Goal: Information Seeking & Learning: Learn about a topic

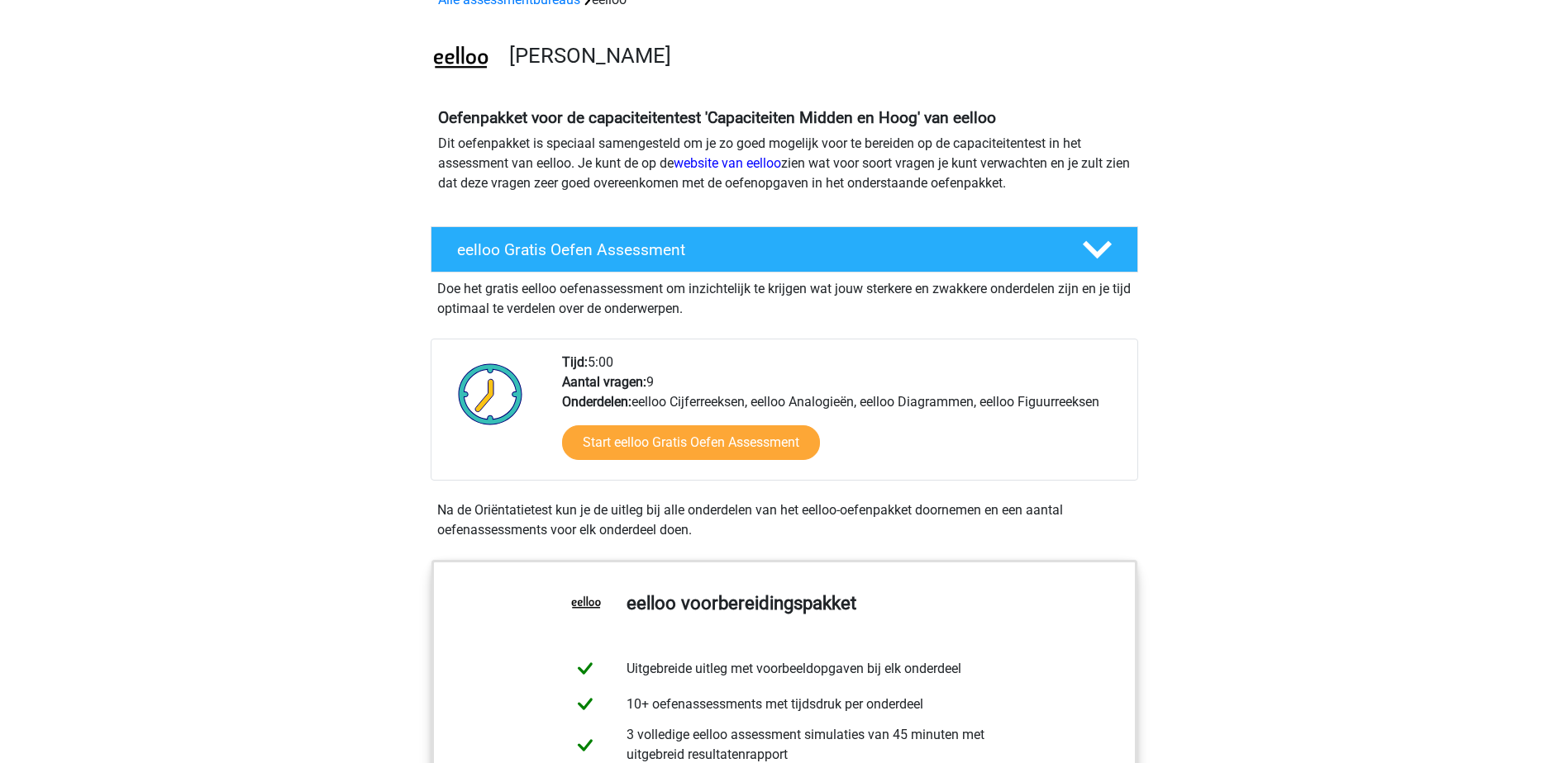
drag, startPoint x: 223, startPoint y: 469, endPoint x: 235, endPoint y: 395, distance: 75.0
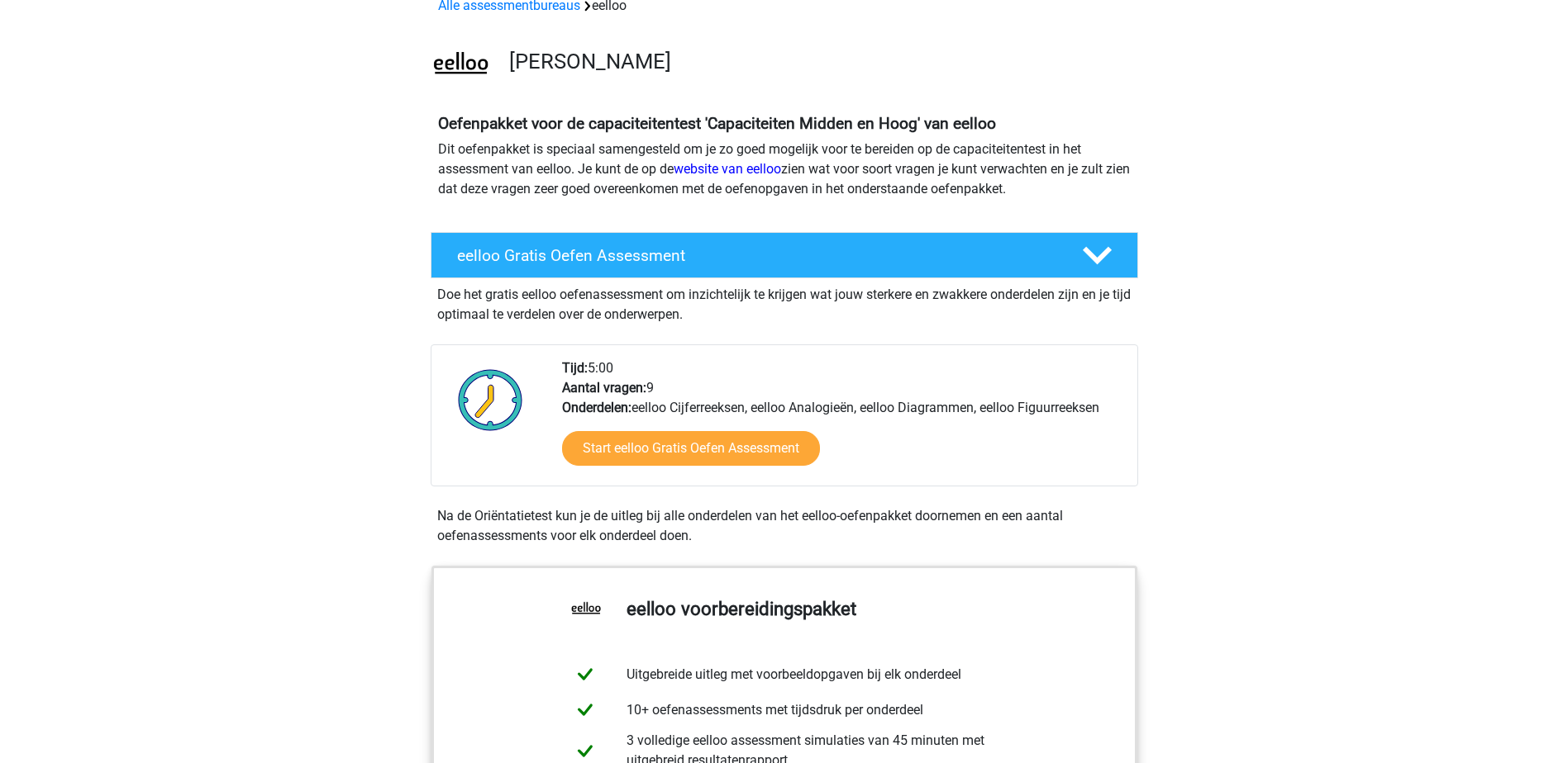
click at [665, 417] on div "Tijd: 5:00 Aantal vragen: 9 Onderdelen: eelloo Cijferreeksen, eelloo Analogieën…" at bounding box center [843, 422] width 587 height 127
click at [657, 445] on link "Start eelloo Gratis Oefen Assessment" at bounding box center [691, 449] width 297 height 40
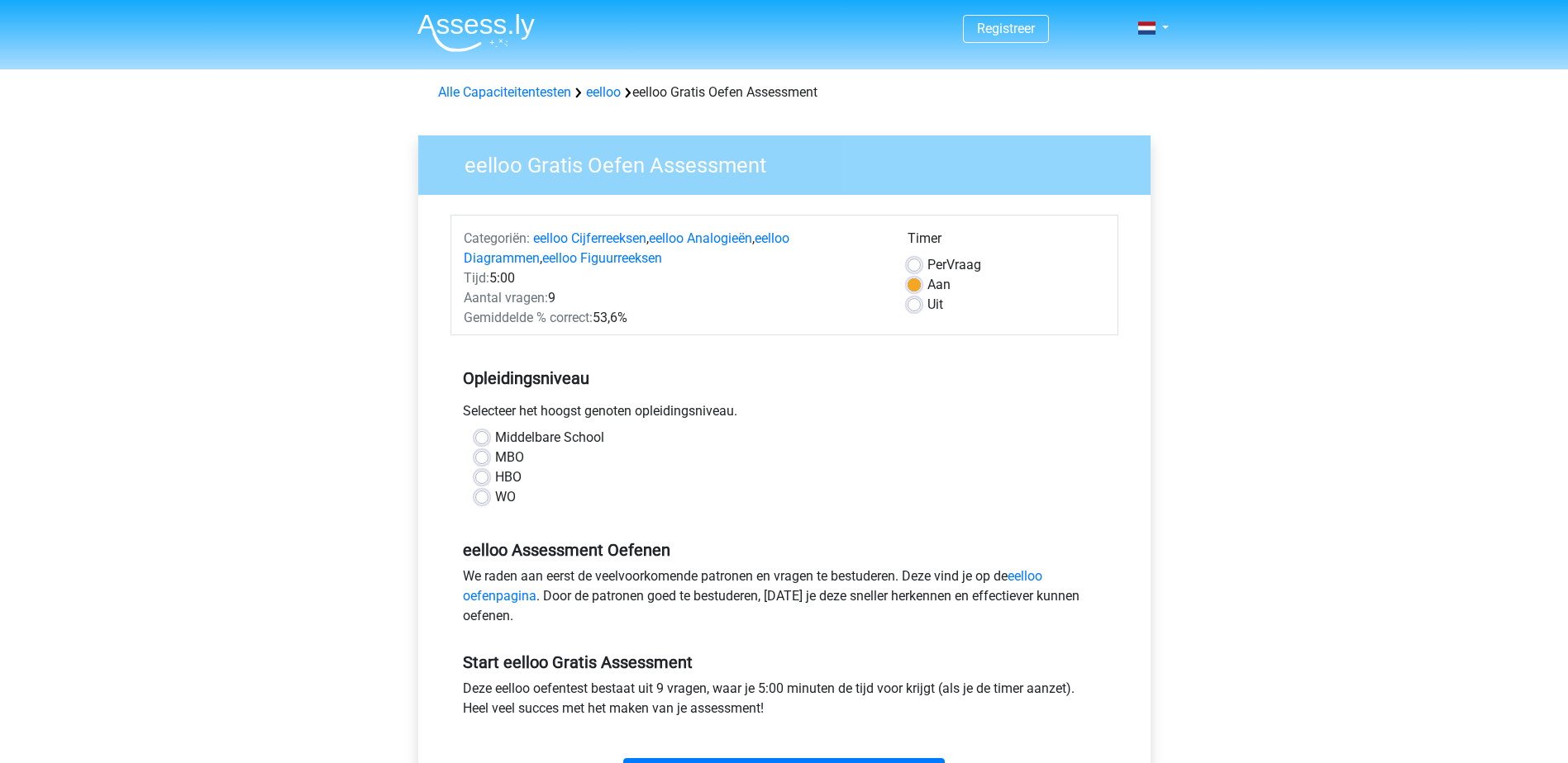
click at [498, 490] on label "WO" at bounding box center [506, 497] width 21 height 20
click at [488, 490] on input "WO" at bounding box center [482, 496] width 13 height 17
radio input "true"
click at [502, 433] on label "Middelbare School" at bounding box center [550, 437] width 109 height 20
click at [488, 433] on input "Middelbare School" at bounding box center [482, 437] width 13 height 17
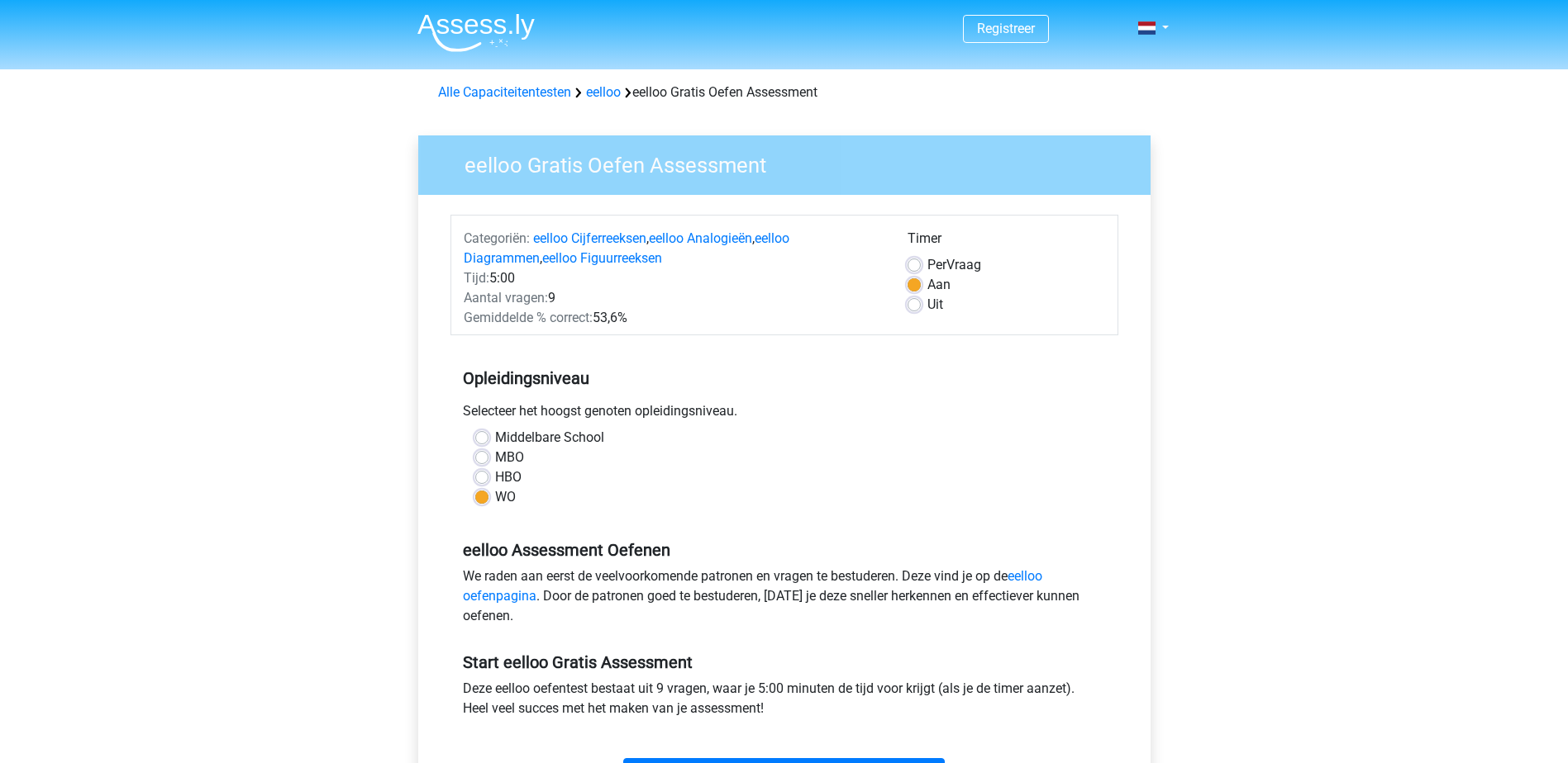
radio input "true"
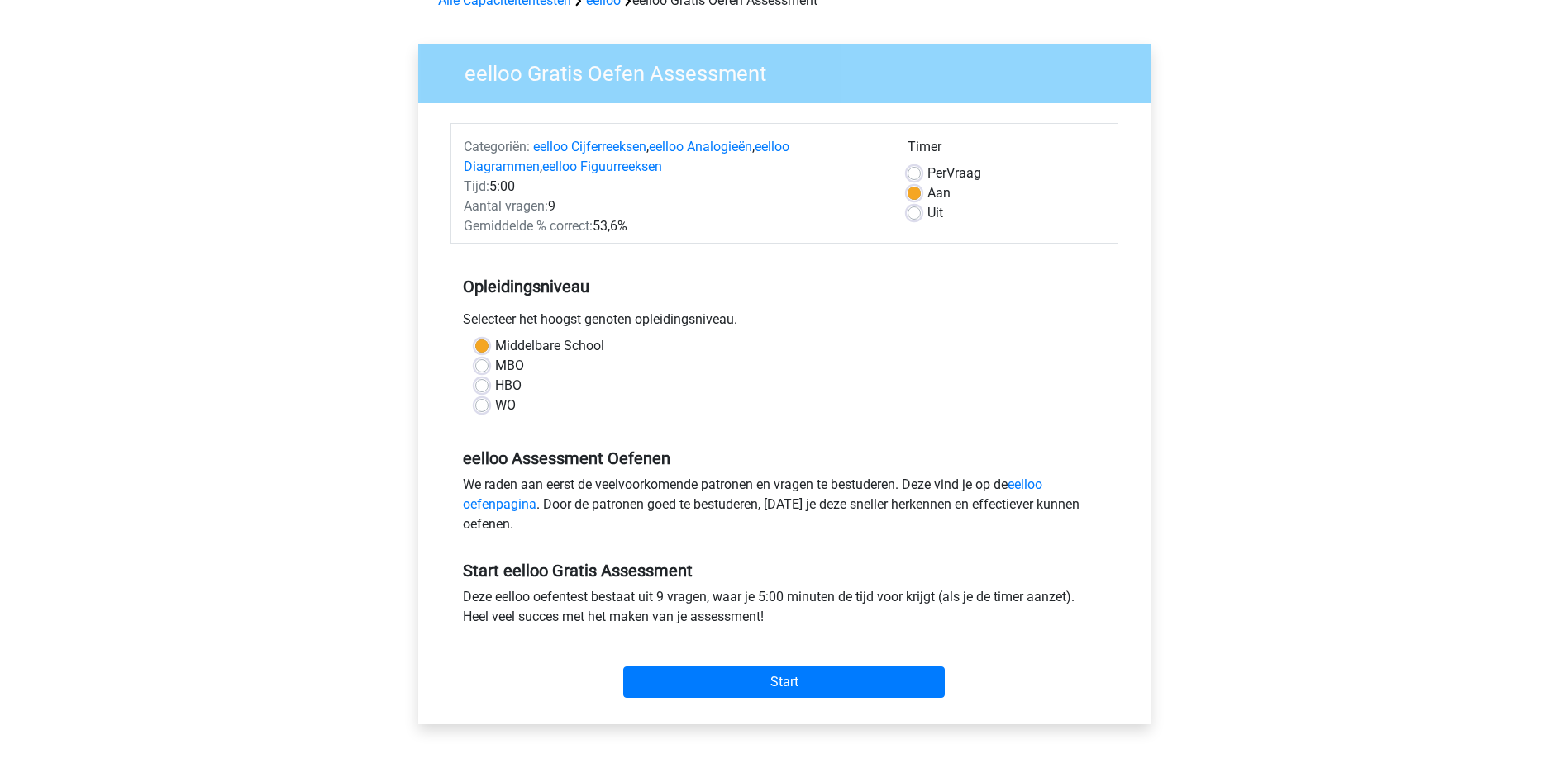
scroll to position [125, 0]
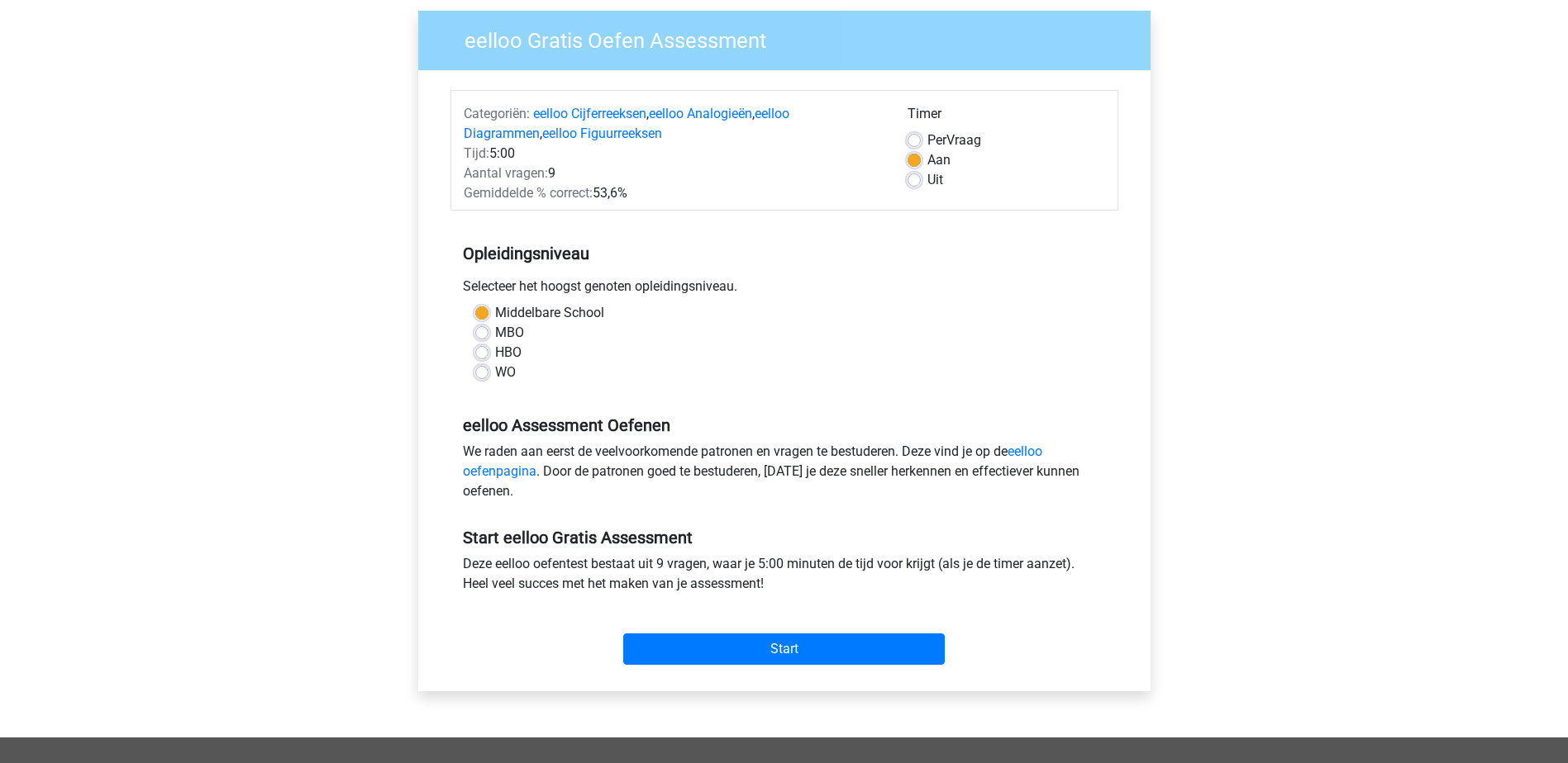
click at [928, 143] on label "Per Vraag" at bounding box center [955, 140] width 54 height 20
click at [920, 143] on input "Per Vraag" at bounding box center [915, 139] width 13 height 17
radio input "true"
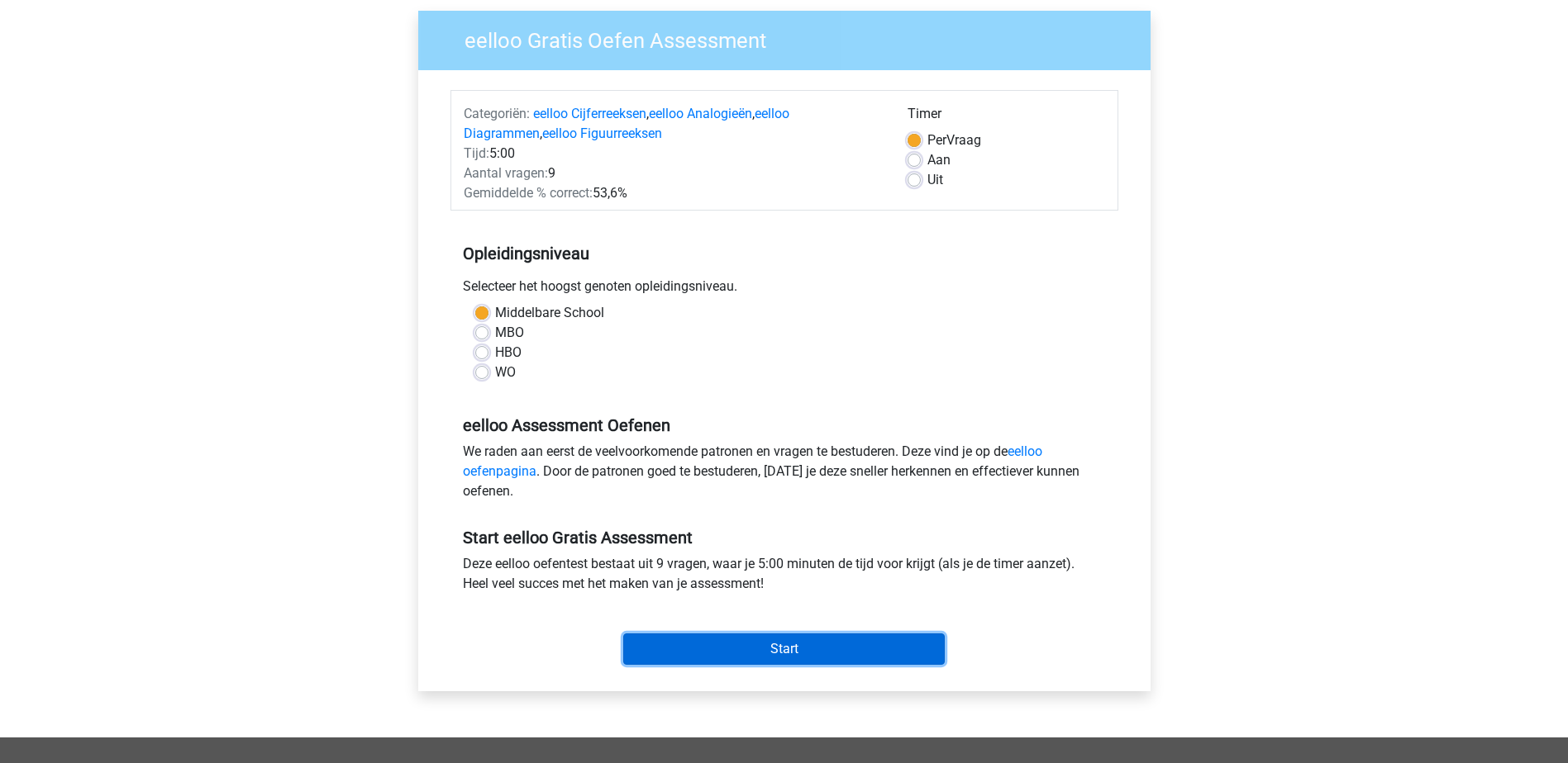
click at [789, 639] on input "Start" at bounding box center [784, 649] width 322 height 32
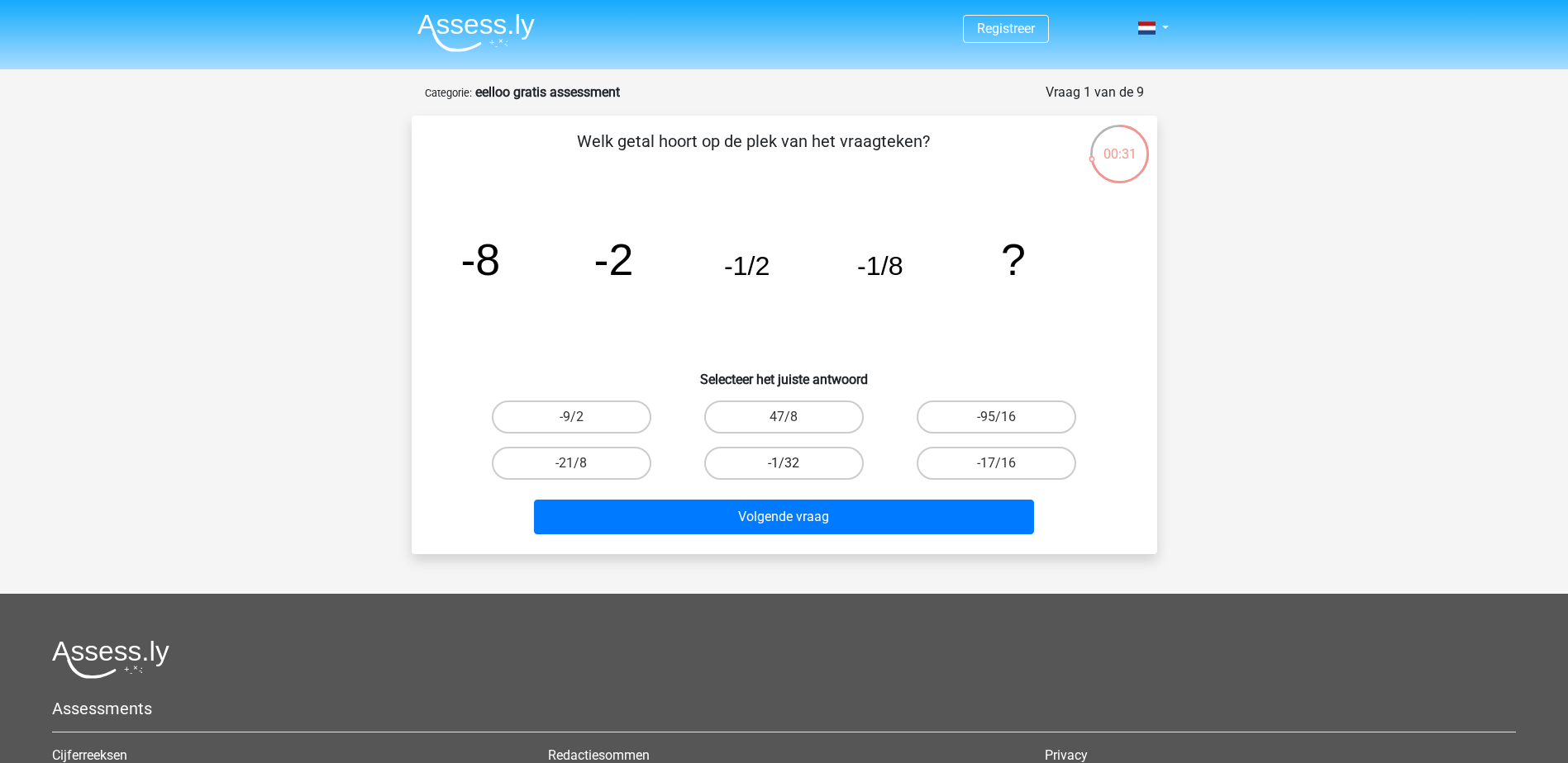
click at [824, 452] on label "-1/32" at bounding box center [784, 463] width 160 height 33
click at [794, 464] on input "-1/32" at bounding box center [790, 469] width 11 height 11
radio input "true"
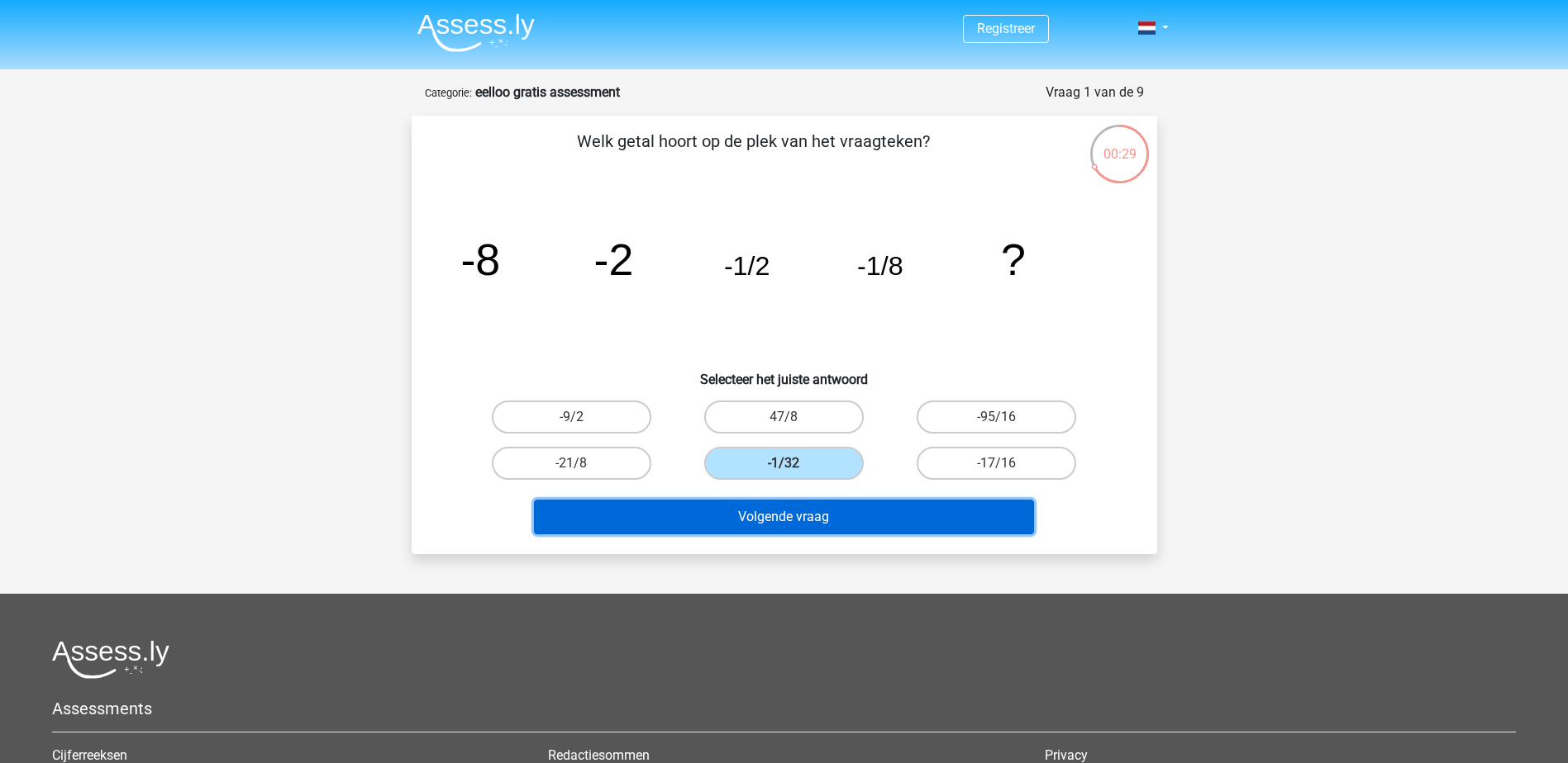
click at [802, 527] on button "Volgende vraag" at bounding box center [784, 517] width 500 height 35
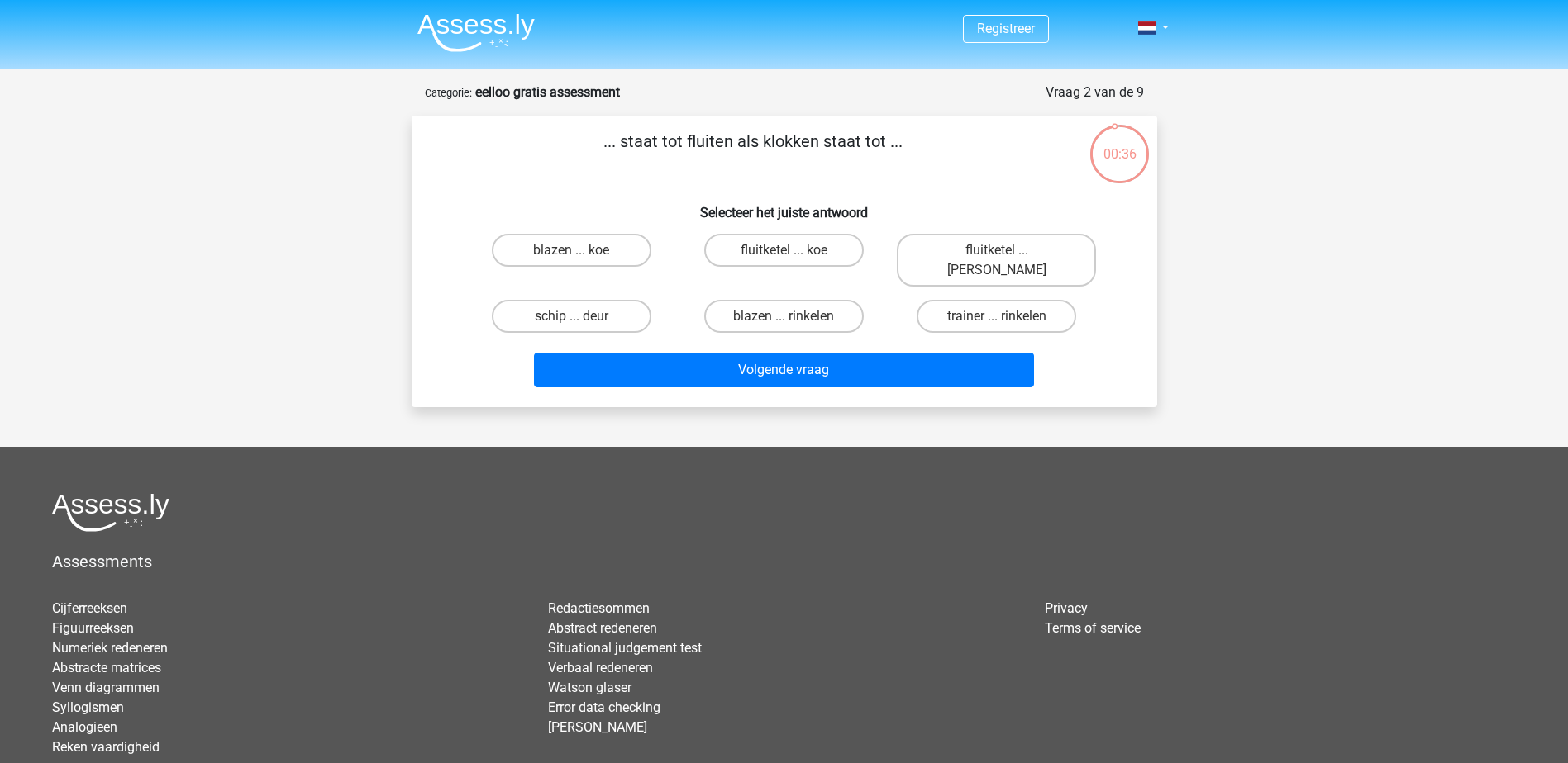
drag, startPoint x: 732, startPoint y: 412, endPoint x: 692, endPoint y: 283, distance: 135.1
click at [791, 316] on input "blazen ... rinkelen" at bounding box center [790, 322] width 11 height 11
radio input "true"
click at [965, 300] on label "trainer ... rinkelen" at bounding box center [996, 316] width 160 height 33
click at [997, 316] on input "trainer ... rinkelen" at bounding box center [1002, 322] width 11 height 11
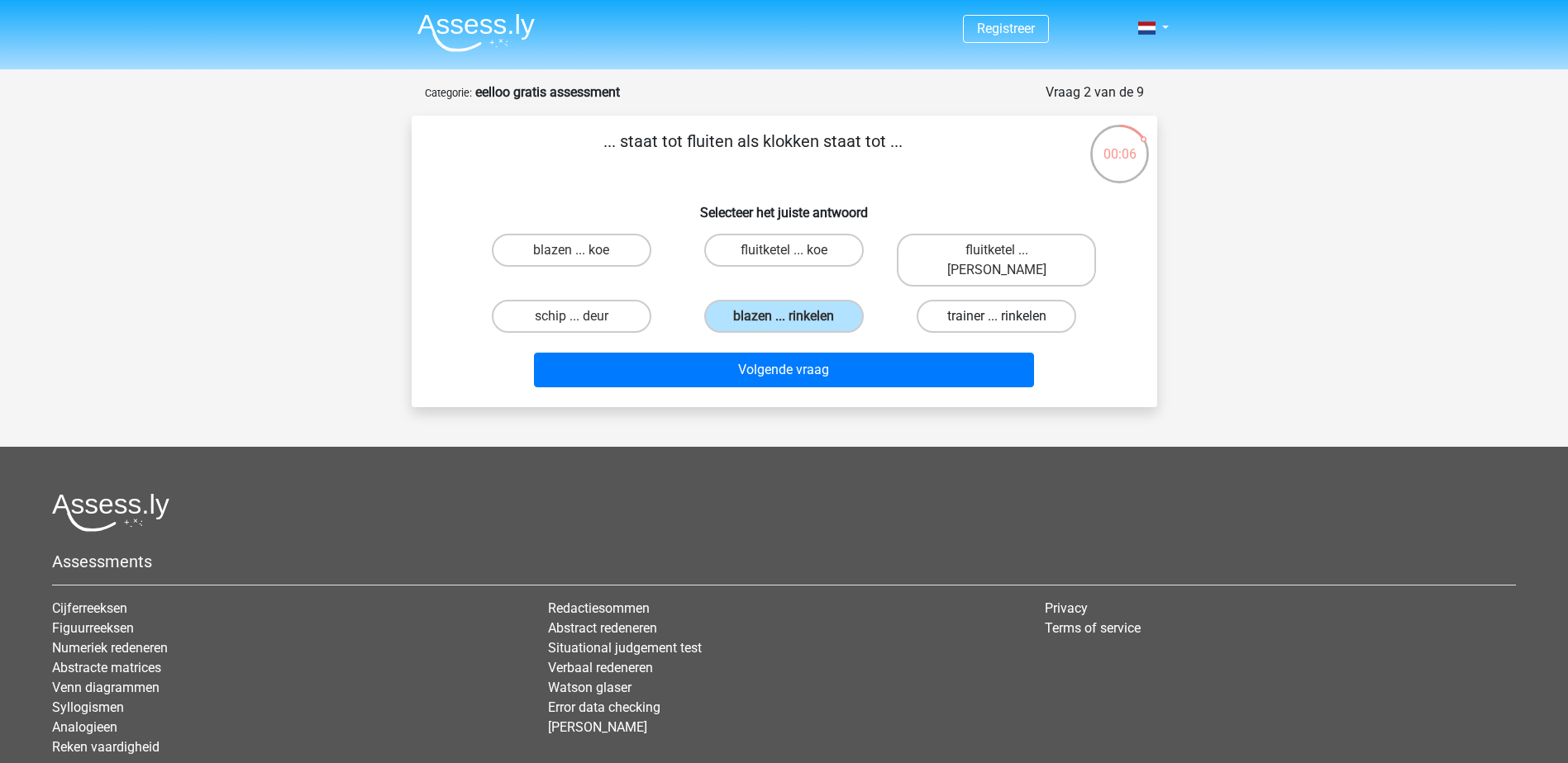
radio input "true"
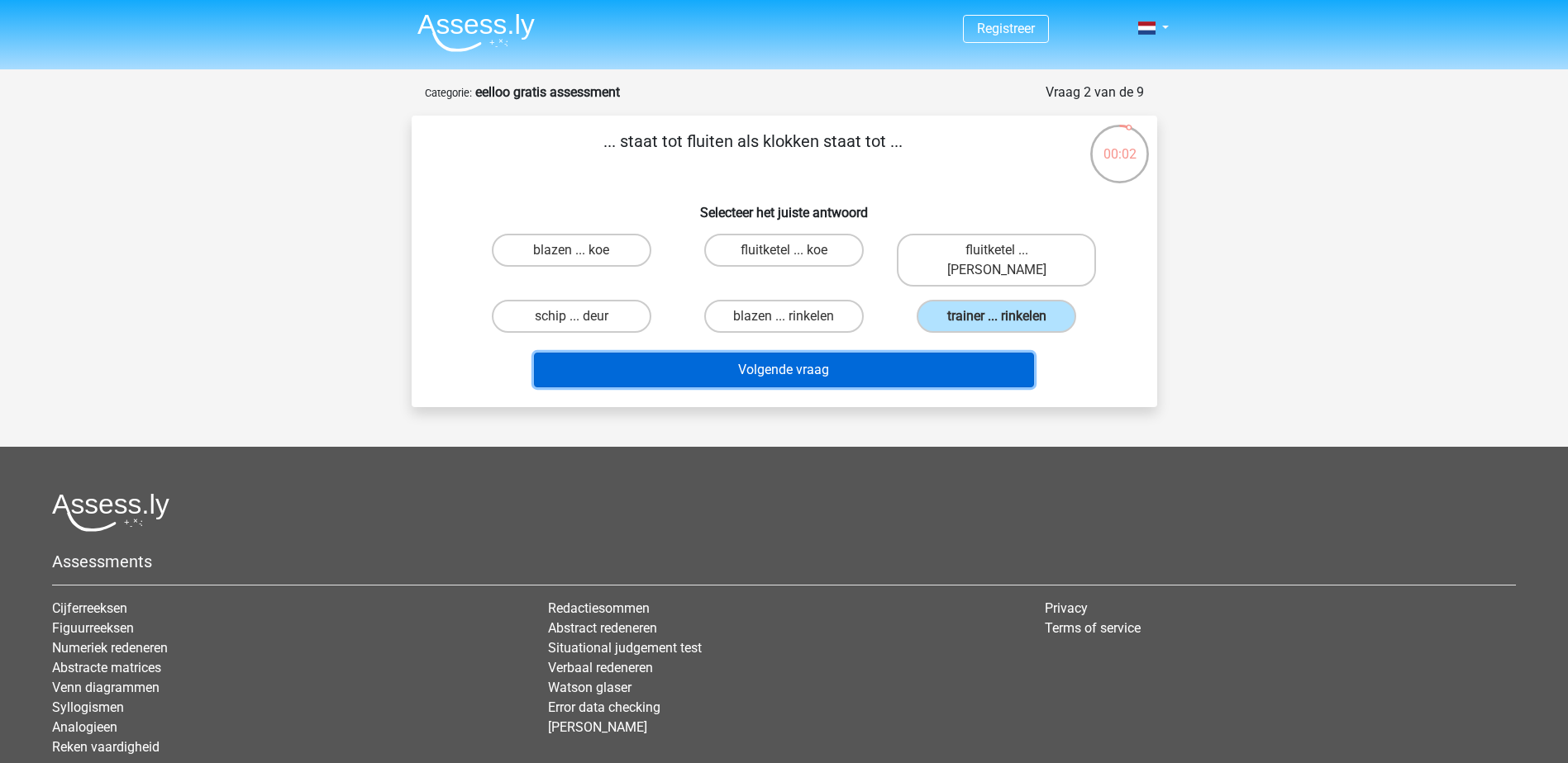
click at [789, 356] on button "Volgende vraag" at bounding box center [784, 369] width 500 height 35
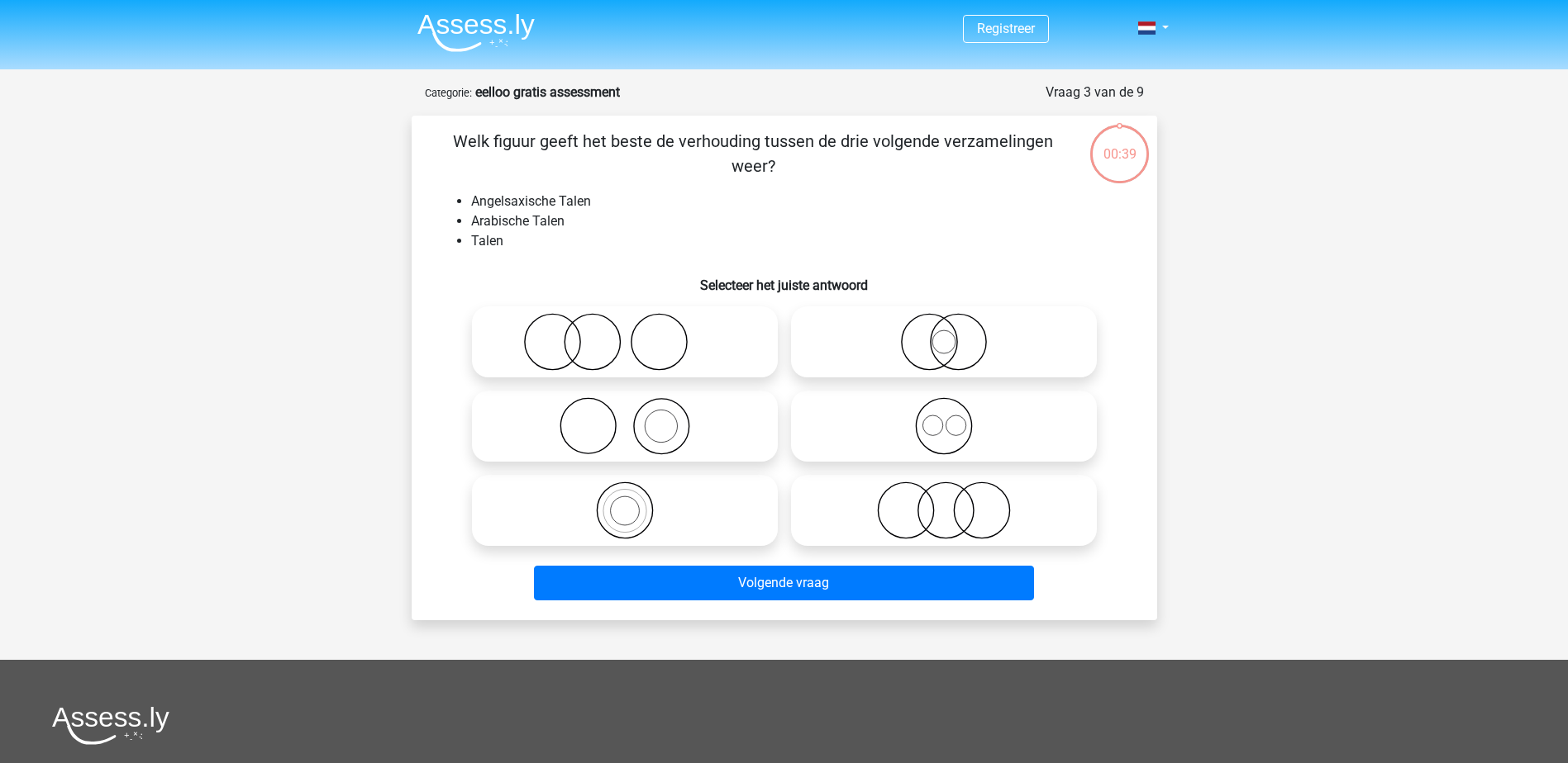
scroll to position [83, 0]
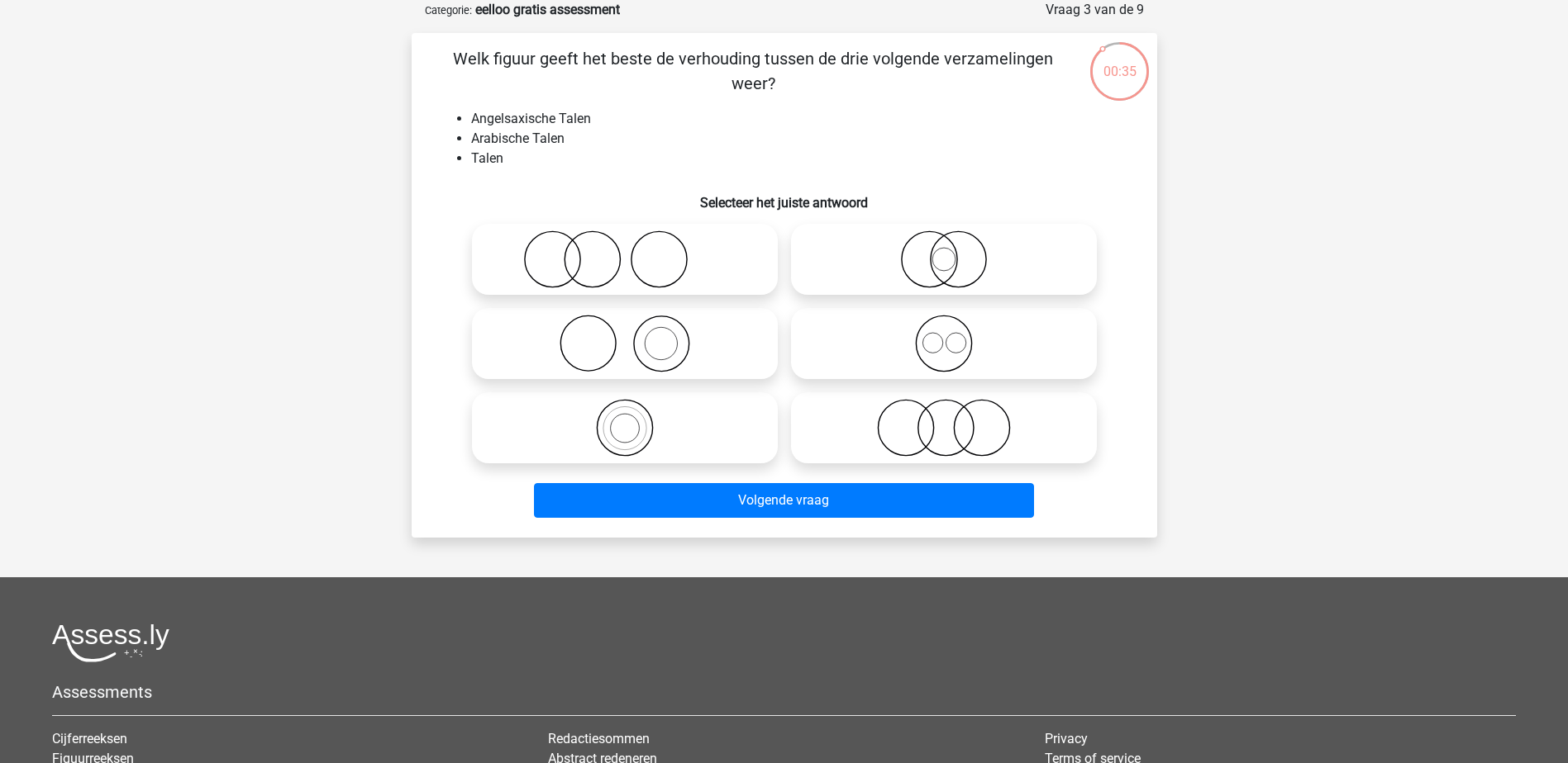
click at [1004, 350] on icon at bounding box center [945, 343] width 293 height 58
click at [955, 336] on input "radio" at bounding box center [950, 330] width 11 height 11
radio input "true"
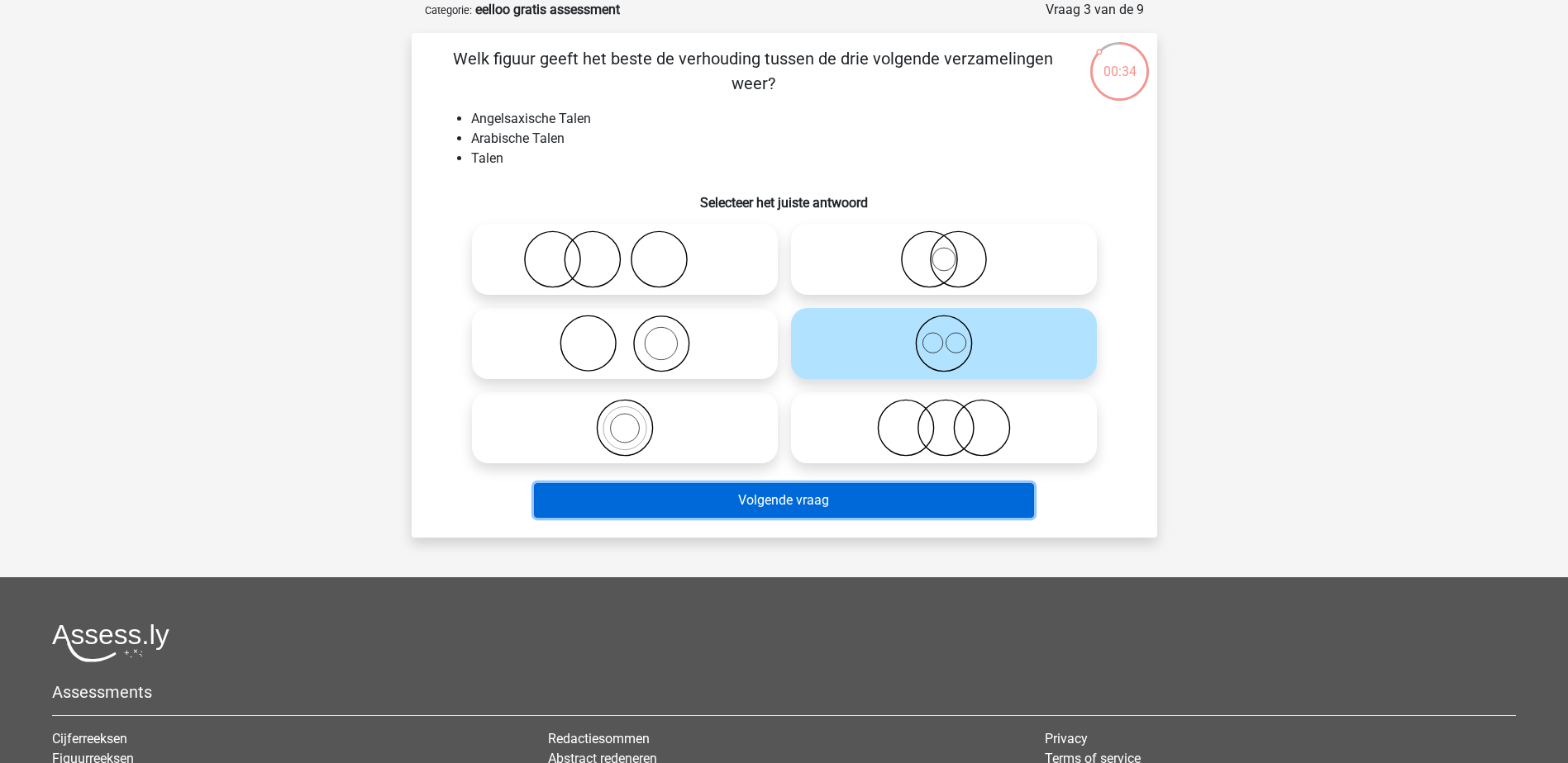
click at [772, 514] on button "Volgende vraag" at bounding box center [784, 500] width 500 height 35
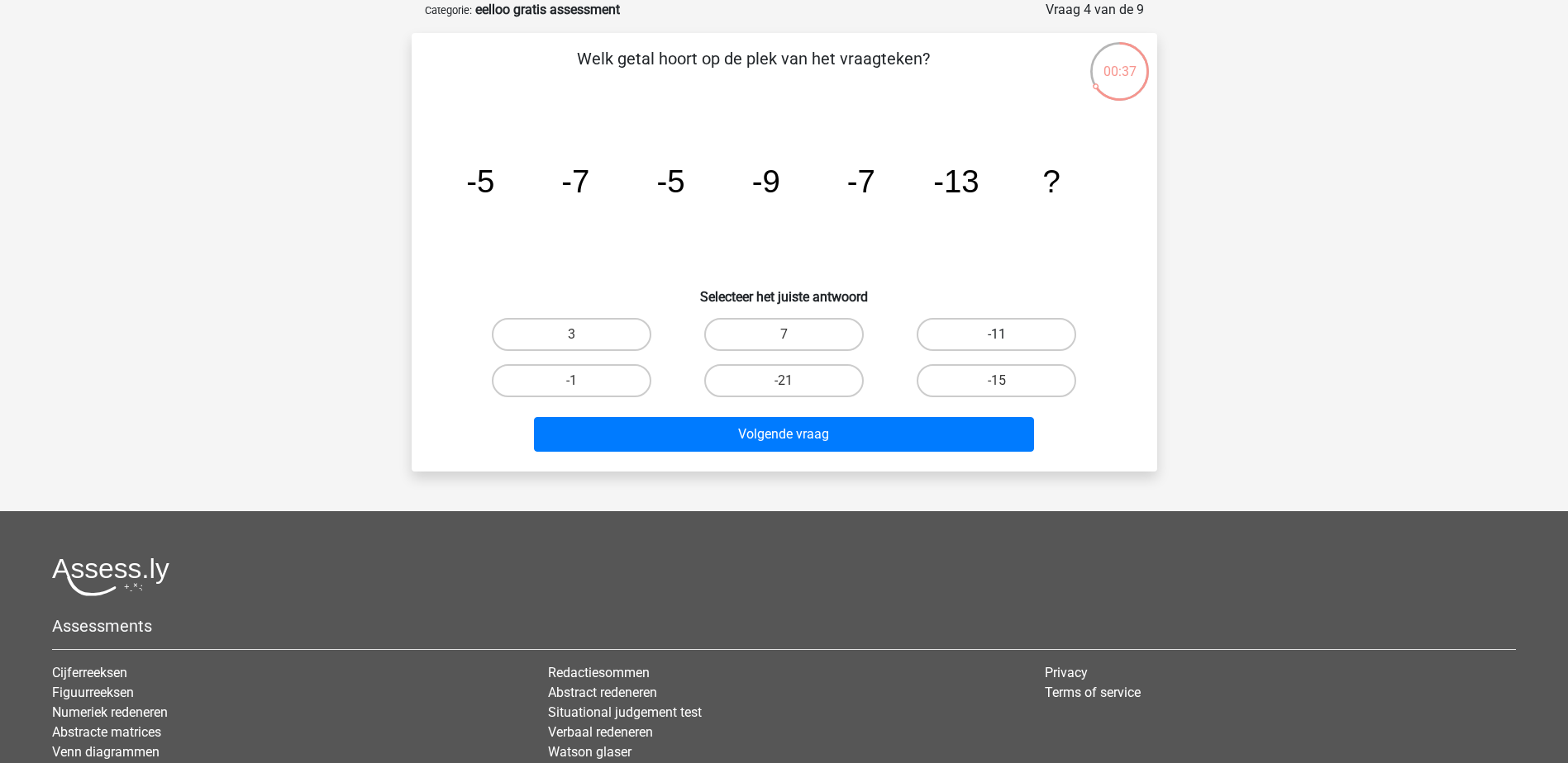
click at [948, 322] on label "-11" at bounding box center [996, 334] width 160 height 33
click at [997, 335] on input "-11" at bounding box center [1002, 340] width 11 height 11
radio input "true"
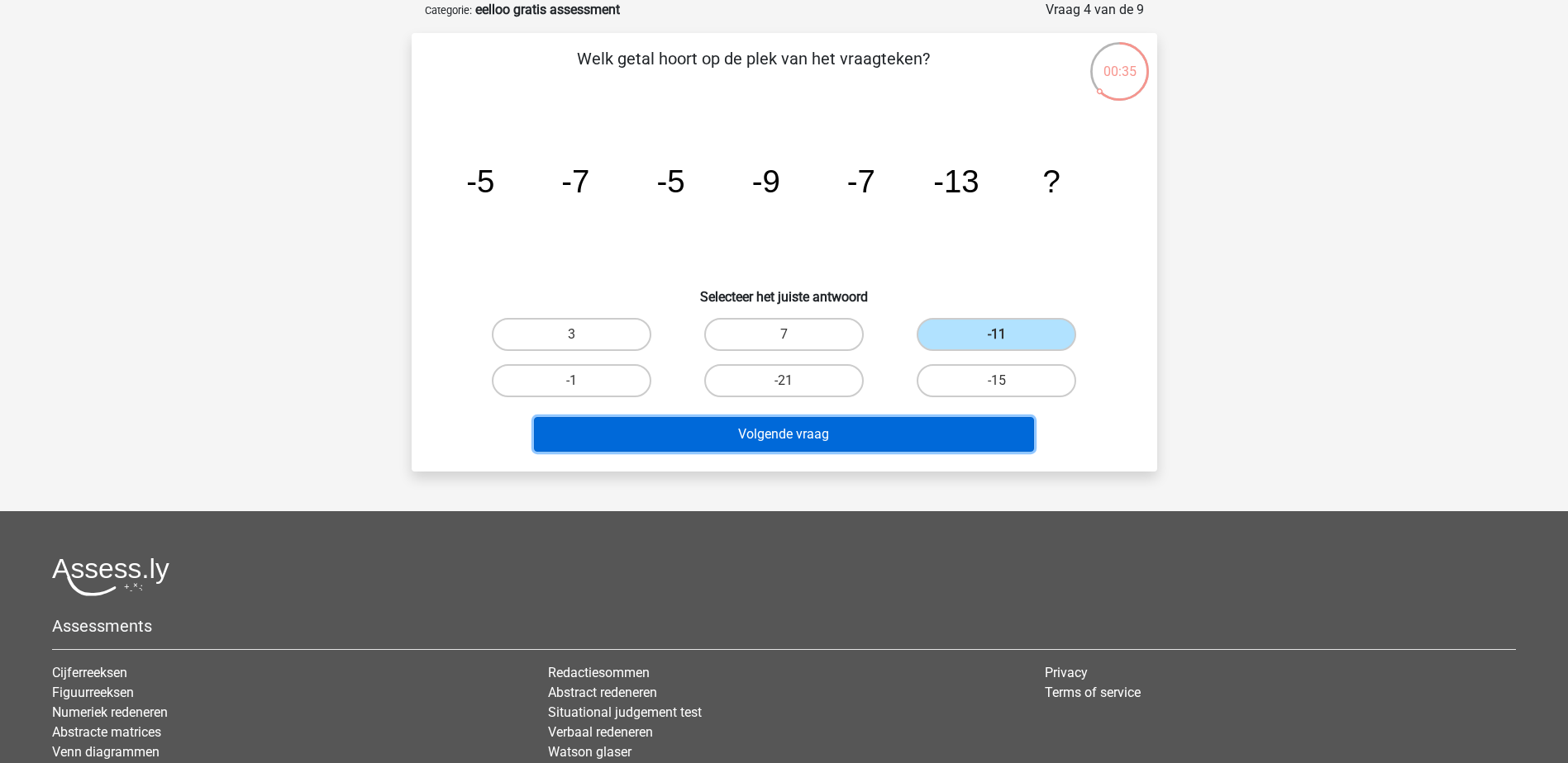
click at [787, 439] on button "Volgende vraag" at bounding box center [784, 434] width 500 height 35
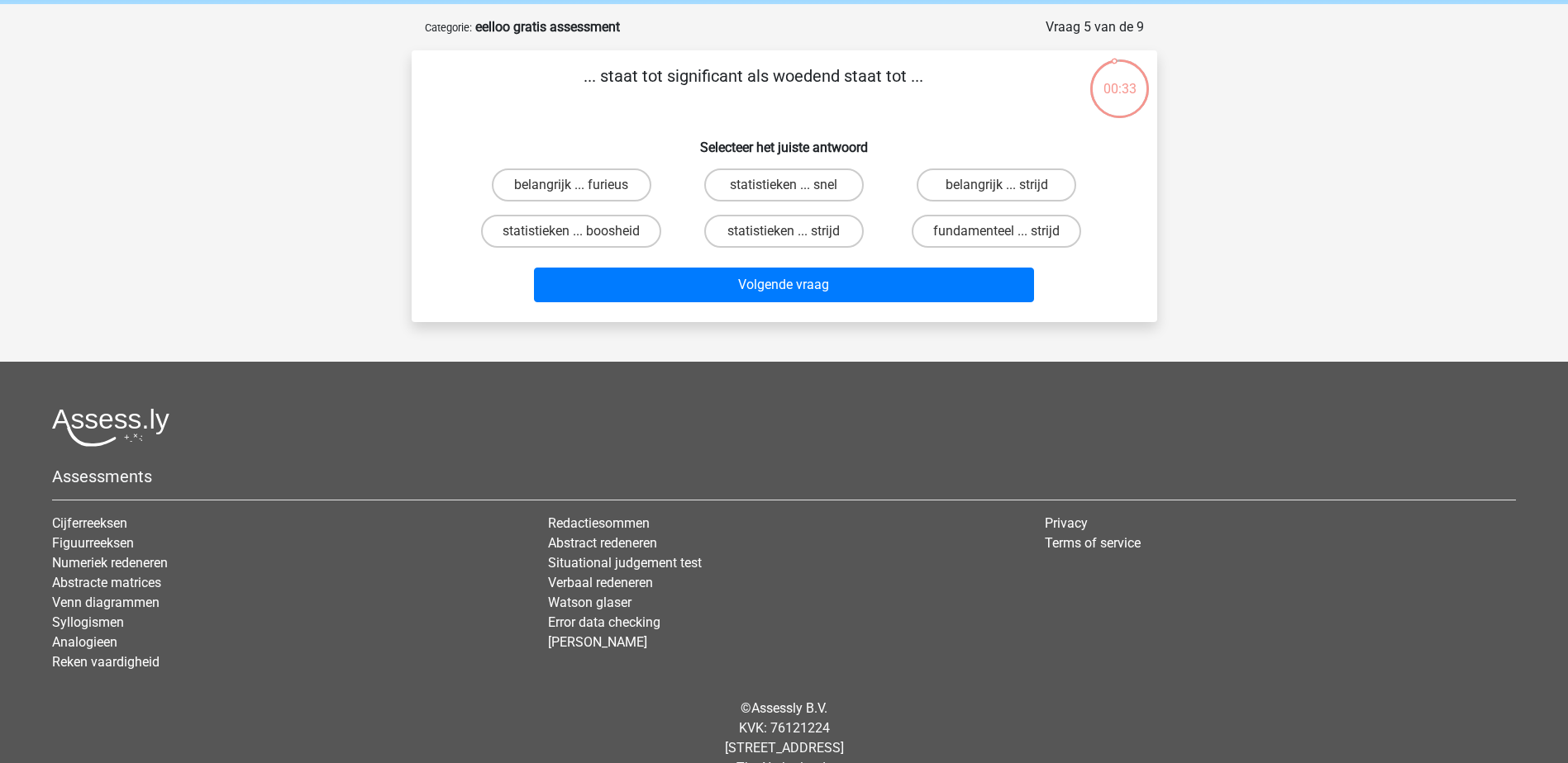
scroll to position [0, 0]
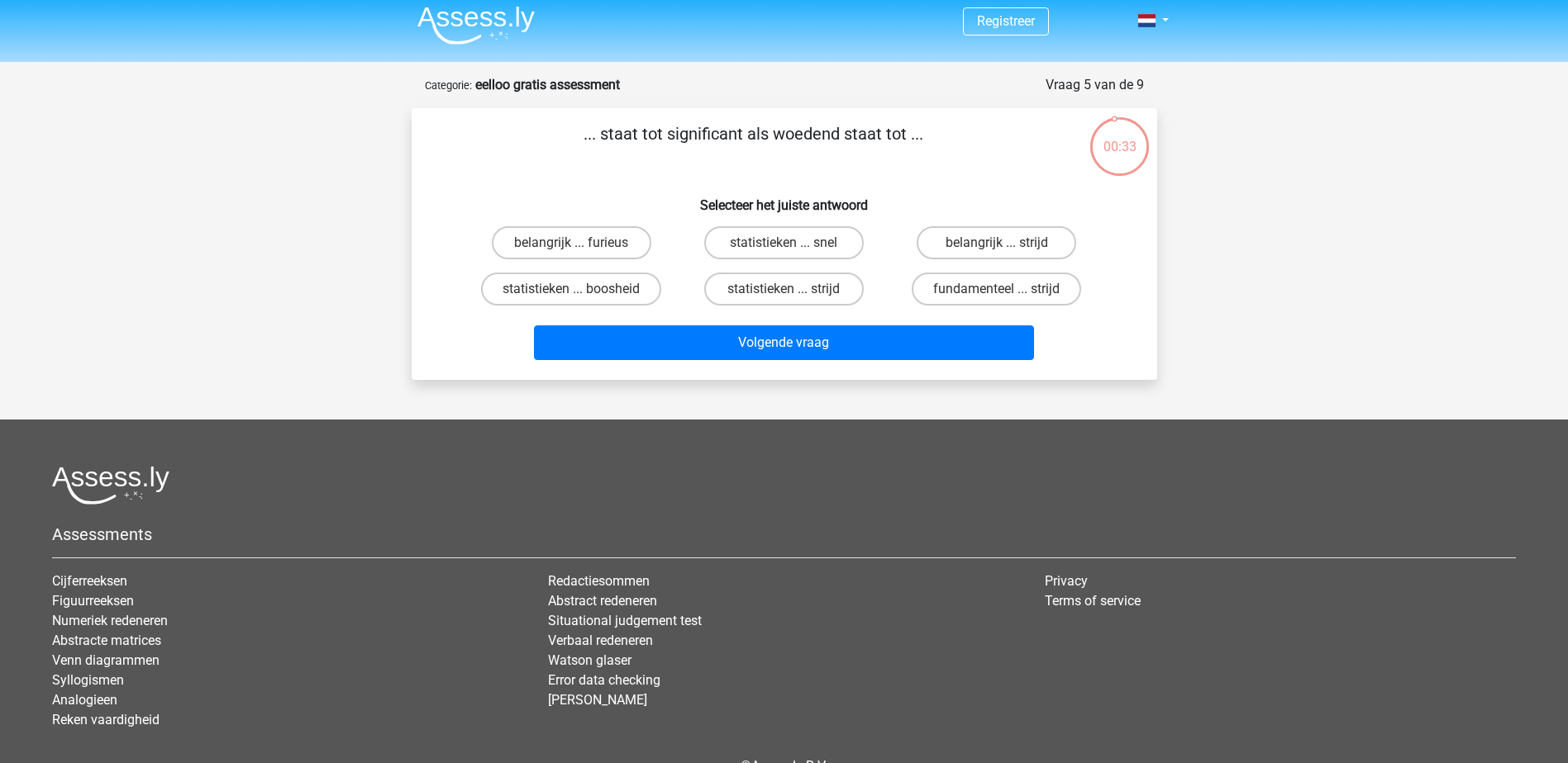
drag, startPoint x: 385, startPoint y: 280, endPoint x: 382, endPoint y: 242, distance: 38.1
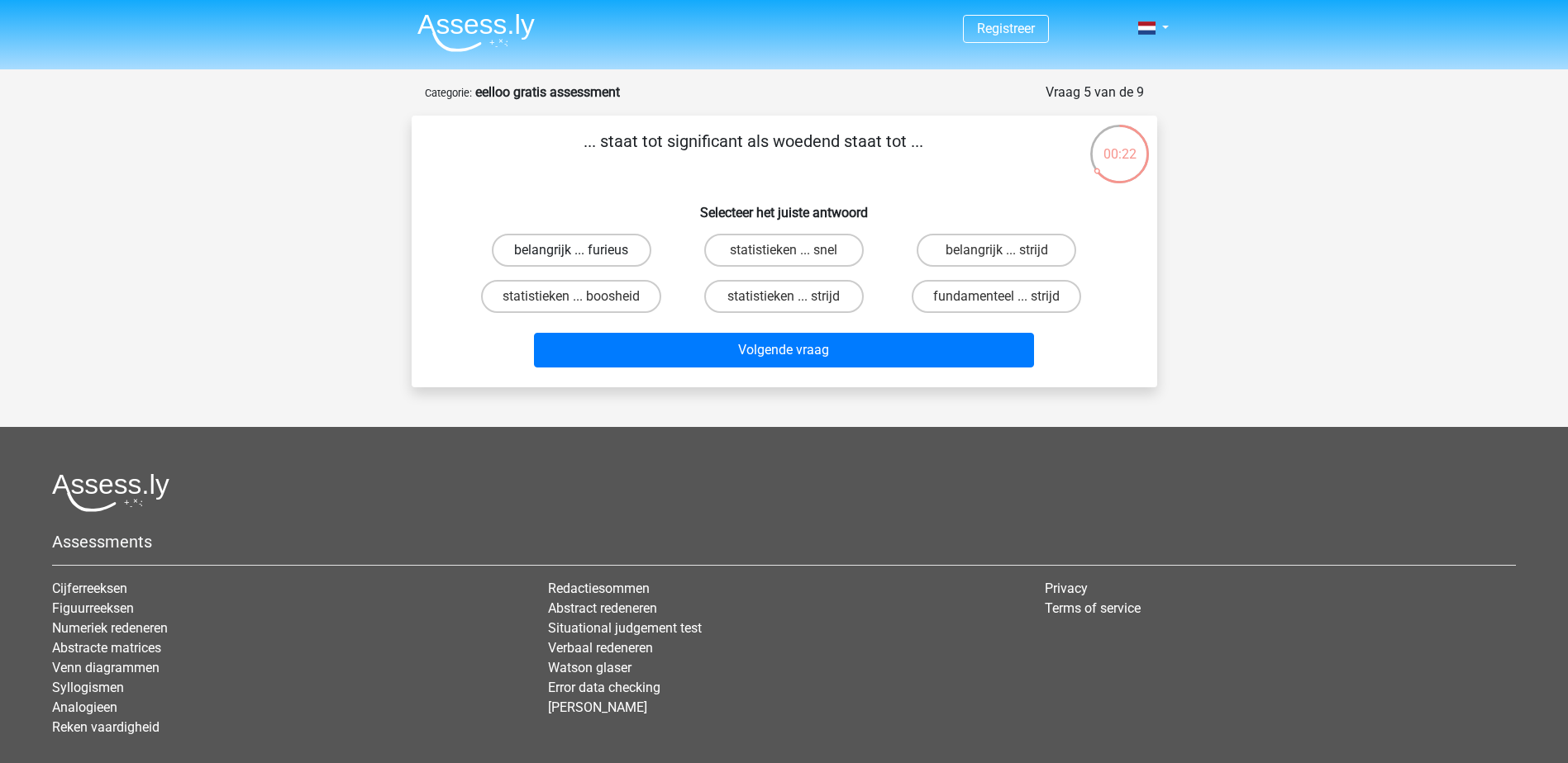
click at [584, 257] on label "belangrijk ... furieus" at bounding box center [571, 250] width 160 height 33
click at [582, 257] on input "belangrijk ... furieus" at bounding box center [577, 256] width 11 height 11
radio input "true"
click at [605, 321] on div "Volgende vraag" at bounding box center [784, 347] width 693 height 54
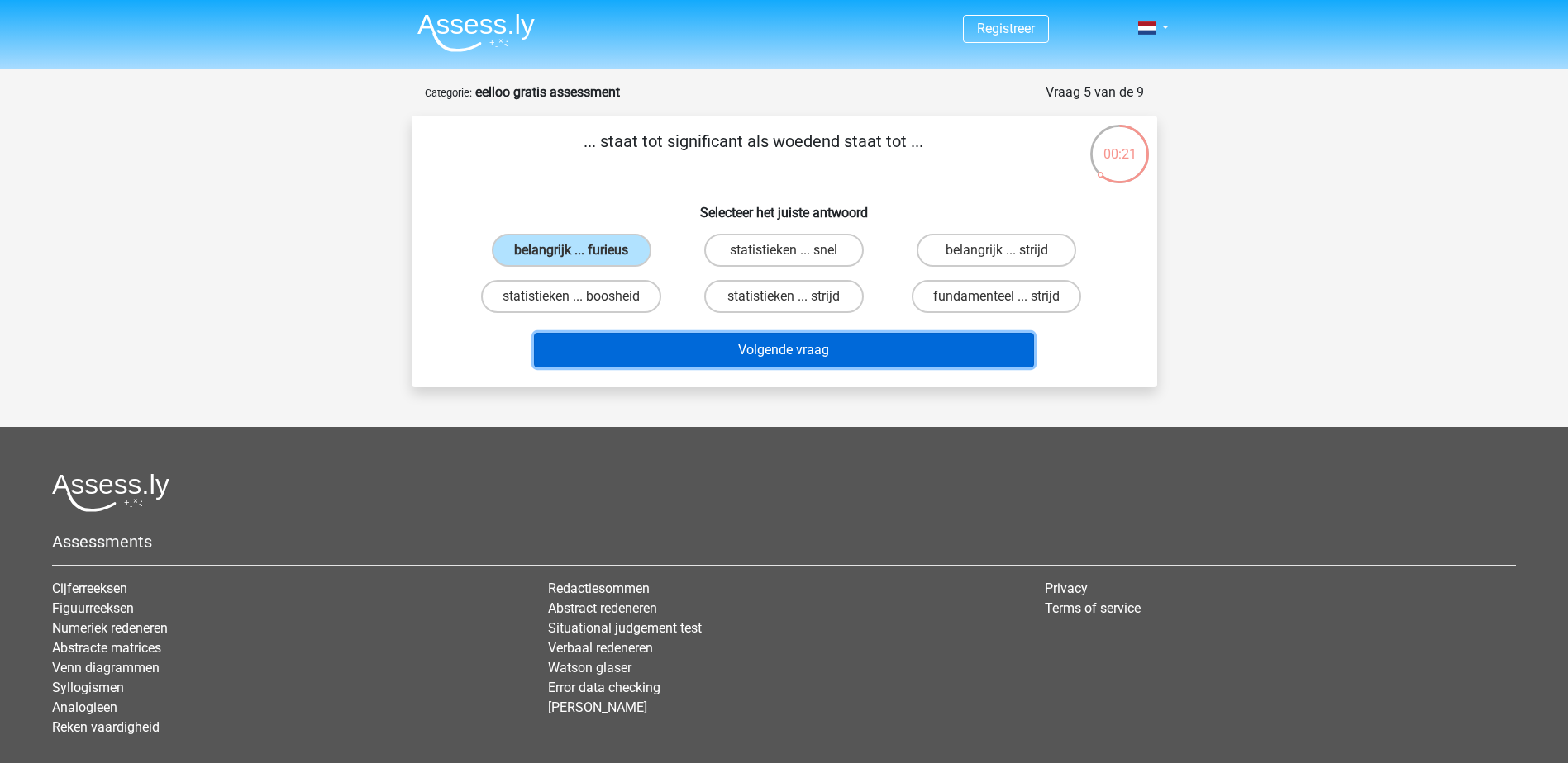
click at [605, 347] on button "Volgende vraag" at bounding box center [784, 350] width 500 height 35
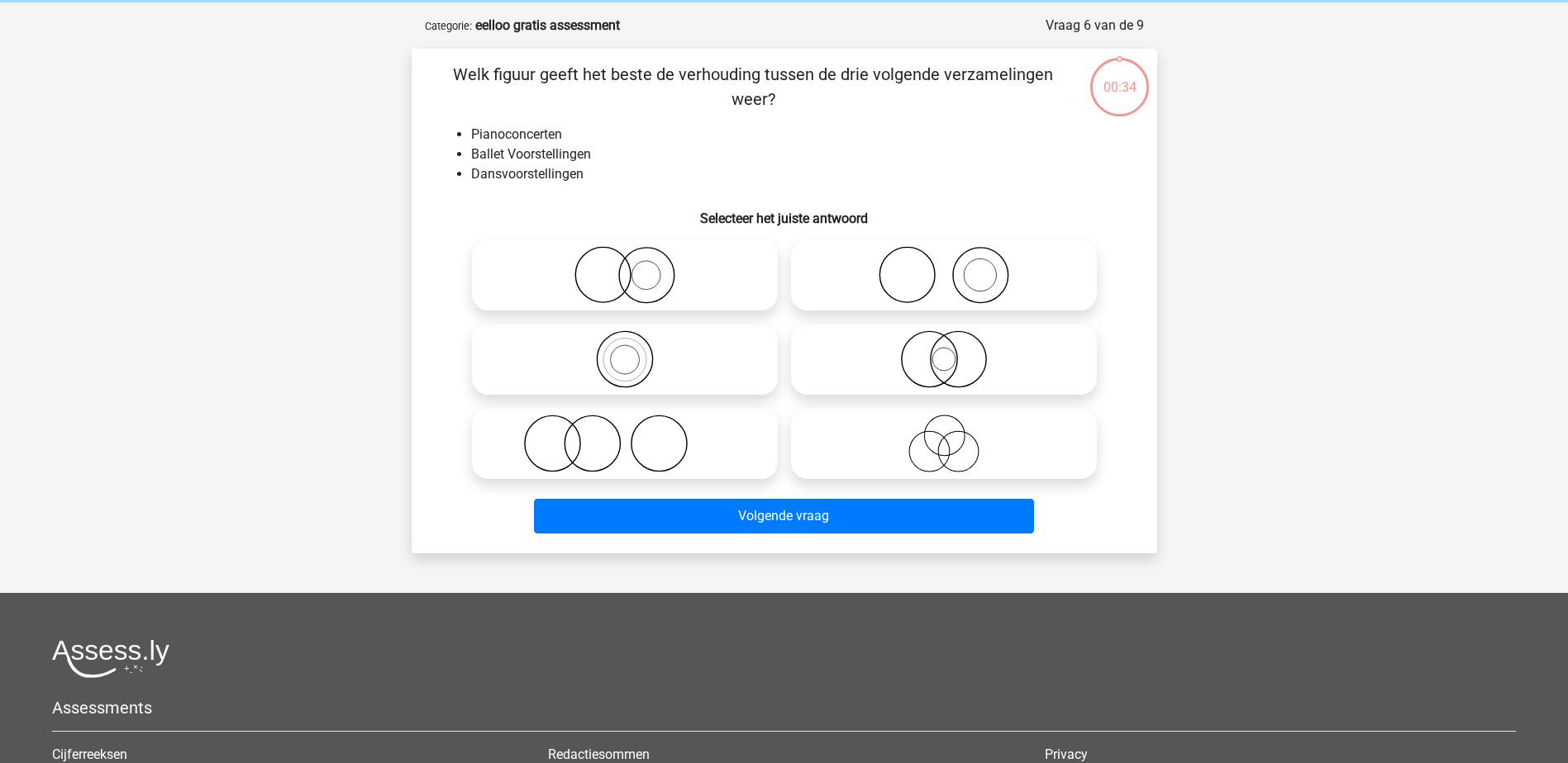
scroll to position [83, 0]
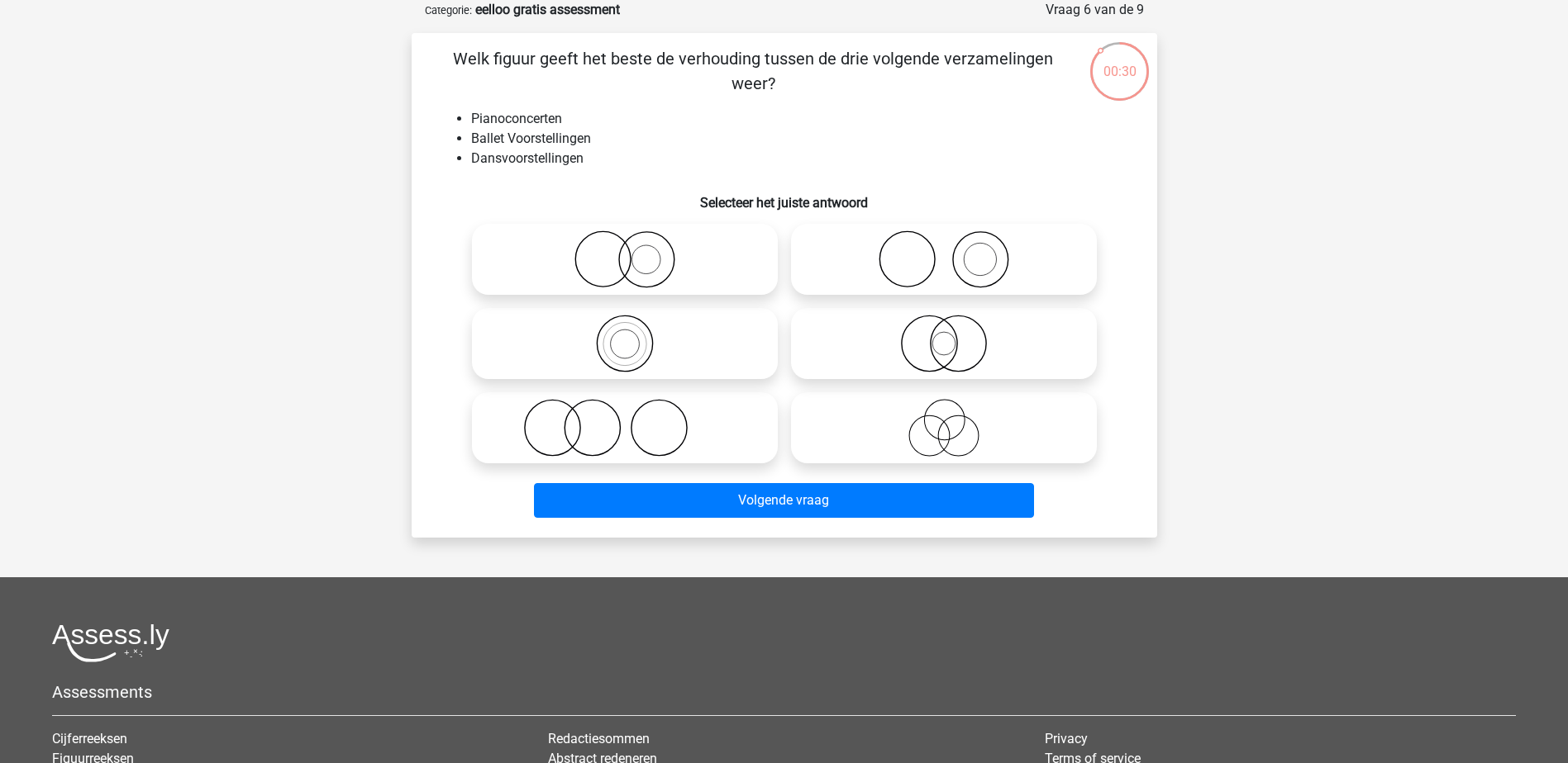
click at [859, 242] on icon at bounding box center [945, 259] width 293 height 58
click at [945, 242] on input "radio" at bounding box center [950, 246] width 11 height 11
radio input "true"
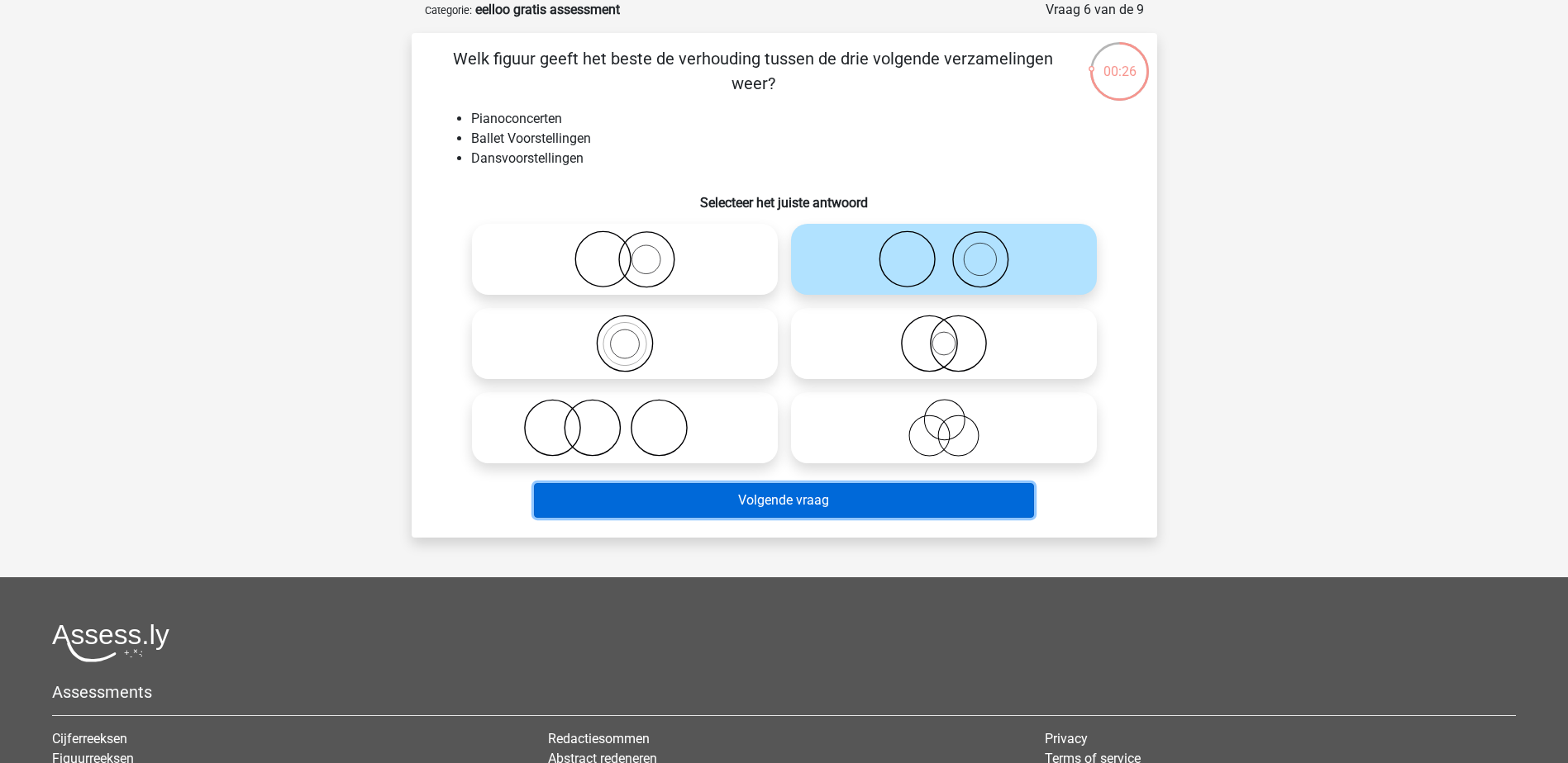
click at [721, 513] on button "Volgende vraag" at bounding box center [784, 500] width 500 height 35
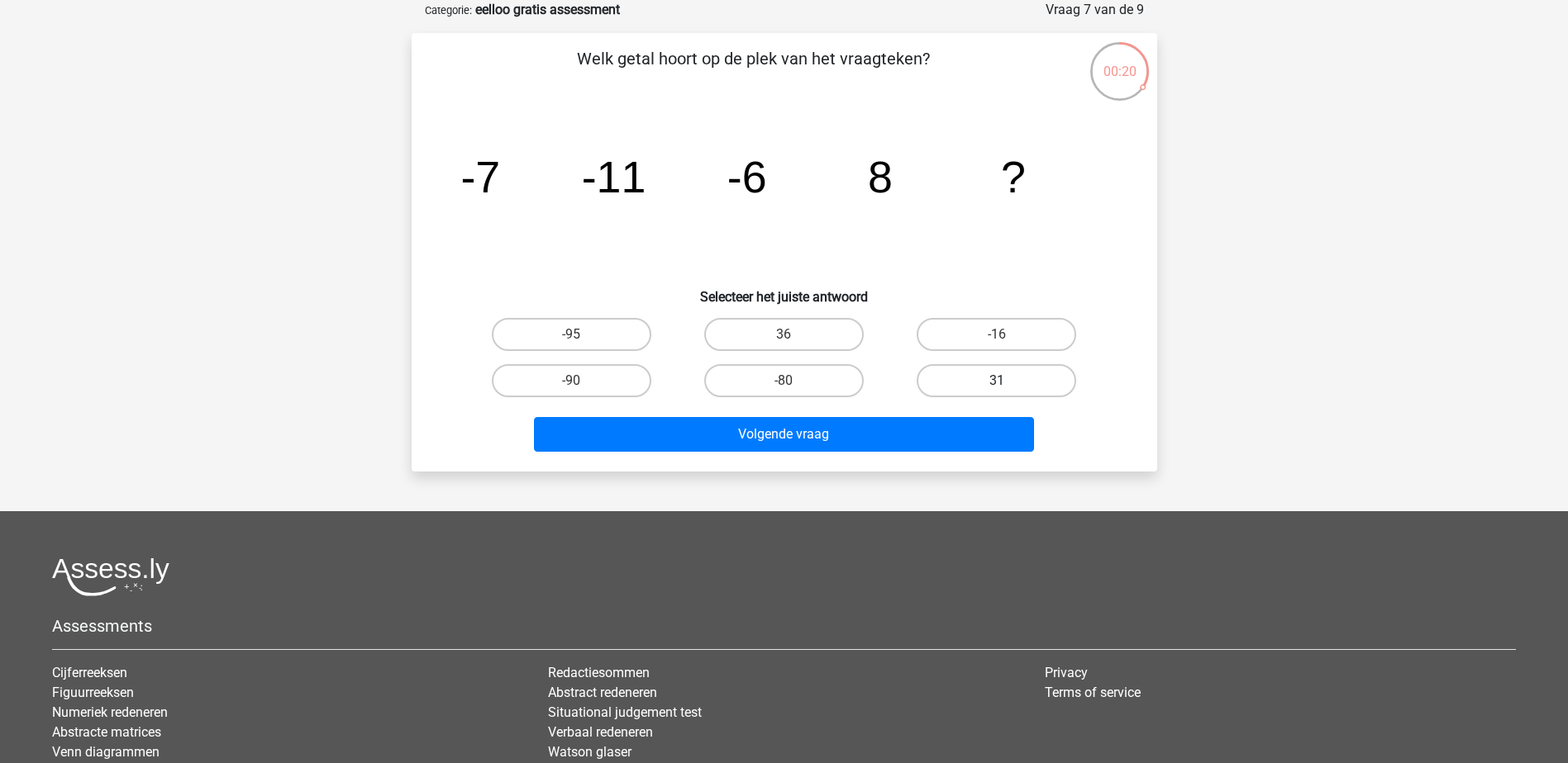
click at [994, 374] on label "31" at bounding box center [996, 381] width 160 height 33
click at [997, 381] on input "31" at bounding box center [1002, 386] width 11 height 11
radio input "true"
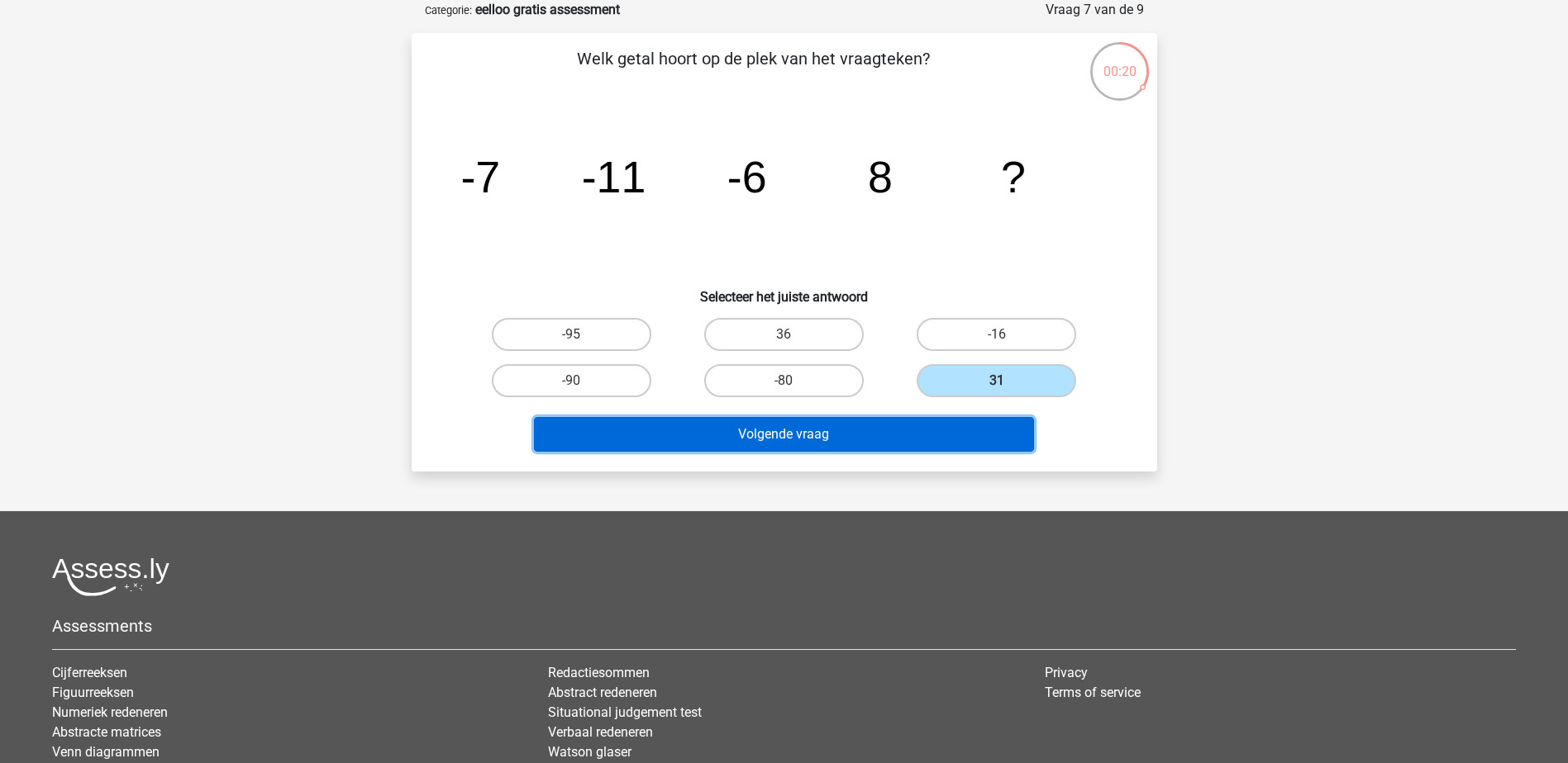
click at [927, 424] on button "Volgende vraag" at bounding box center [784, 434] width 500 height 35
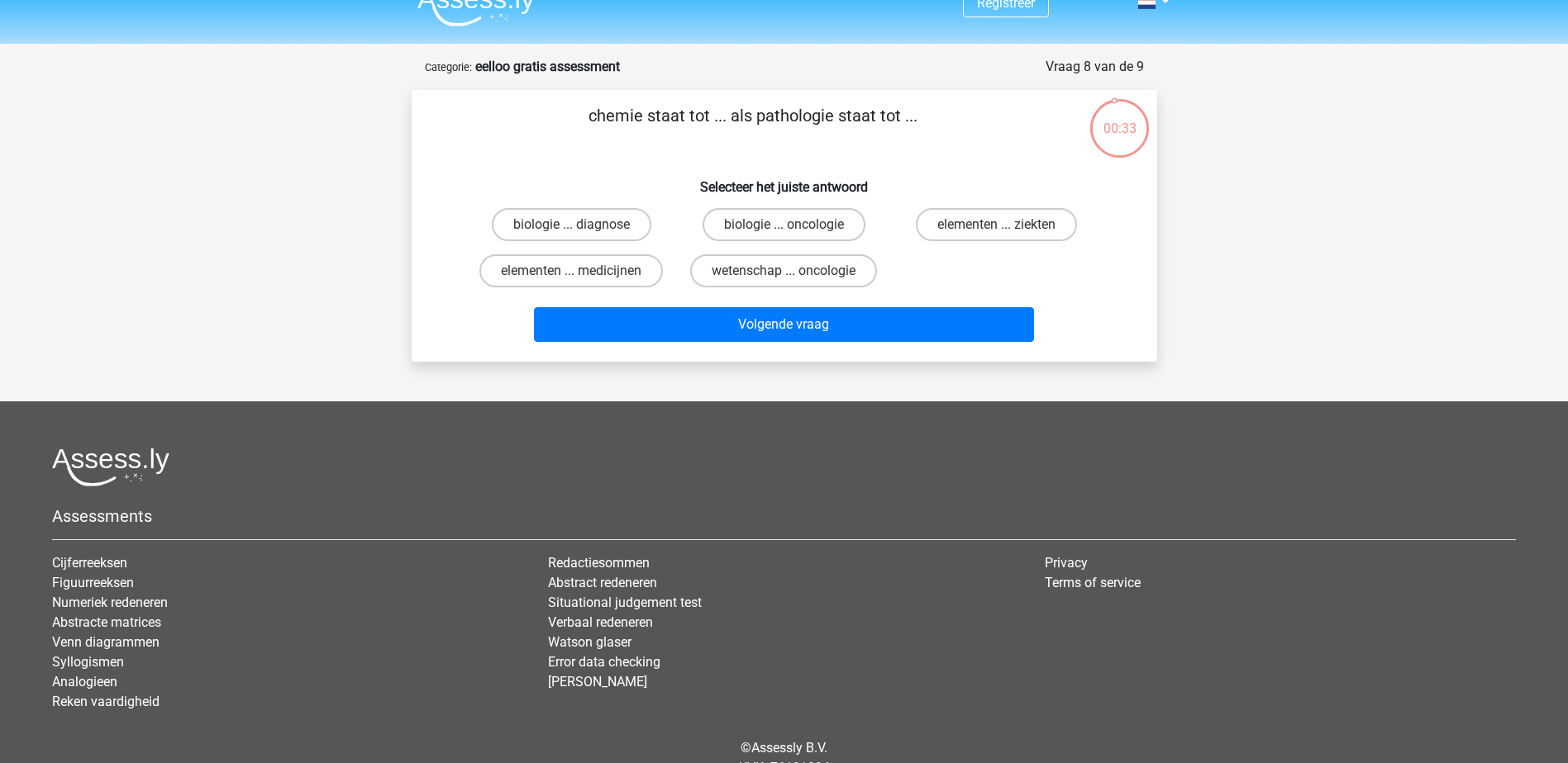
scroll to position [0, 0]
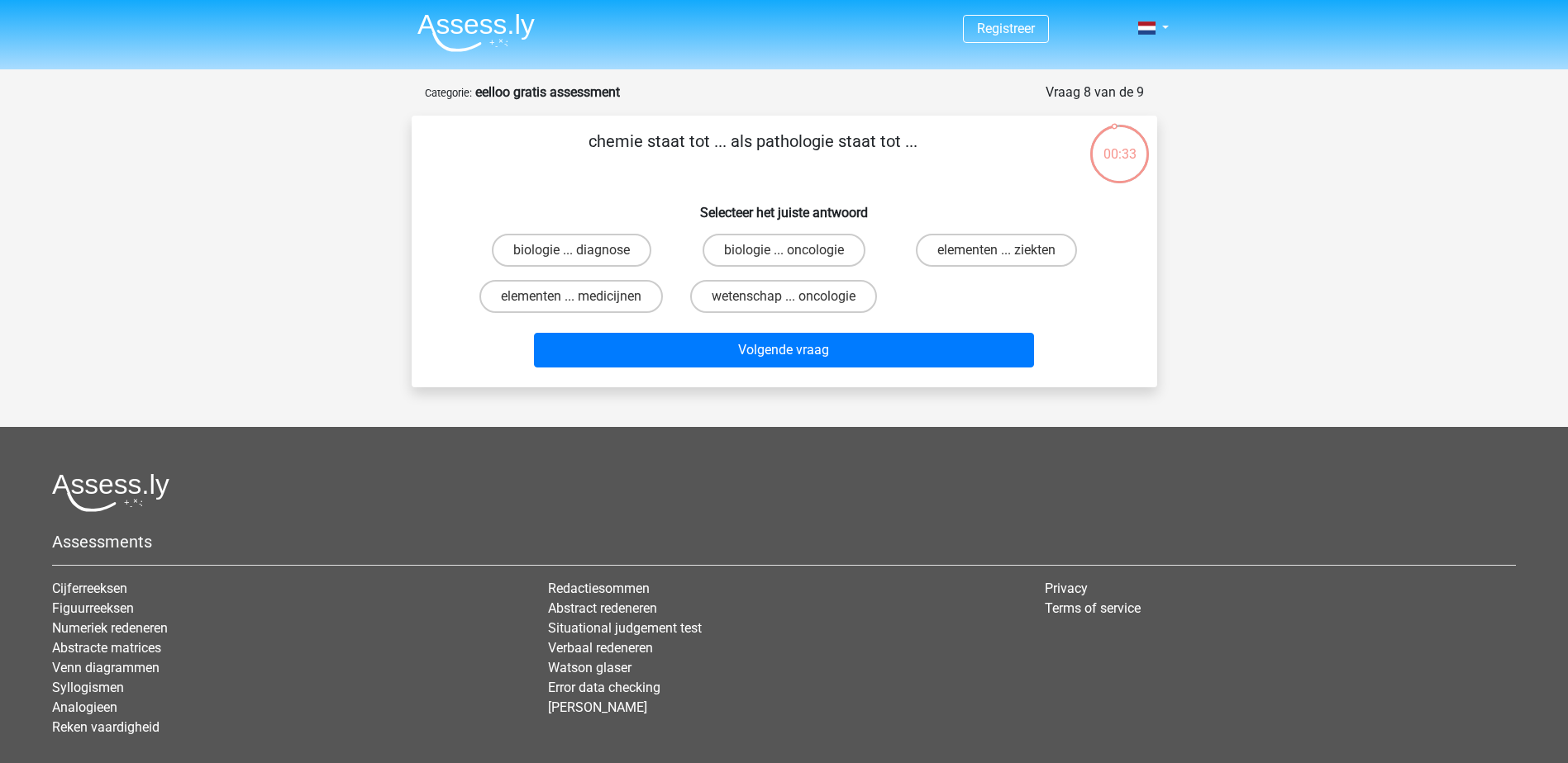
drag, startPoint x: 423, startPoint y: 351, endPoint x: 413, endPoint y: 295, distance: 56.9
click at [640, 295] on label "elementen ... medicijnen" at bounding box center [571, 296] width 184 height 33
click at [582, 297] on input "elementen ... medicijnen" at bounding box center [577, 302] width 11 height 11
radio input "true"
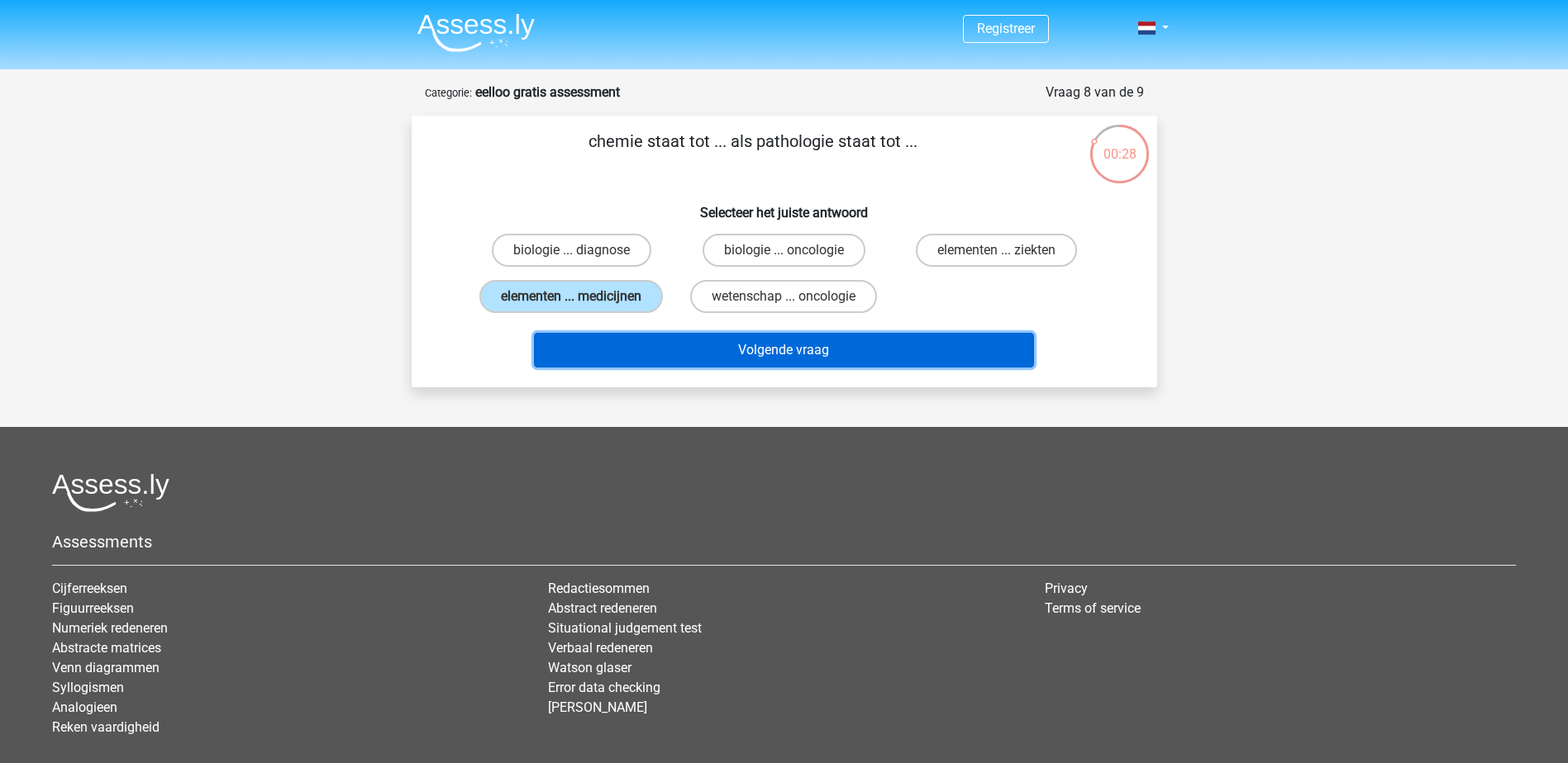
click at [649, 347] on button "Volgende vraag" at bounding box center [784, 350] width 500 height 35
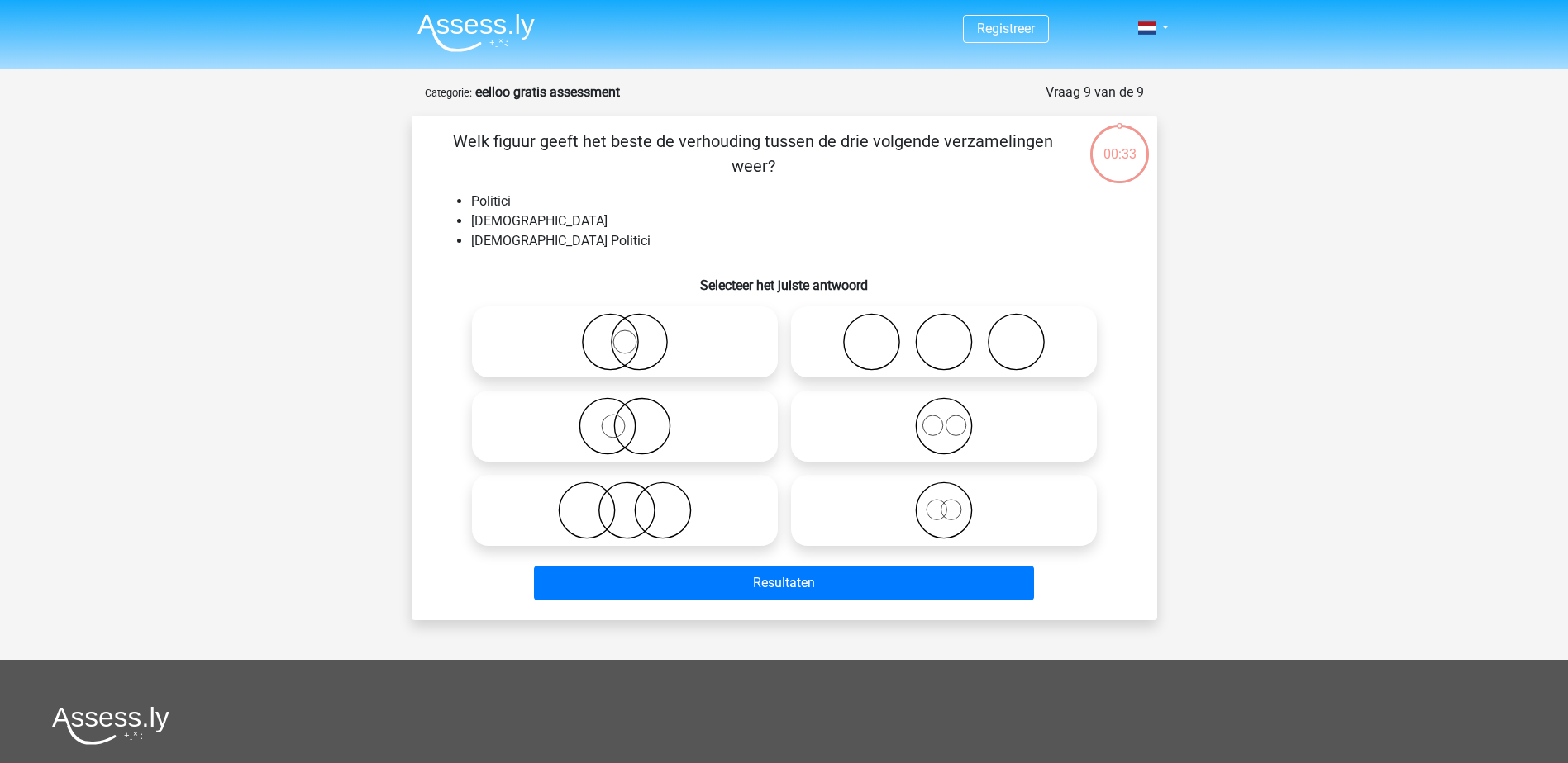
scroll to position [83, 0]
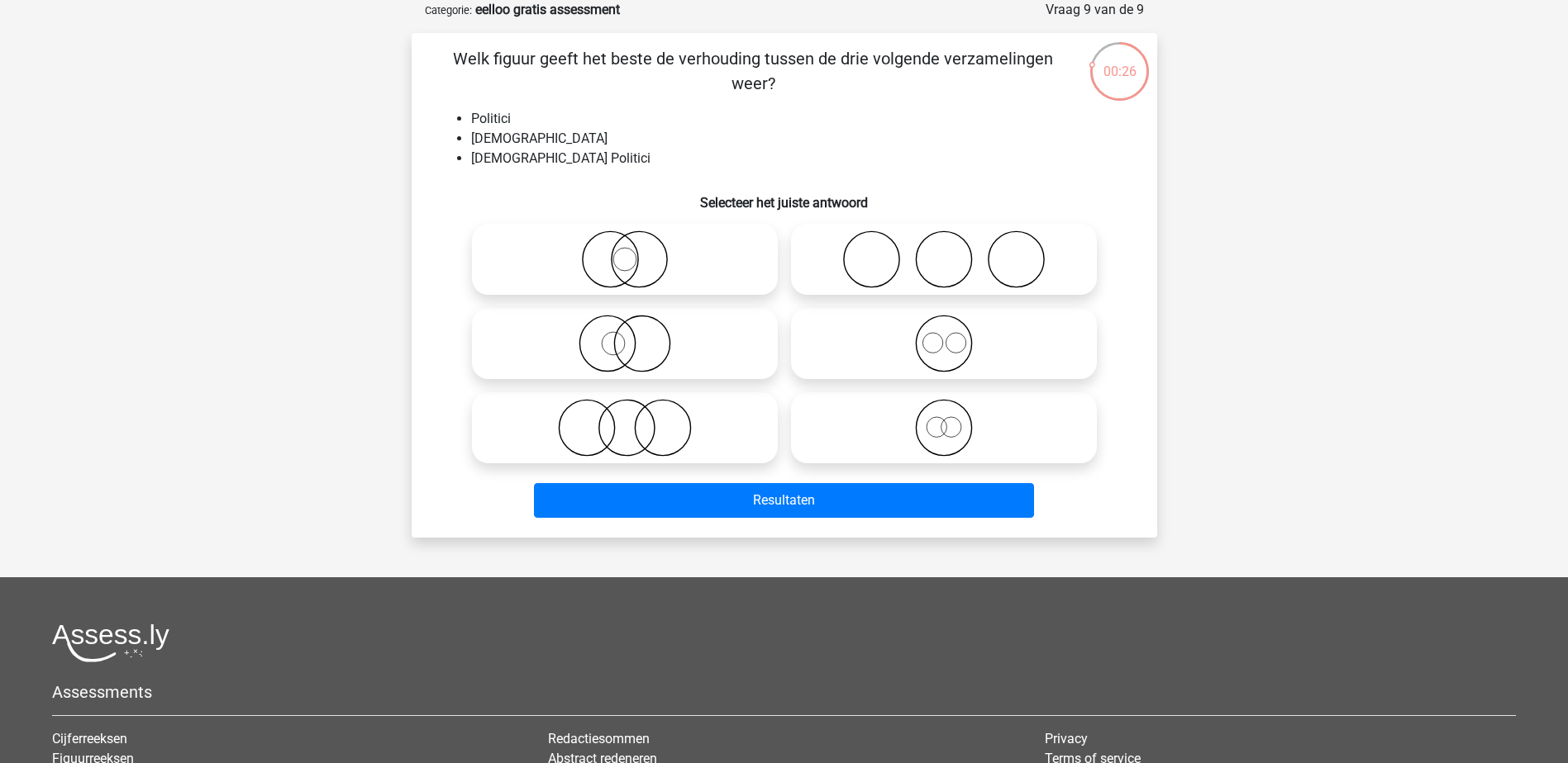
click at [620, 396] on label at bounding box center [625, 428] width 306 height 71
click at [625, 409] on input "radio" at bounding box center [631, 414] width 11 height 11
radio input "true"
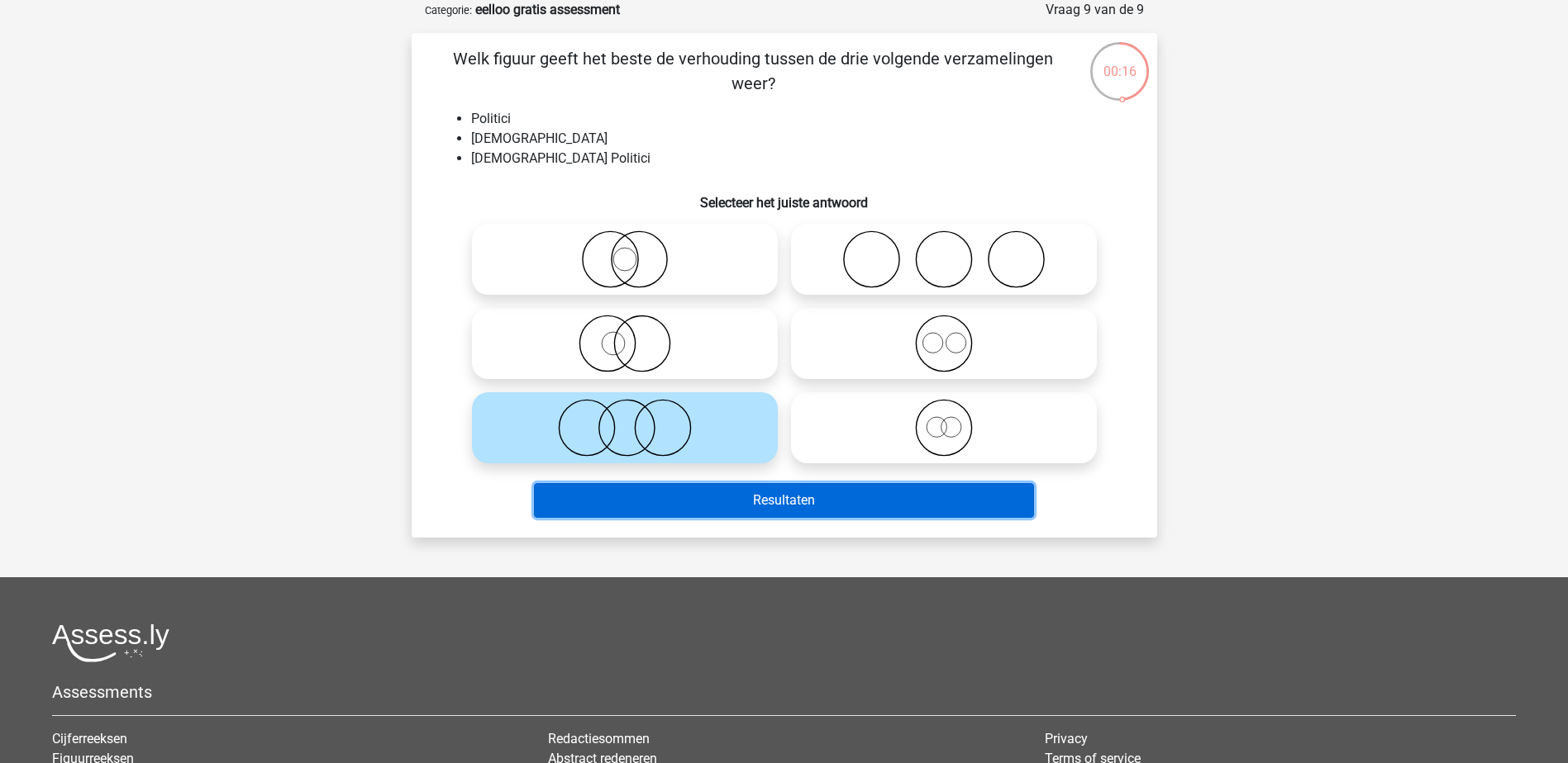
click at [711, 501] on button "Resultaten" at bounding box center [784, 500] width 500 height 35
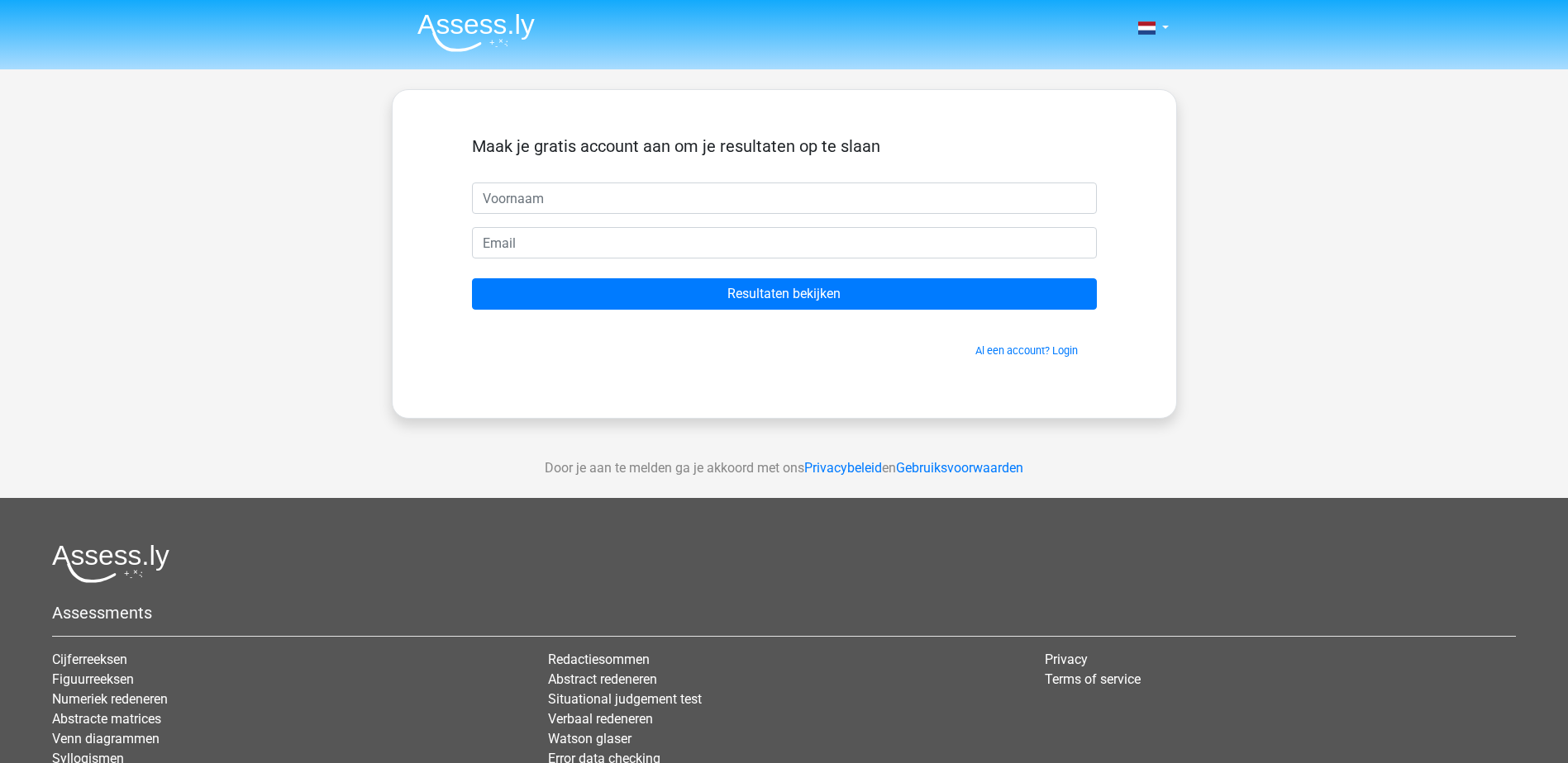
click at [661, 195] on input "text" at bounding box center [785, 199] width 625 height 32
type input "gghhjkhkjhj"
type input "kuijperberend@gmail.com"
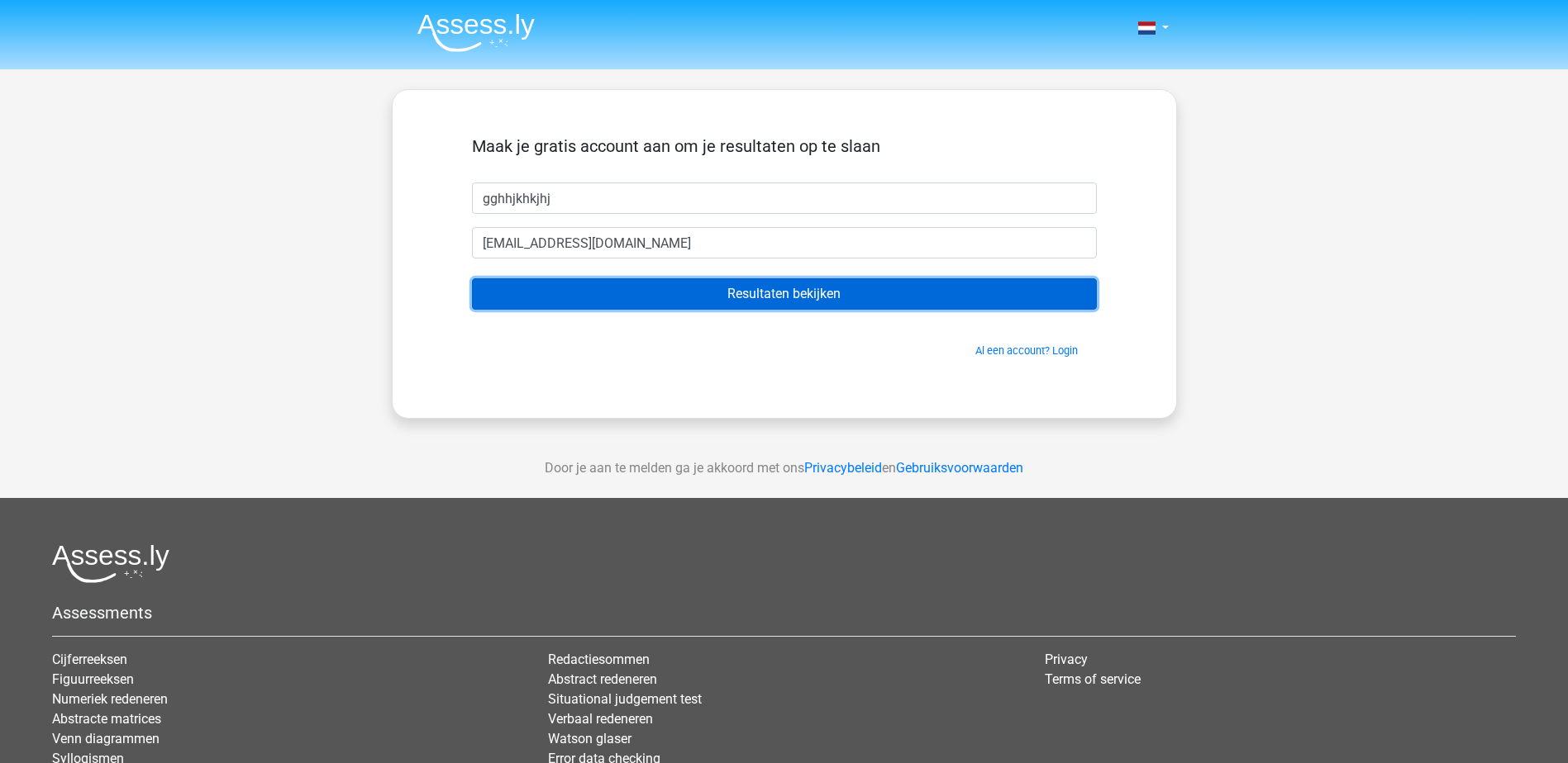
click at [675, 284] on input "Resultaten bekijken" at bounding box center [785, 295] width 625 height 32
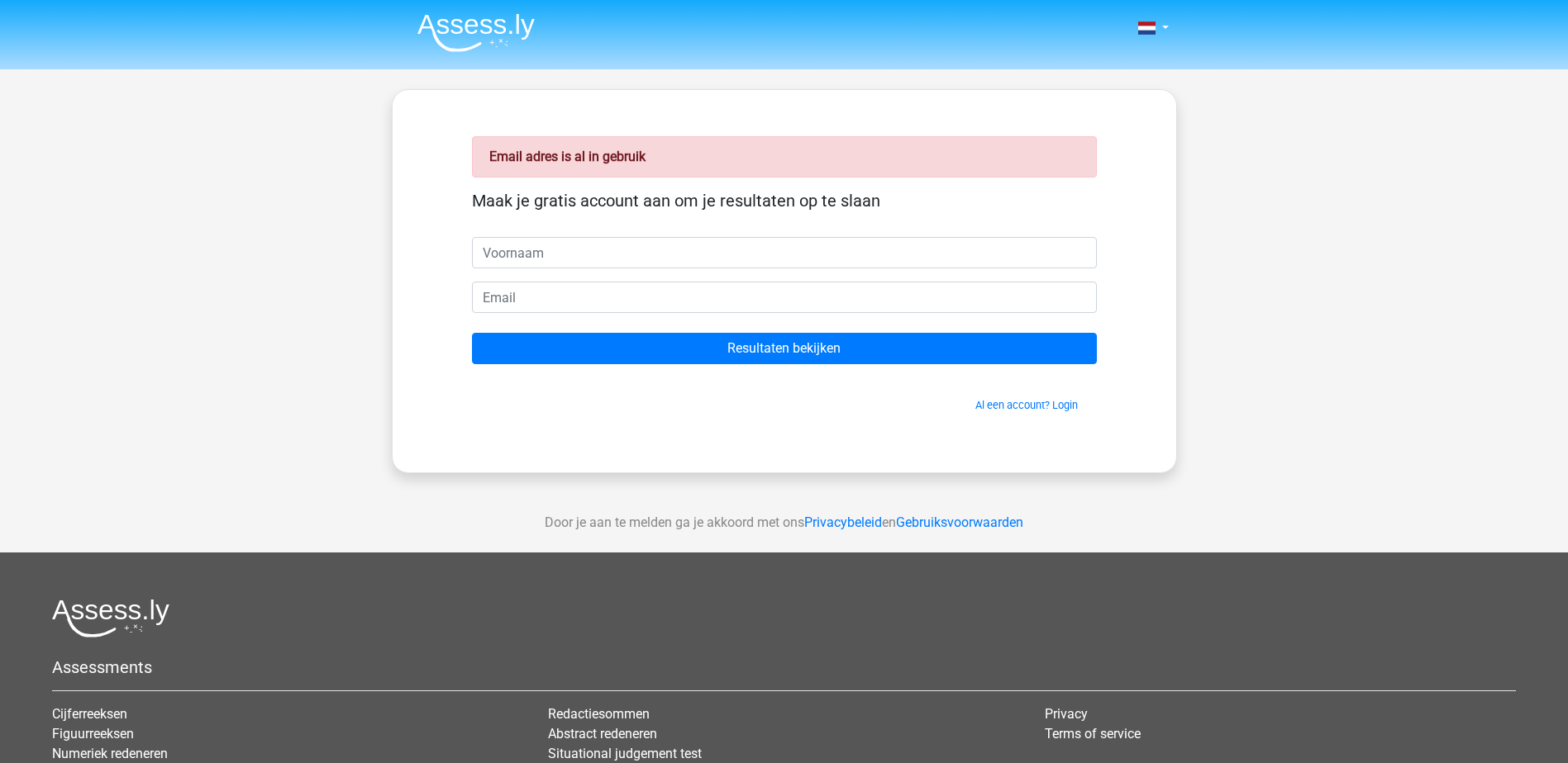
click at [597, 314] on form "Maak je gratis account aan om je resultaten op te slaan Resultaten bekijken Al …" at bounding box center [785, 302] width 625 height 222
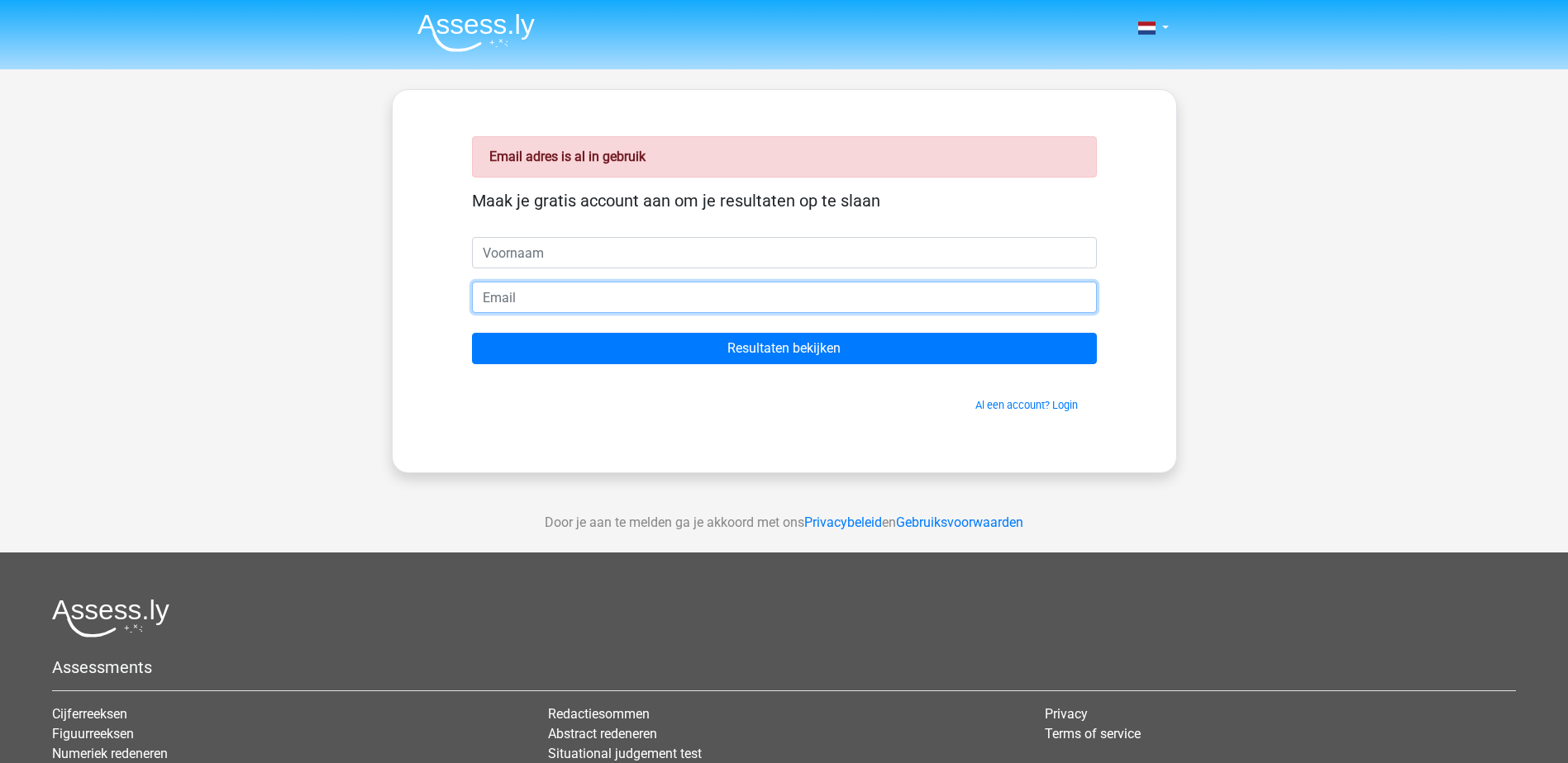
click at [590, 308] on input "email" at bounding box center [785, 298] width 625 height 32
type input "johan3eecht@gmail.com"
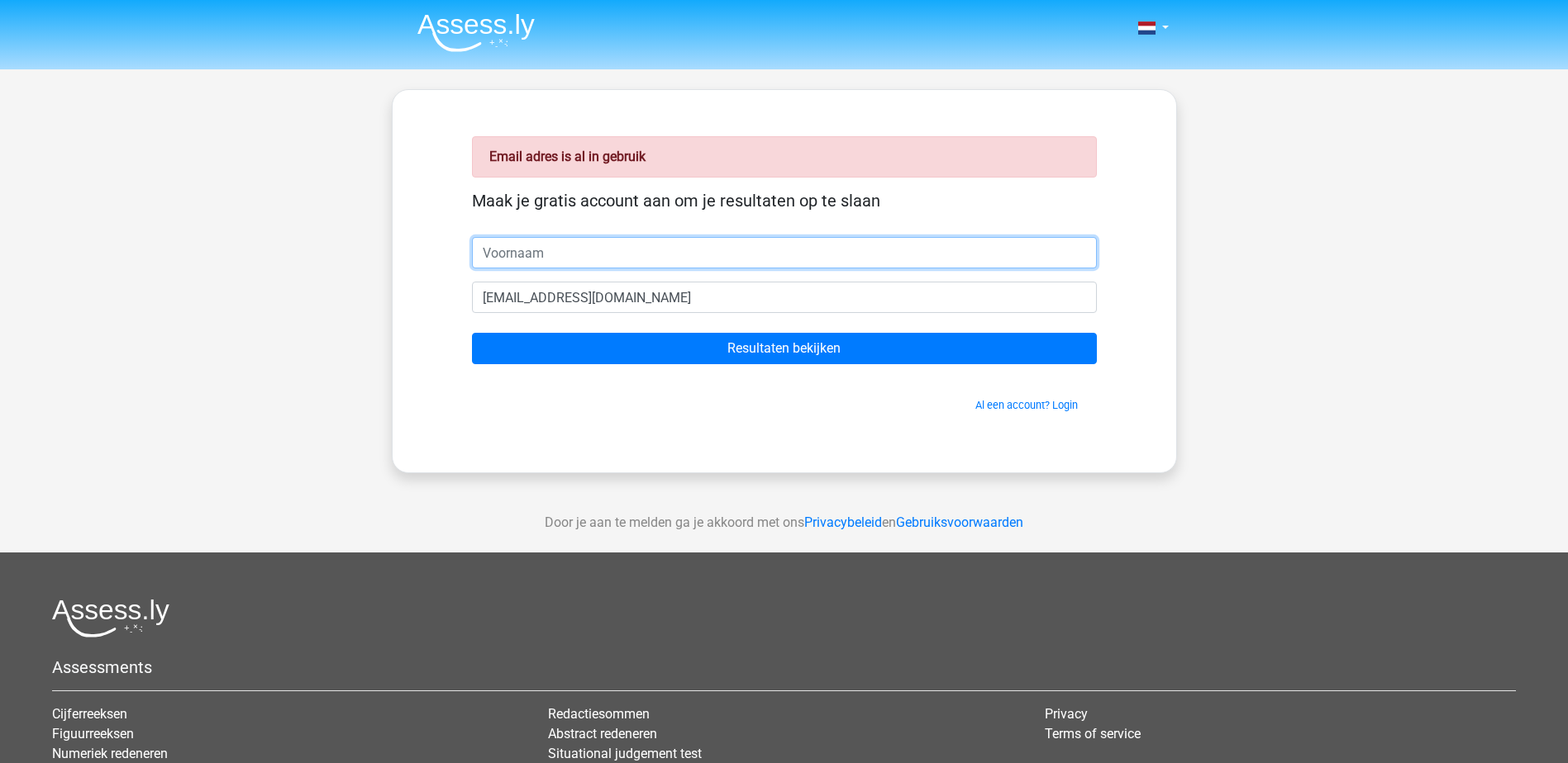
click at [577, 250] on input "text" at bounding box center [785, 253] width 625 height 32
type input "gghhjkhkjhj"
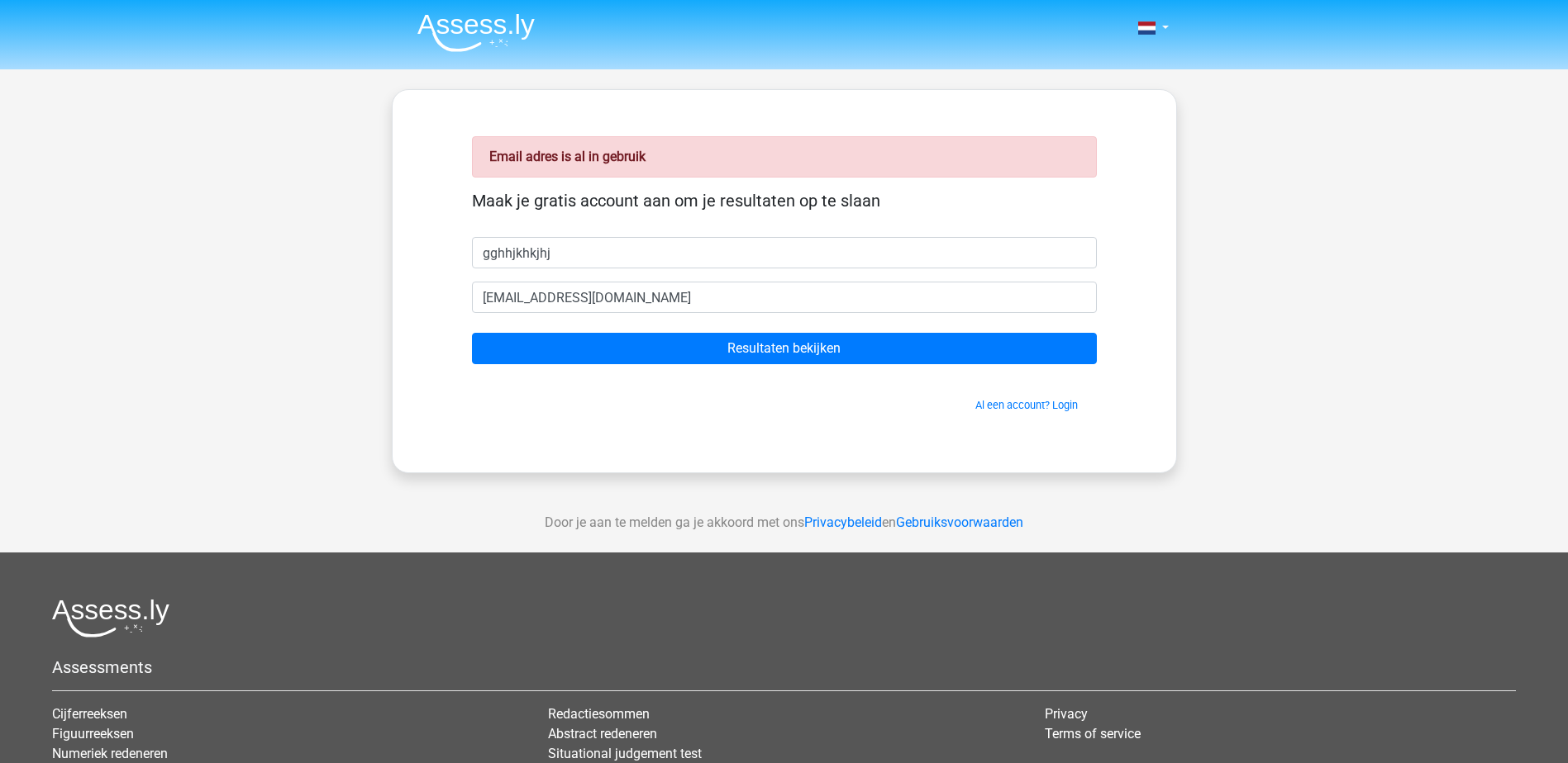
click at [561, 374] on form "Maak je gratis account aan om je resultaten op te slaan gghhjkhkjhj johan3eecht…" at bounding box center [785, 302] width 625 height 222
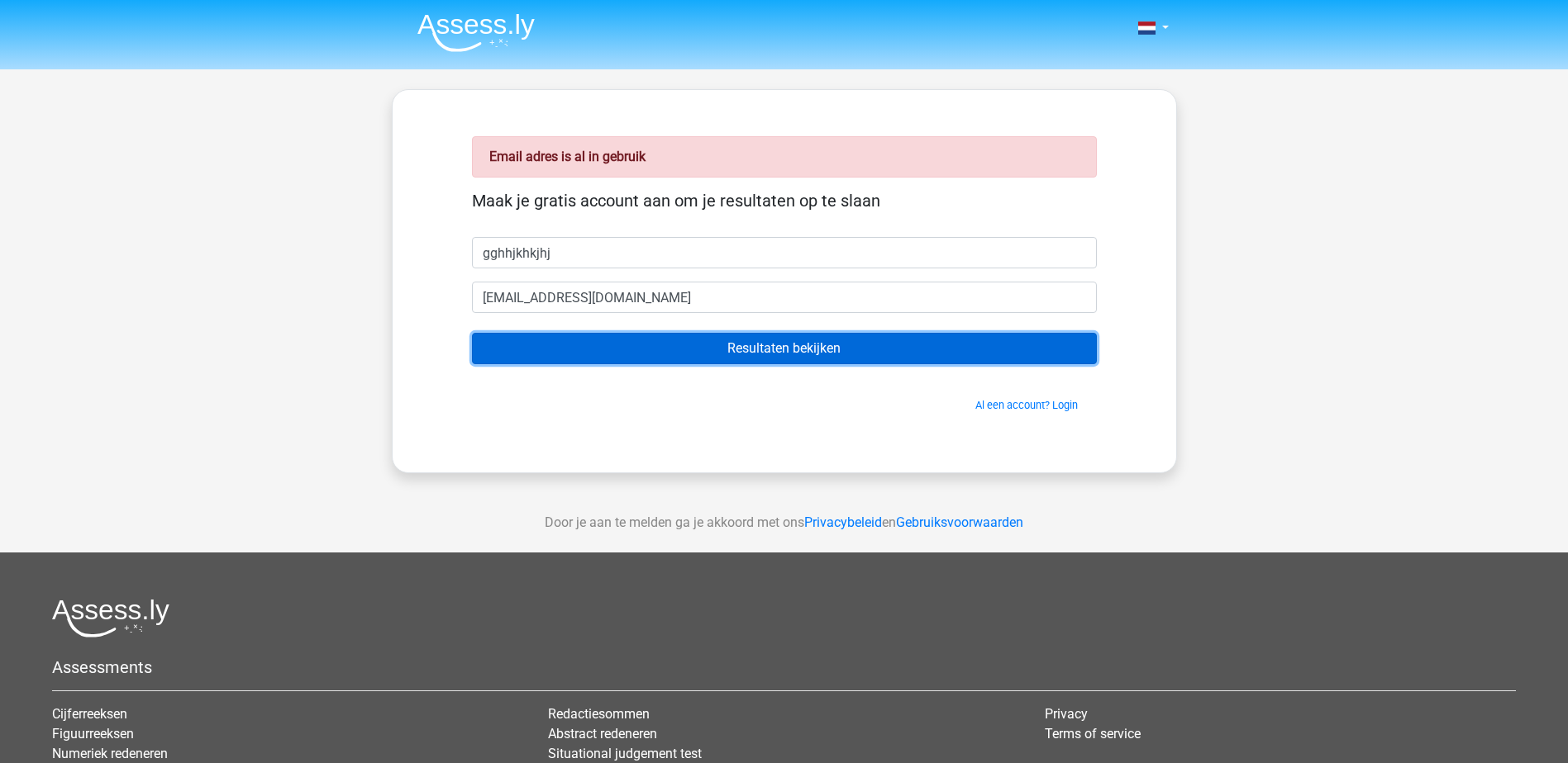
click at [554, 362] on input "Resultaten bekijken" at bounding box center [785, 349] width 625 height 32
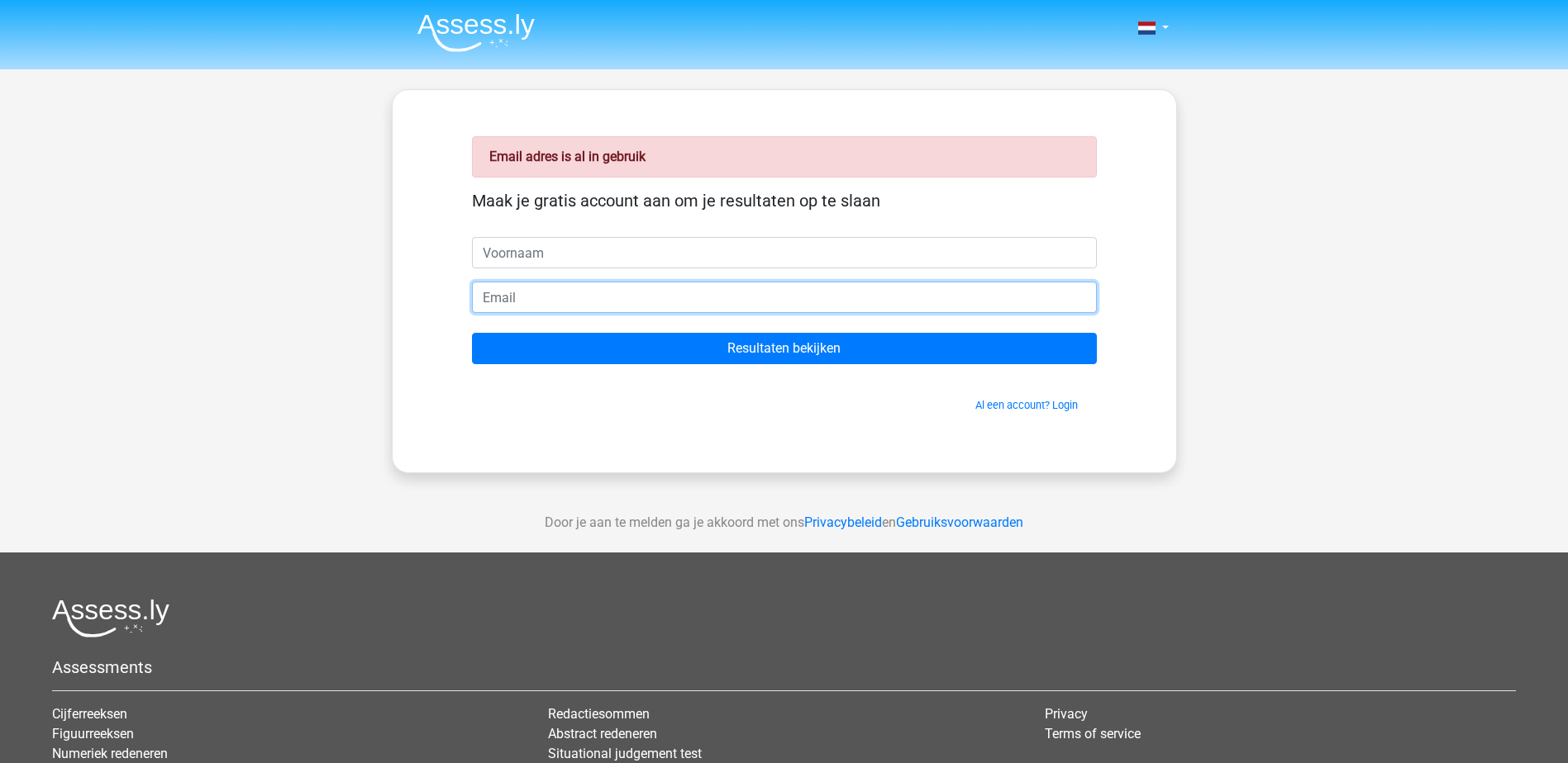
click at [570, 297] on input "email" at bounding box center [785, 298] width 625 height 32
type input "[EMAIL_ADDRESS][DOMAIN_NAME]"
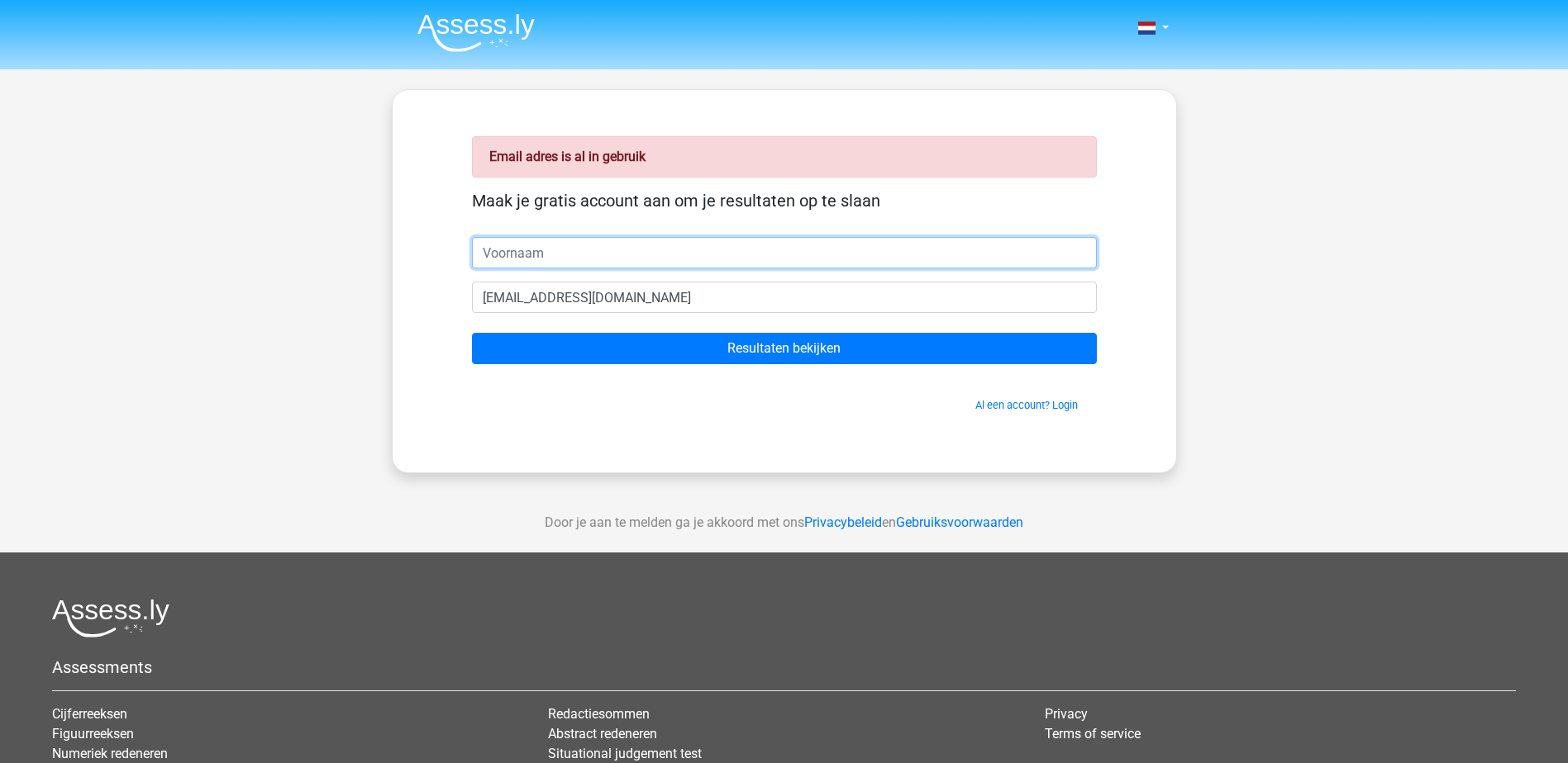
click at [590, 264] on input "text" at bounding box center [785, 253] width 625 height 32
type input "dfsdfsdf"
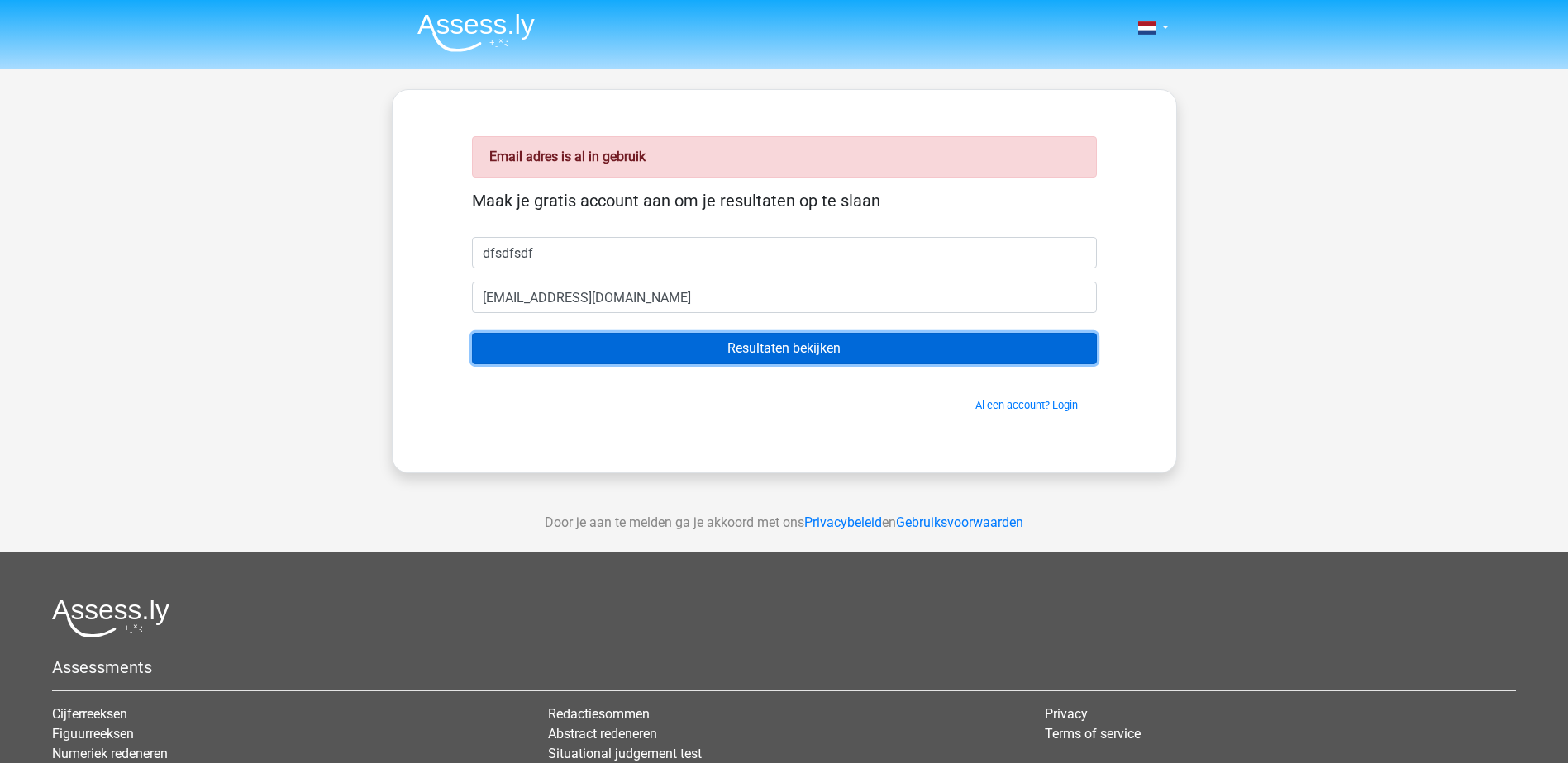
click at [548, 340] on input "Resultaten bekijken" at bounding box center [785, 349] width 625 height 32
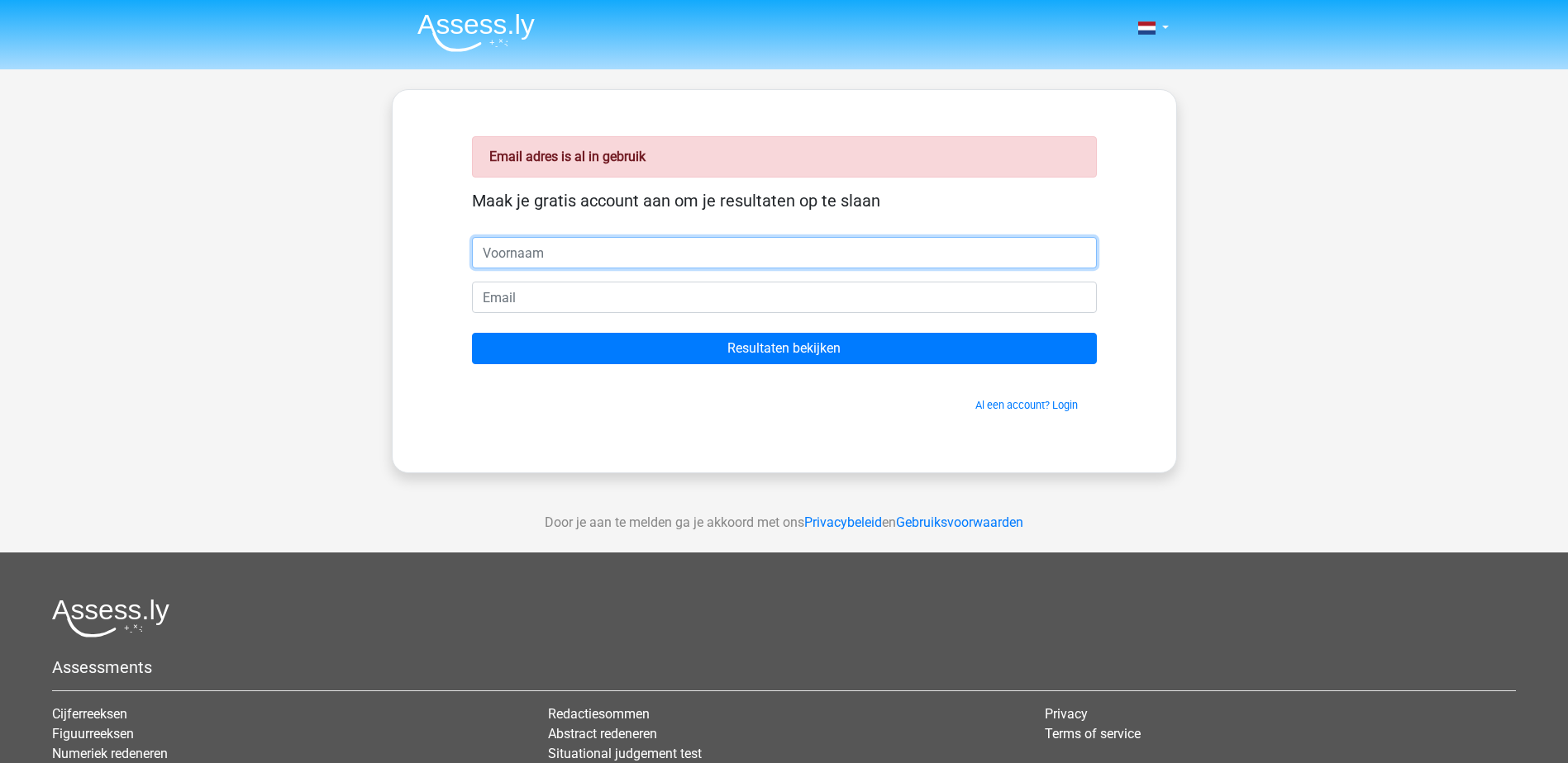
click at [605, 237] on input "text" at bounding box center [785, 253] width 625 height 32
type input "dfsdfsdf"
type input "[EMAIL_ADDRESS][DOMAIN_NAME]"
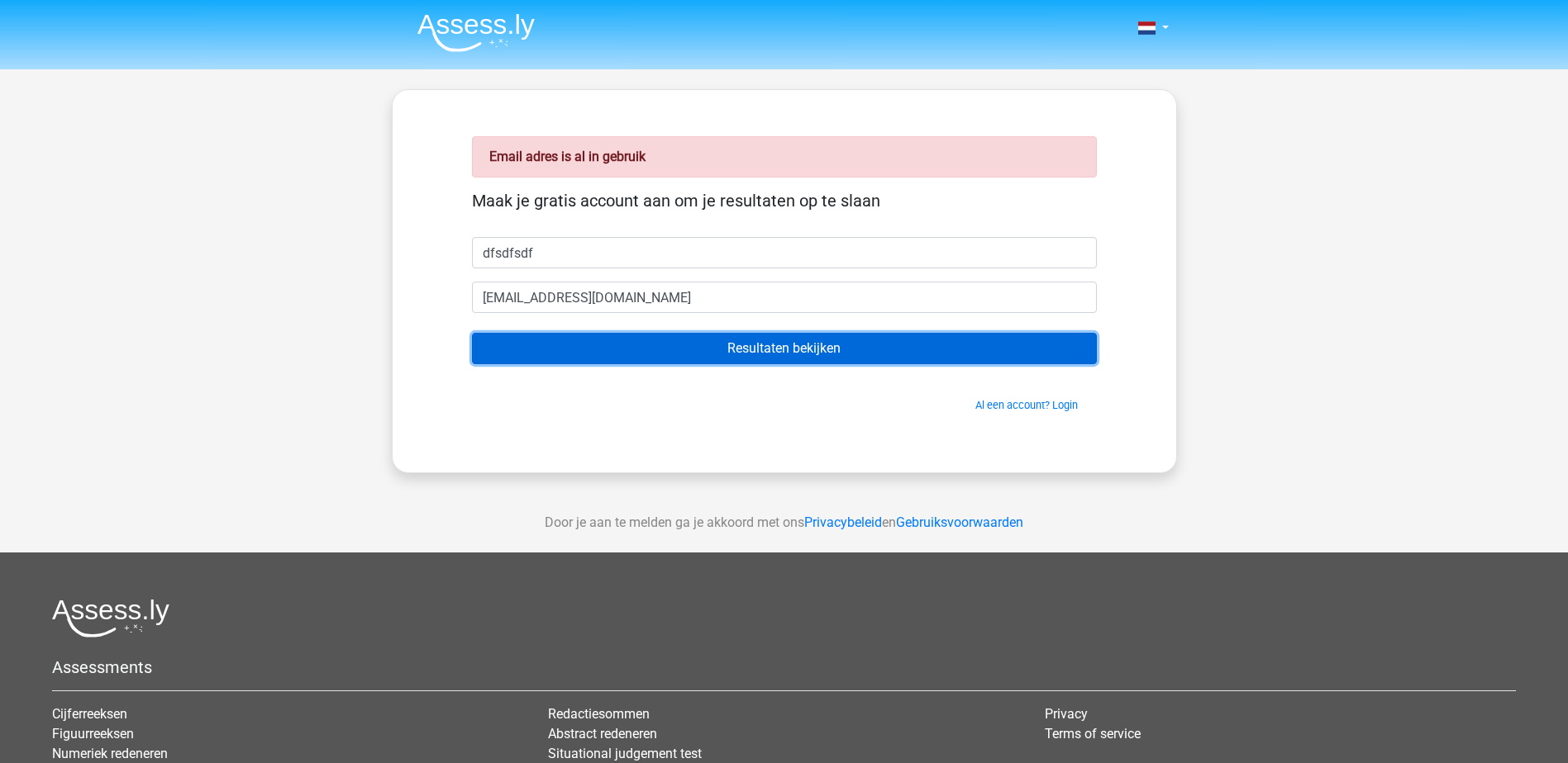
click at [623, 354] on input "Resultaten bekijken" at bounding box center [785, 349] width 625 height 32
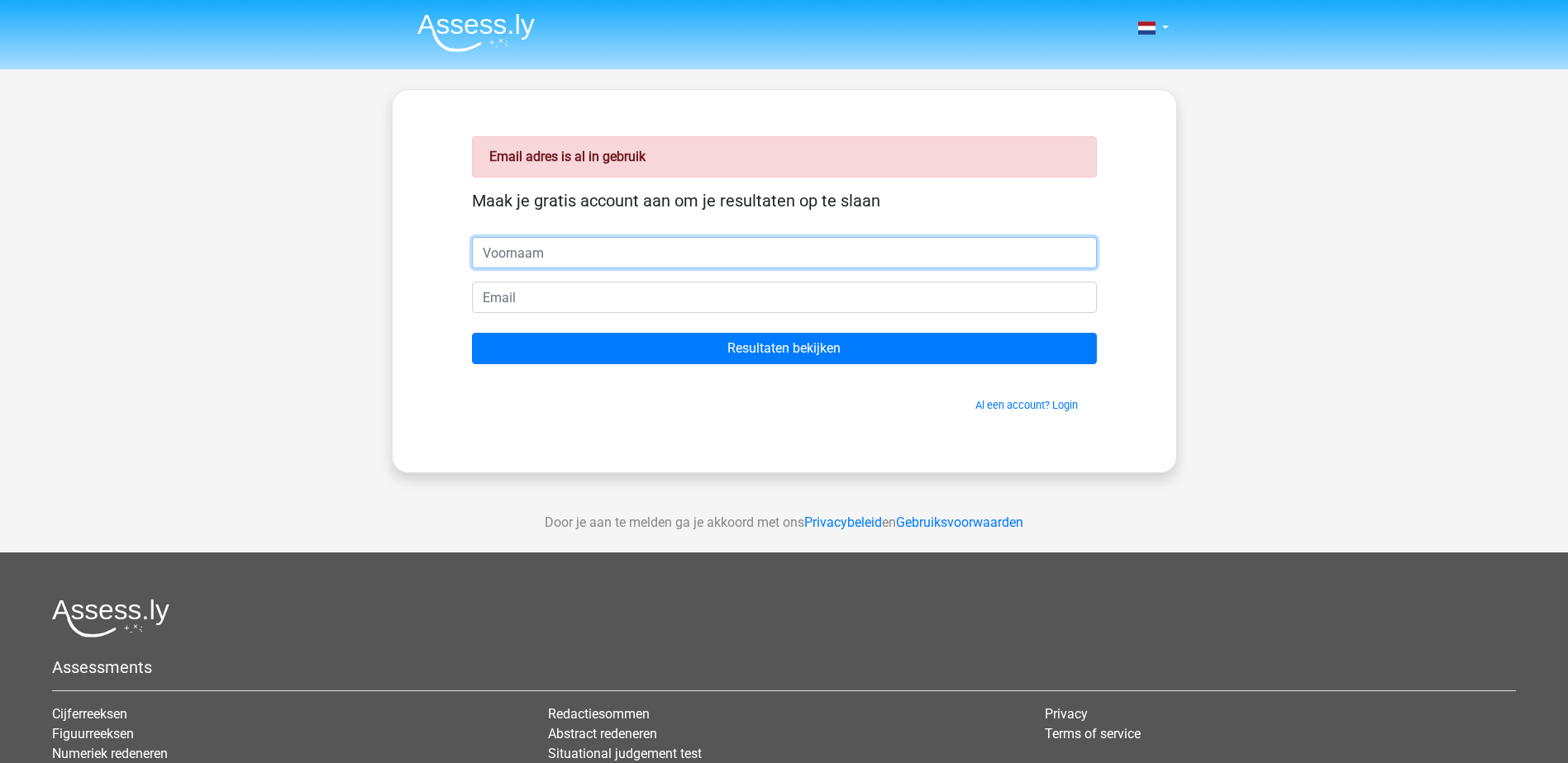
click at [607, 263] on input "text" at bounding box center [785, 253] width 625 height 32
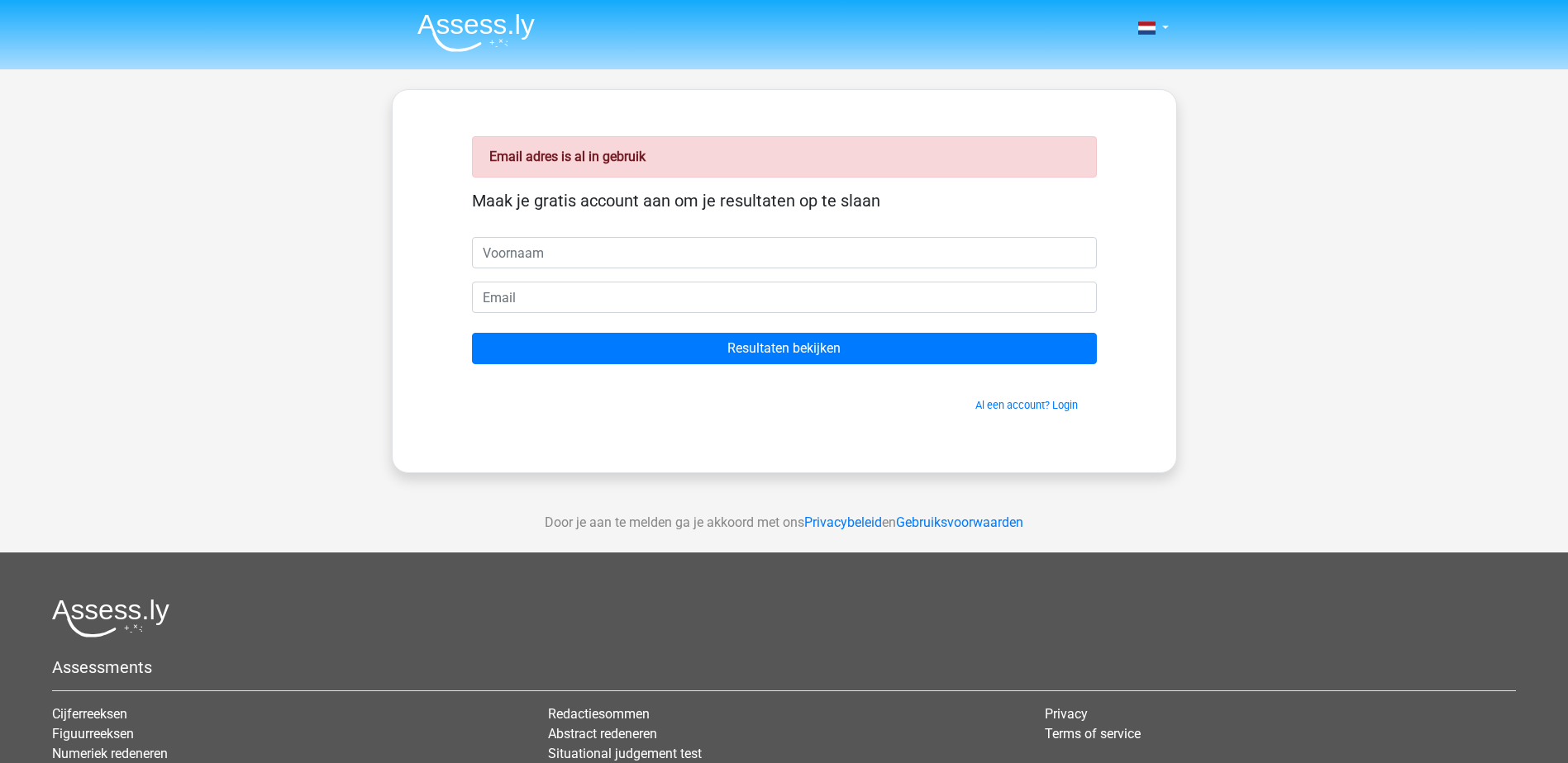
click at [235, 264] on div "Nederlands English" at bounding box center [784, 494] width 1568 height 989
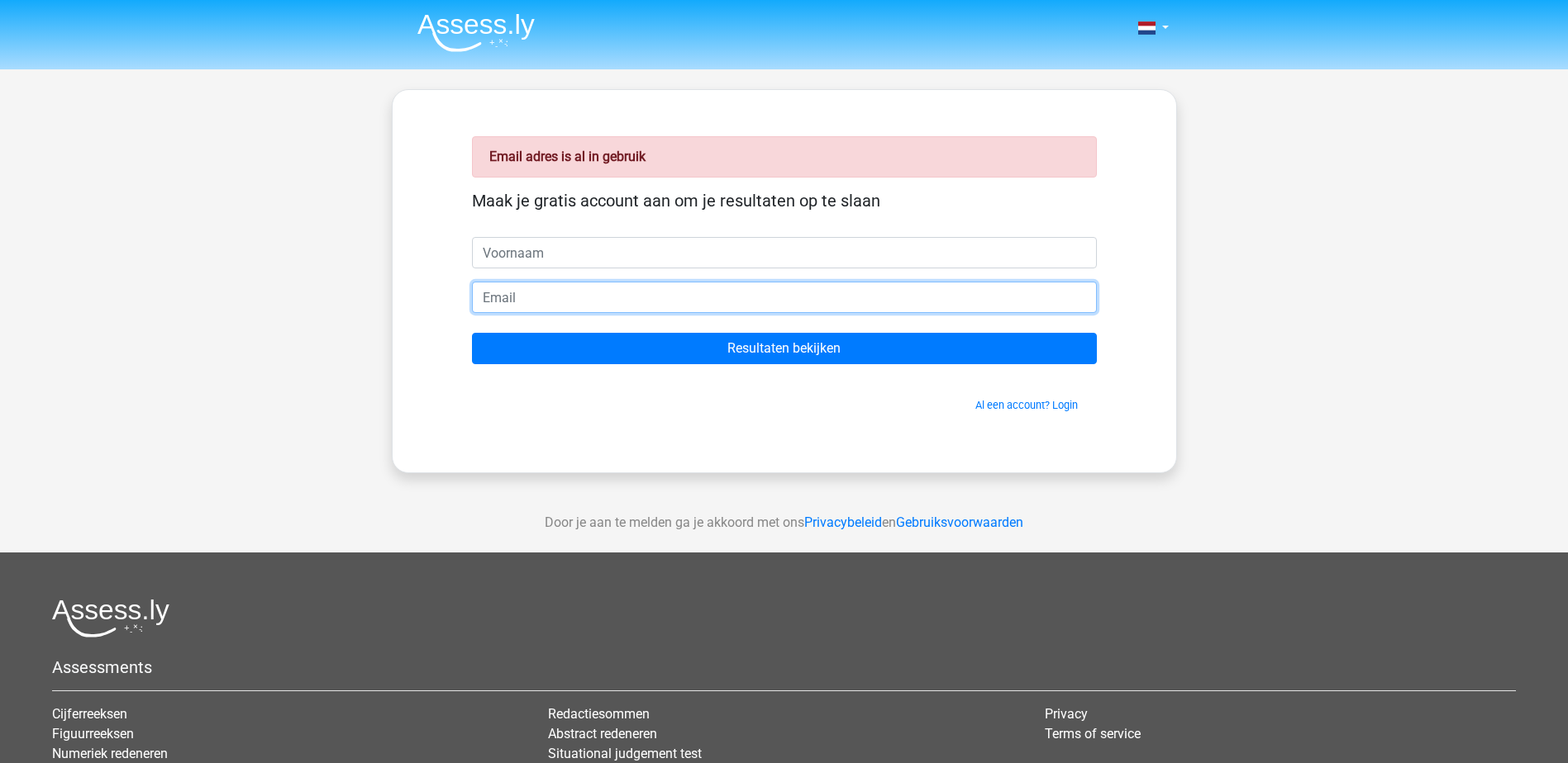
click at [495, 304] on input "email" at bounding box center [785, 298] width 625 height 32
type input "[EMAIL_ADDRESS][DOMAIN_NAME]"
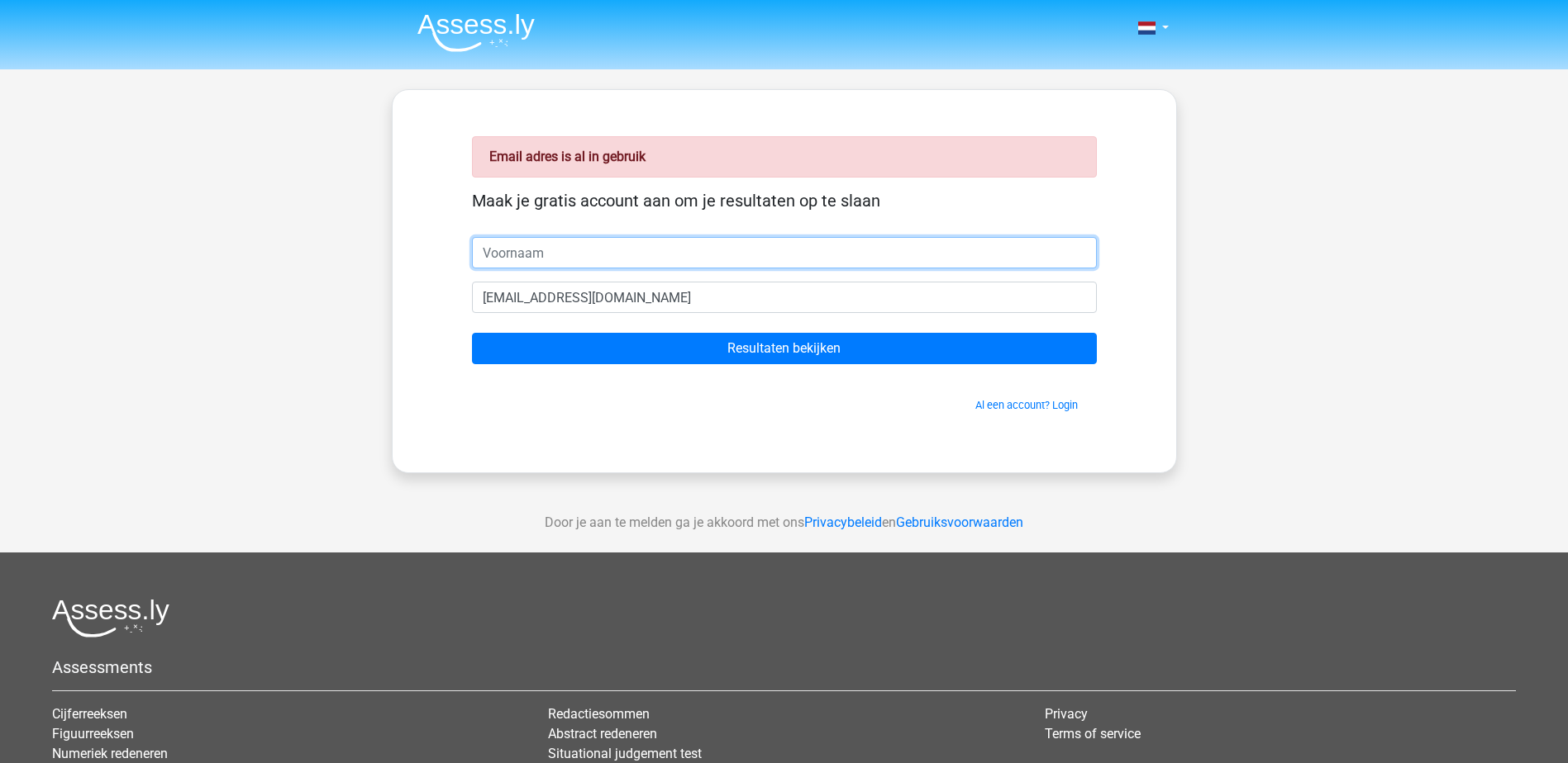
click at [590, 252] on input "text" at bounding box center [785, 253] width 625 height 32
type input "dfsdfsdf"
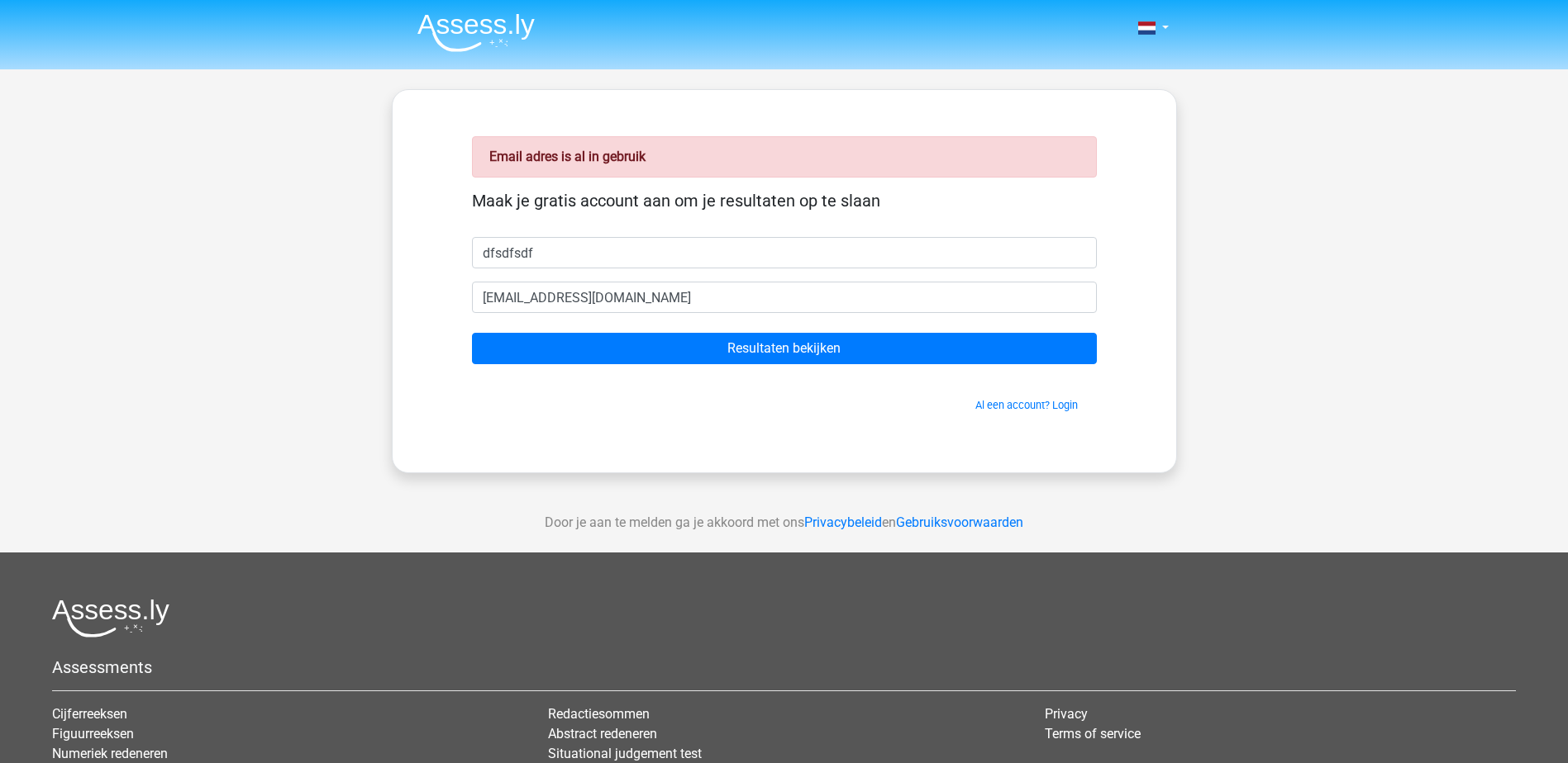
click at [581, 328] on form "Maak je gratis account aan om je resultaten op te slaan dfsdfsdf 120011960@leer…" at bounding box center [785, 302] width 625 height 222
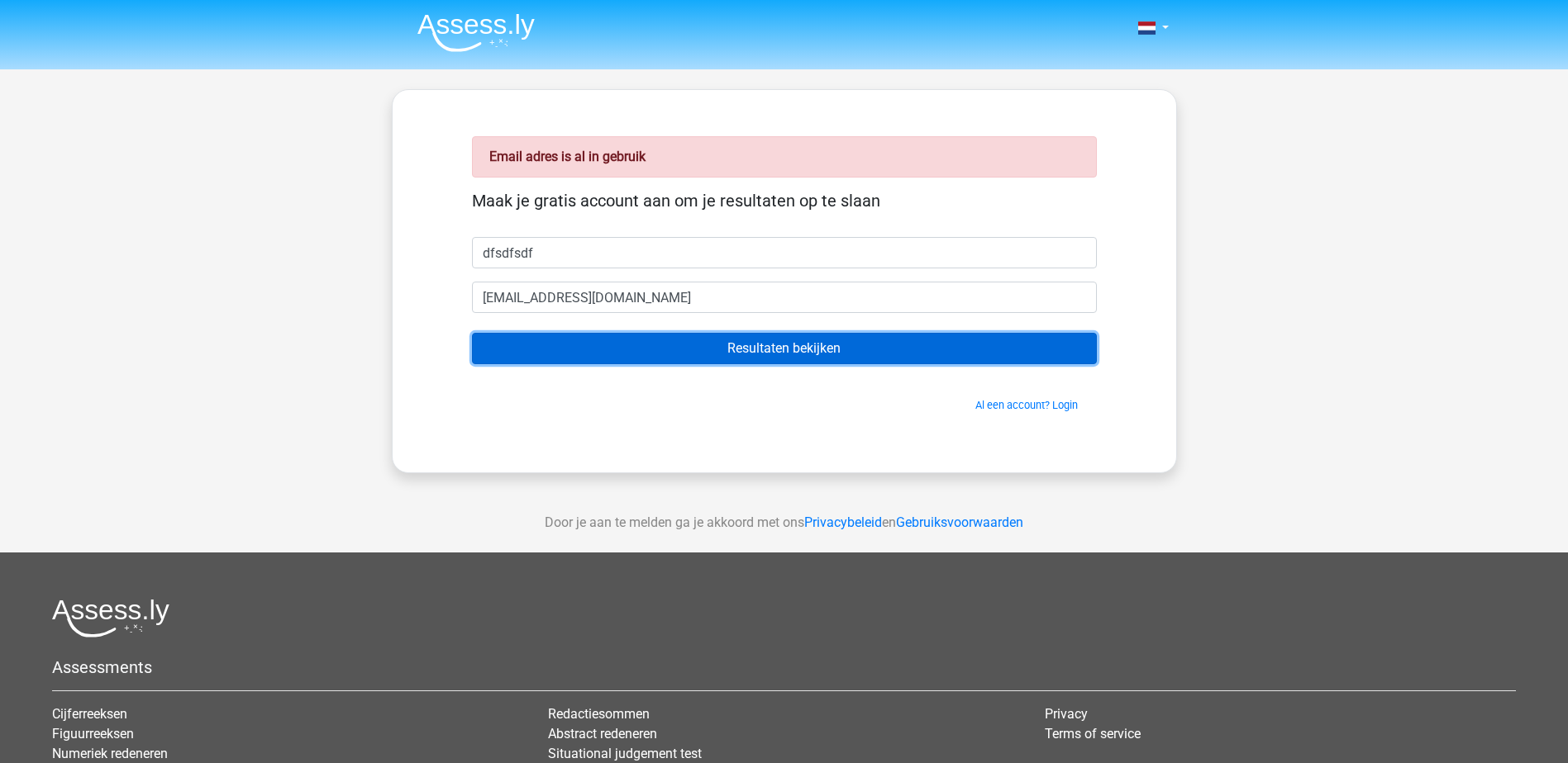
click at [581, 349] on input "Resultaten bekijken" at bounding box center [785, 349] width 625 height 32
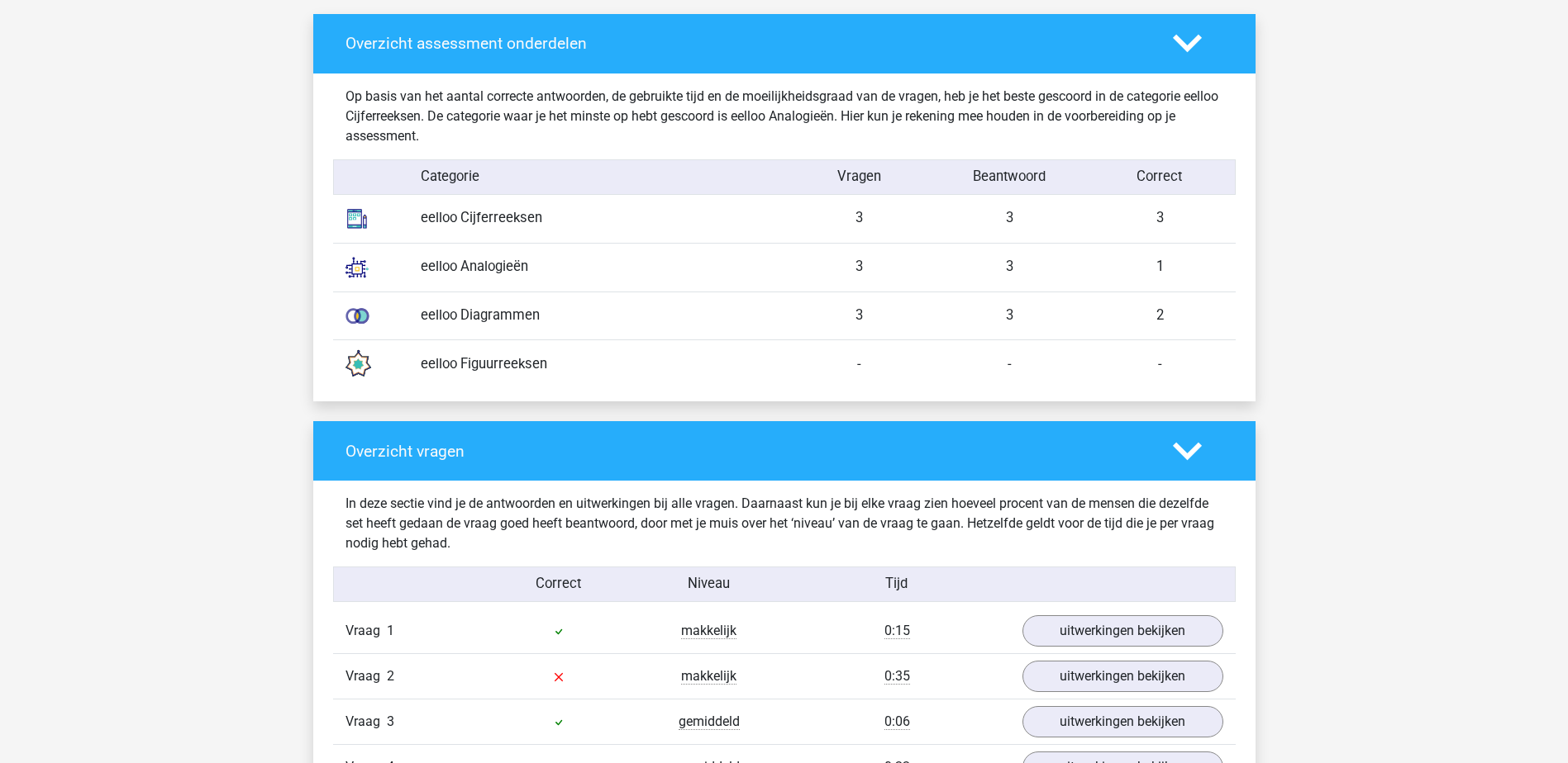
drag, startPoint x: 1403, startPoint y: 257, endPoint x: 1351, endPoint y: 260, distance: 52.1
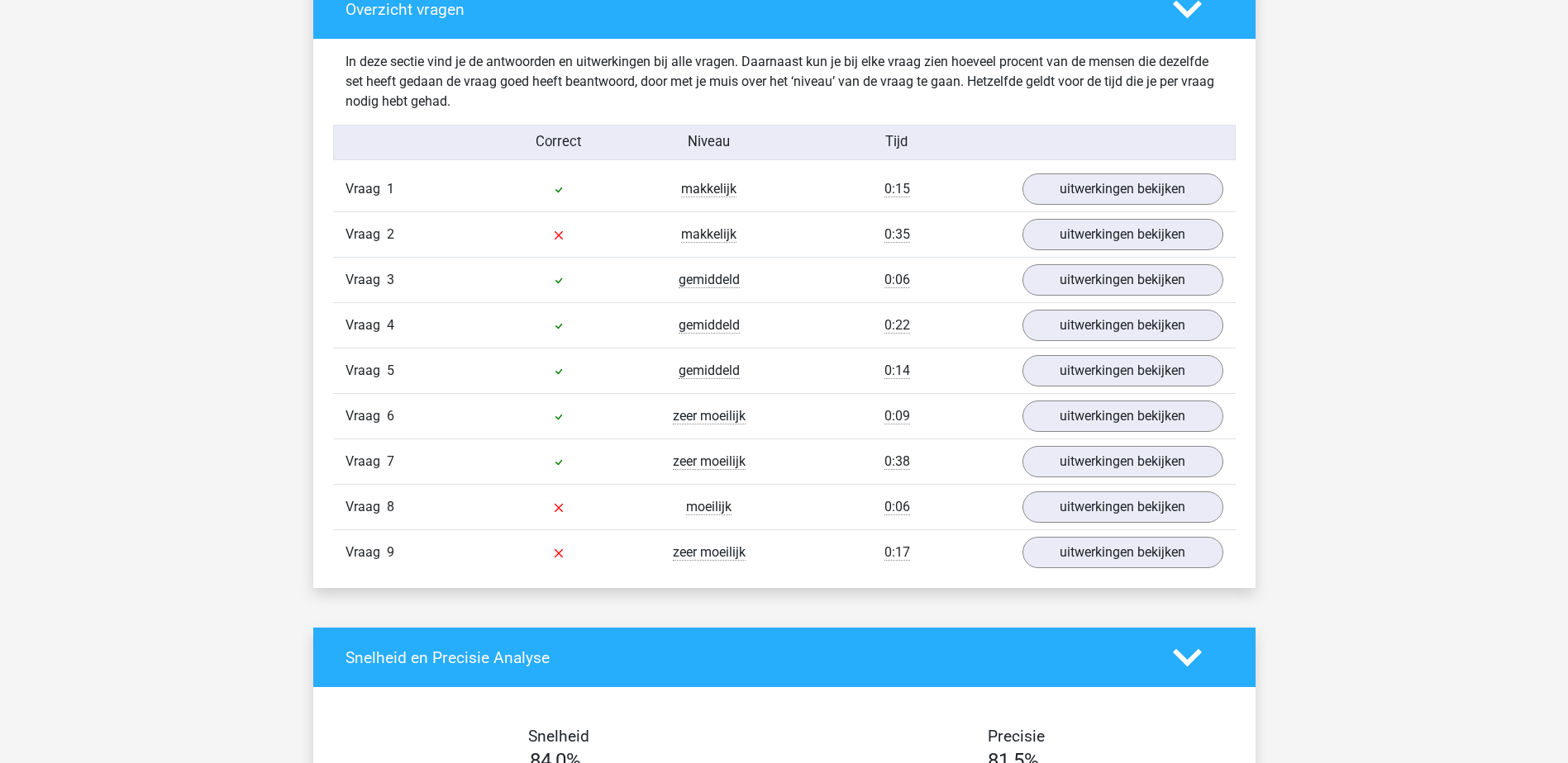
drag, startPoint x: 1285, startPoint y: 293, endPoint x: 1287, endPoint y: 308, distance: 15.1
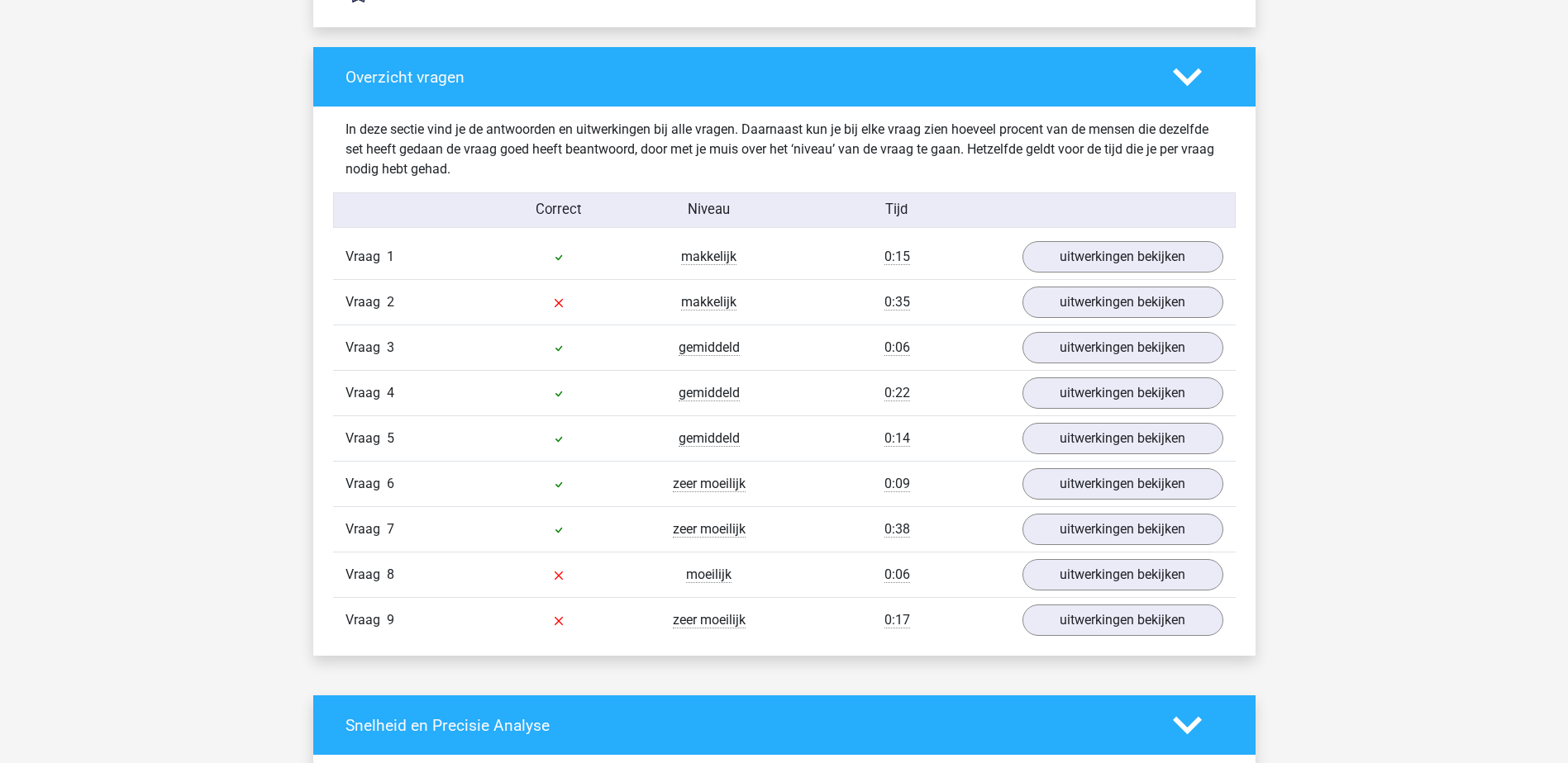
scroll to position [1649, 0]
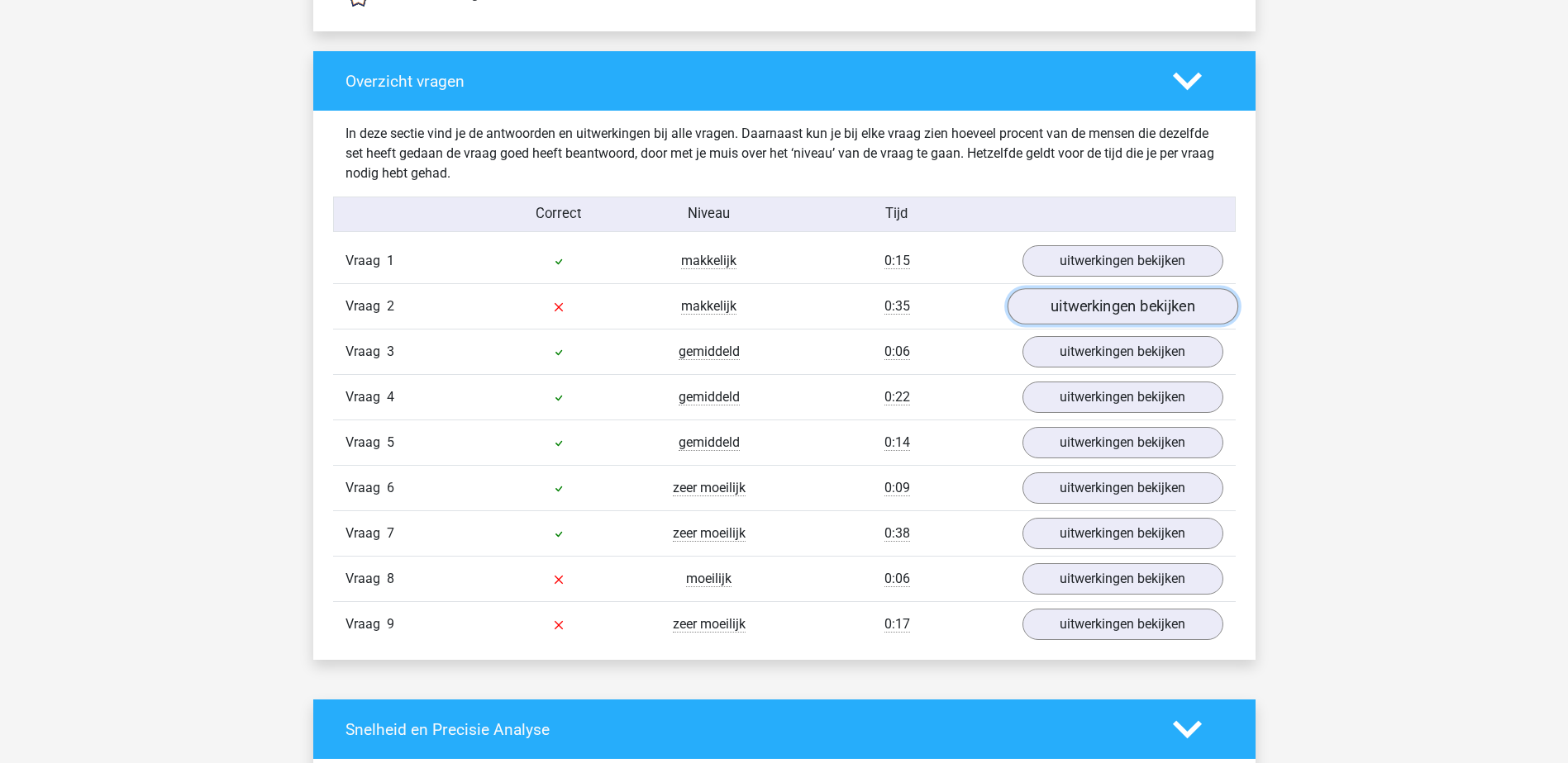
click at [1104, 308] on link "uitwerkingen bekijken" at bounding box center [1122, 306] width 231 height 36
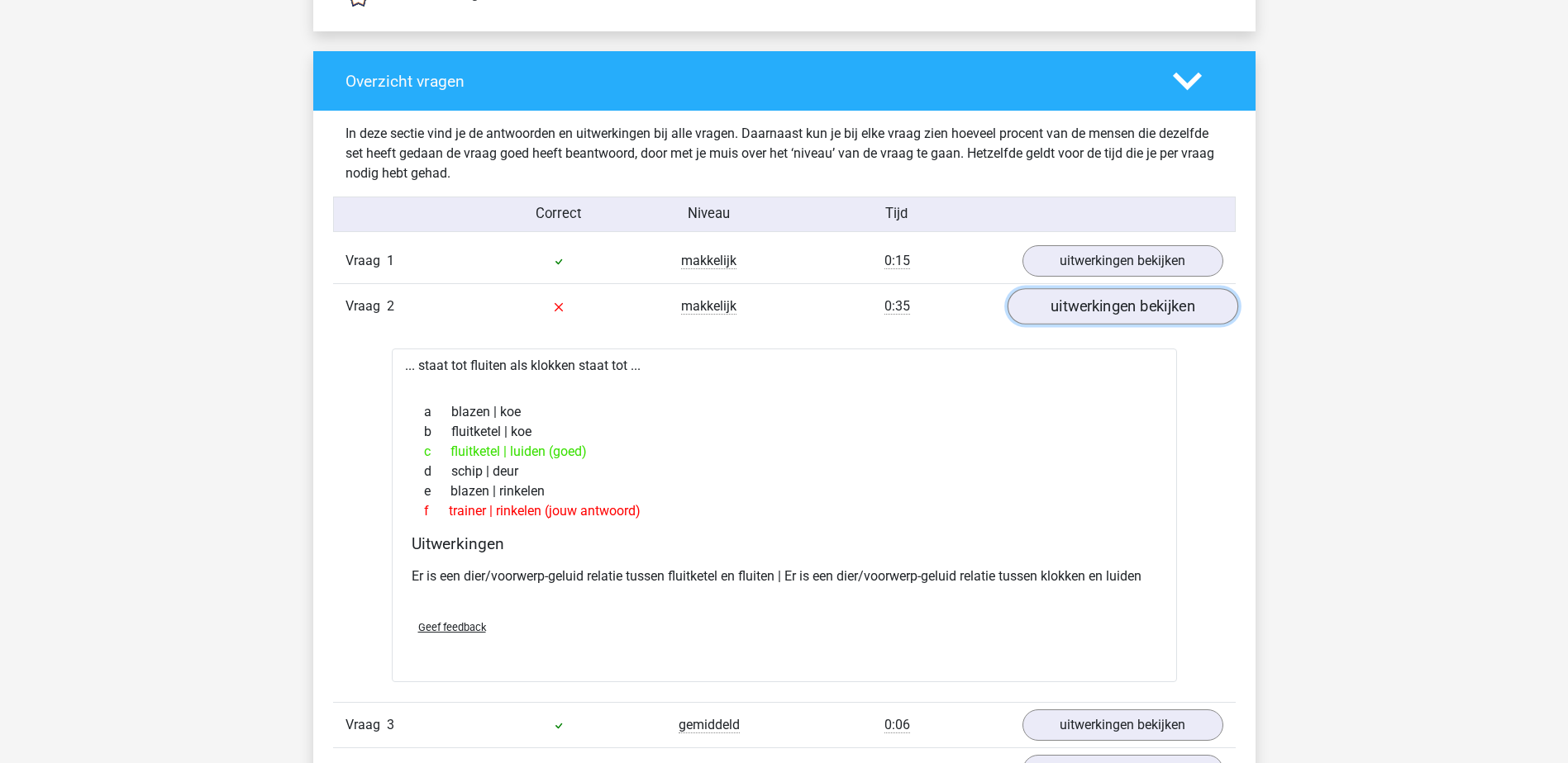
click at [1104, 308] on link "uitwerkingen bekijken" at bounding box center [1122, 306] width 231 height 36
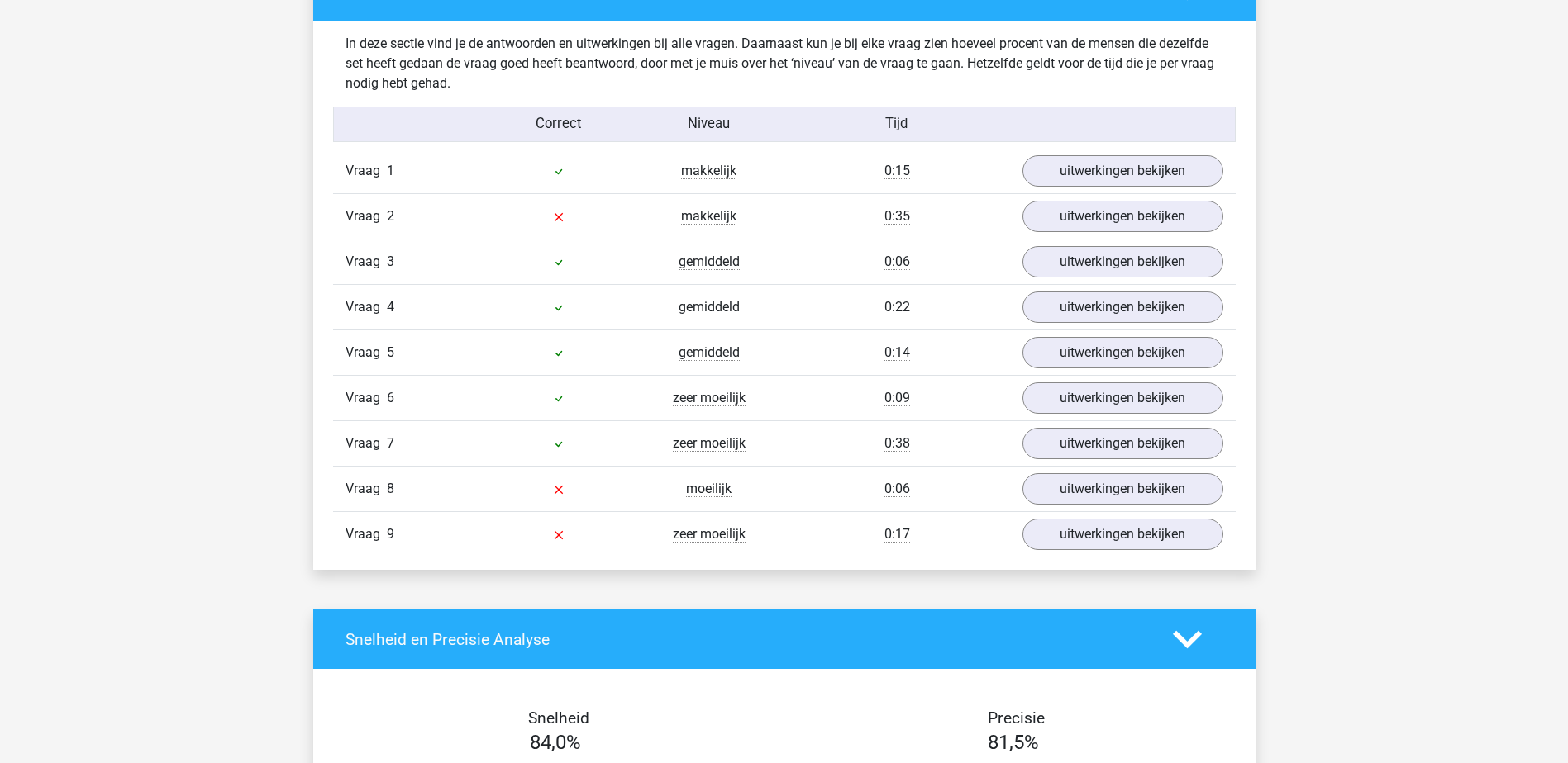
drag, startPoint x: 1317, startPoint y: 335, endPoint x: 1312, endPoint y: 399, distance: 64.2
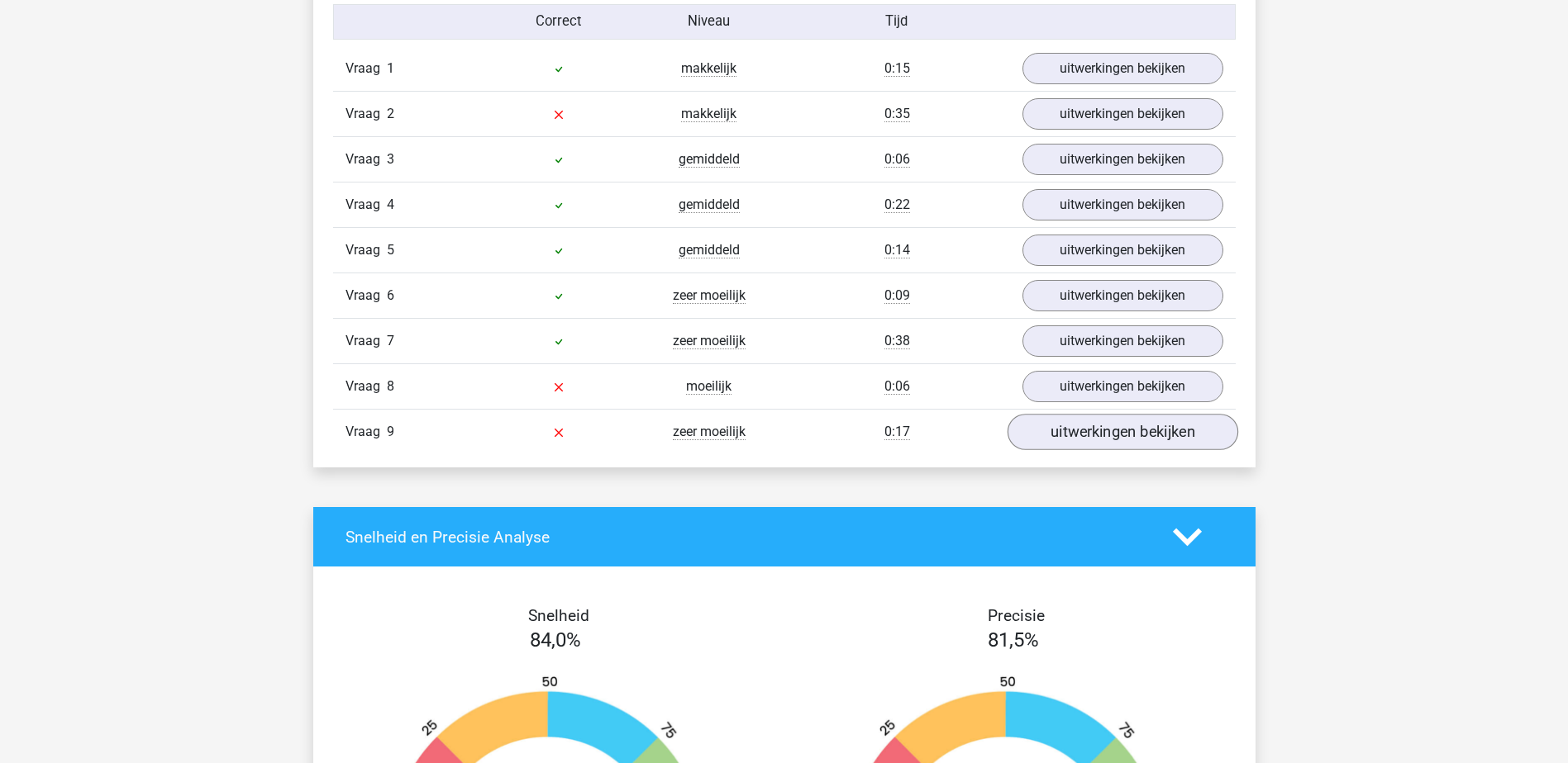
scroll to position [1870, 0]
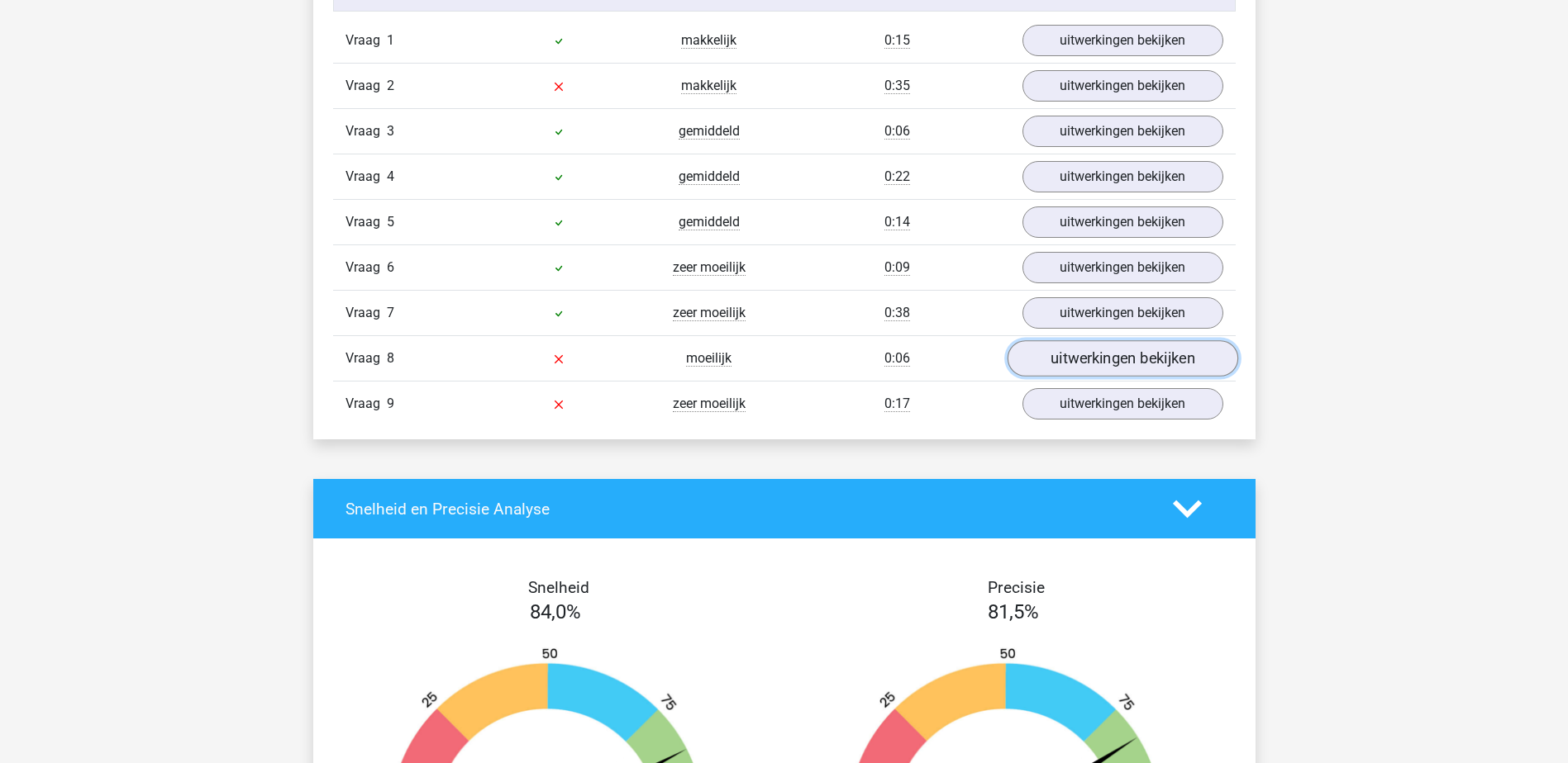
click at [1076, 365] on link "uitwerkingen bekijken" at bounding box center [1122, 358] width 231 height 36
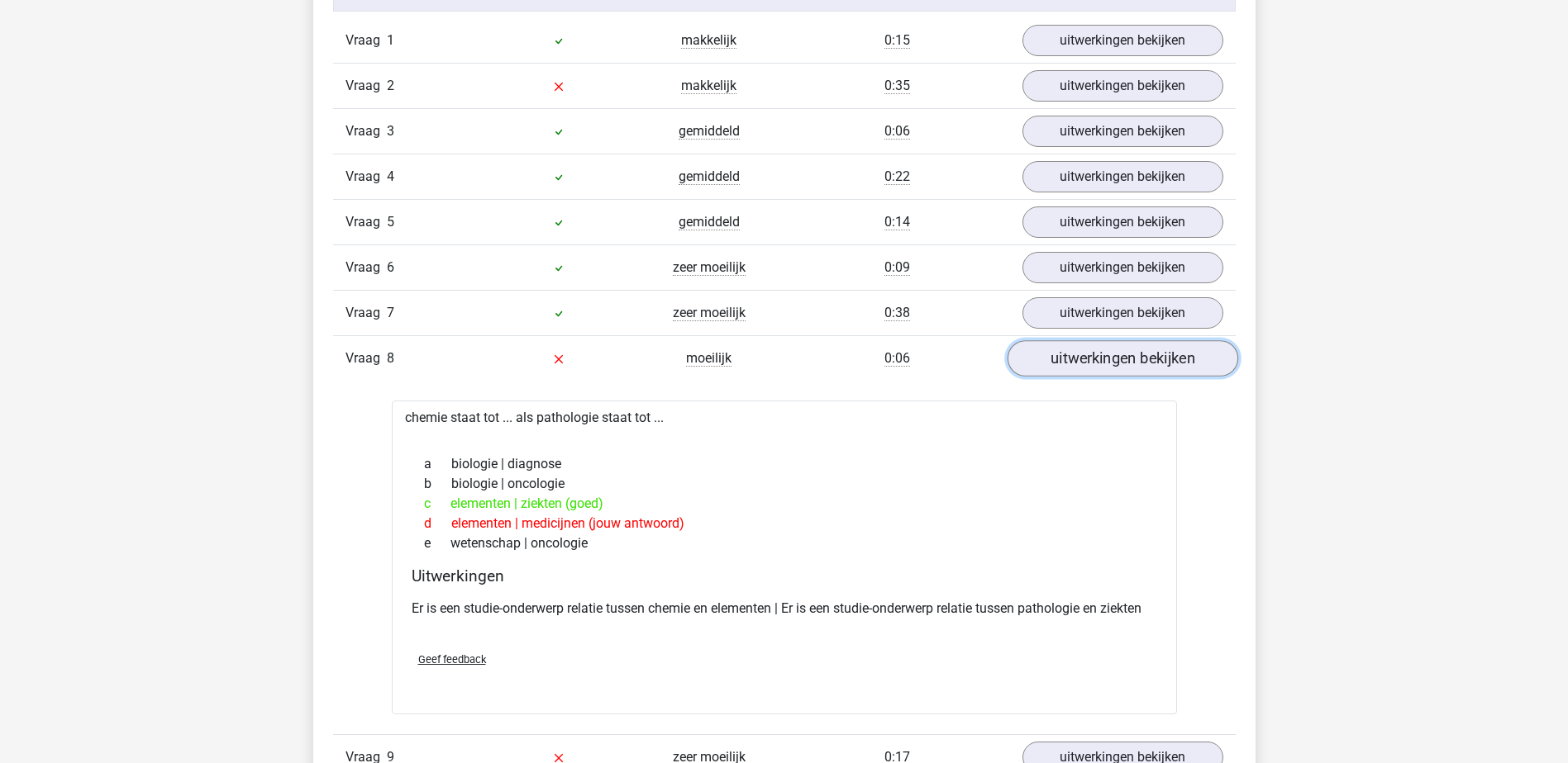
click at [1076, 365] on link "uitwerkingen bekijken" at bounding box center [1122, 358] width 231 height 36
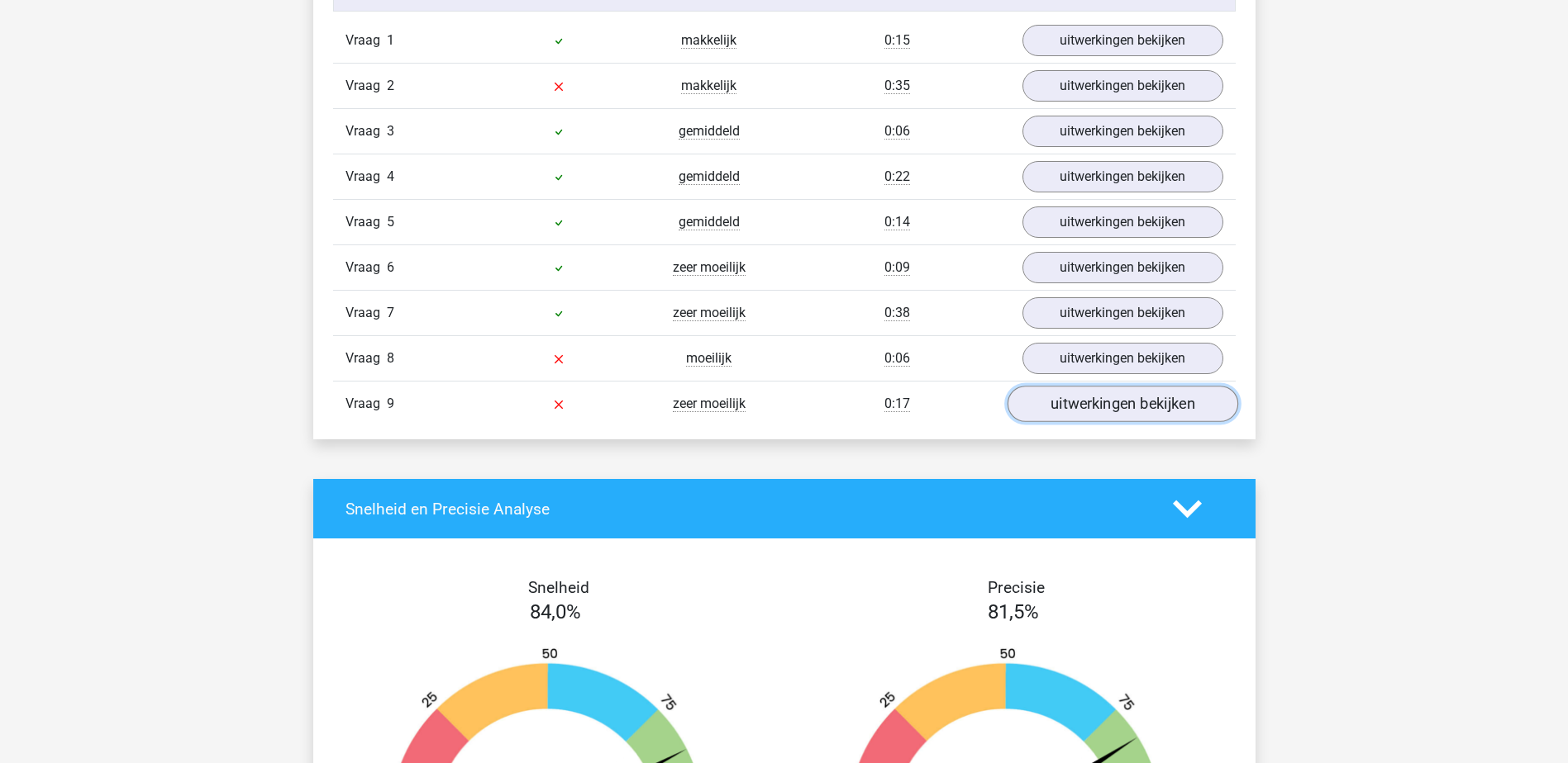
click at [1081, 396] on link "uitwerkingen bekijken" at bounding box center [1122, 404] width 231 height 36
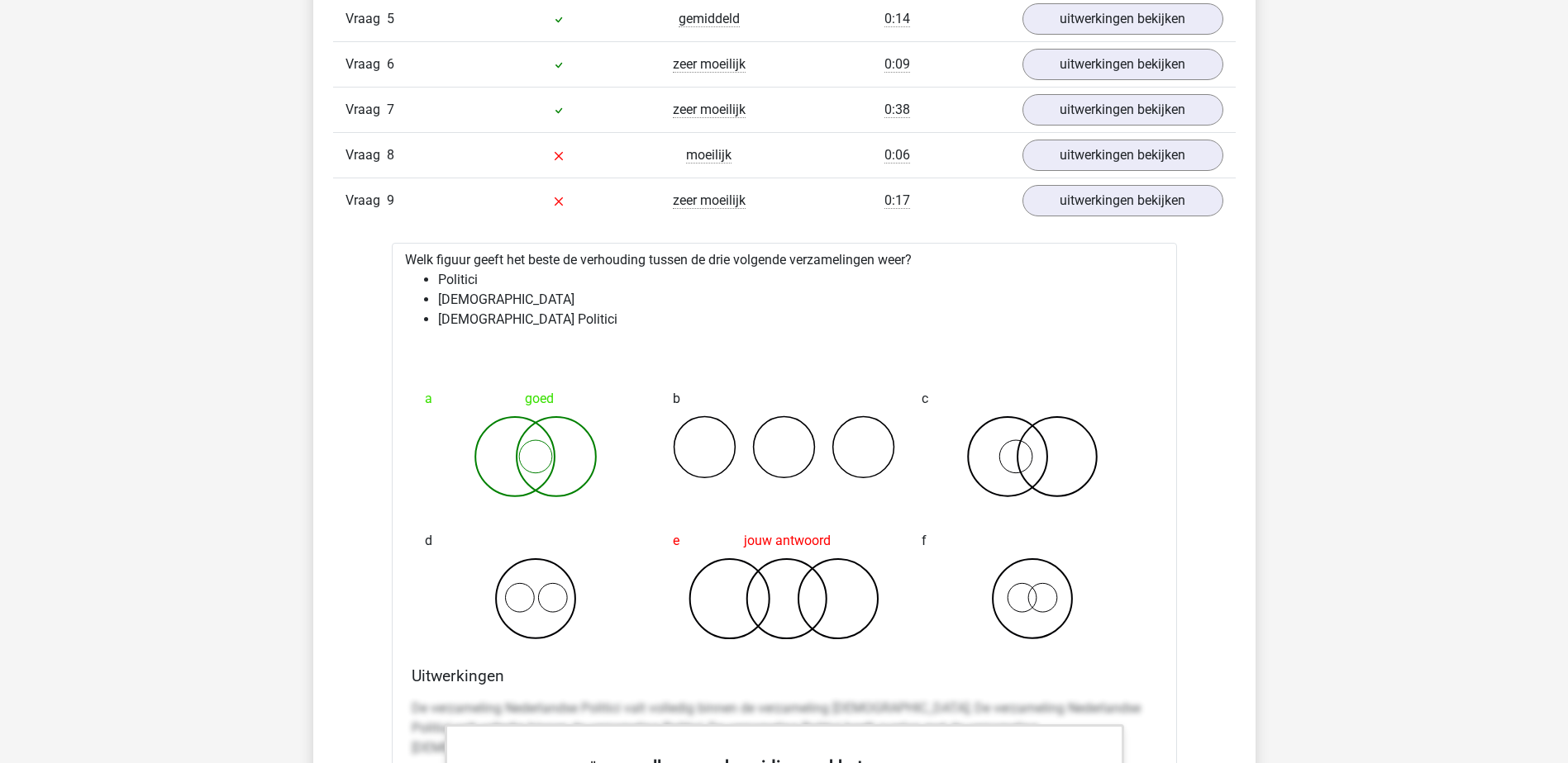
drag, startPoint x: 1295, startPoint y: 448, endPoint x: 1302, endPoint y: 337, distance: 111.2
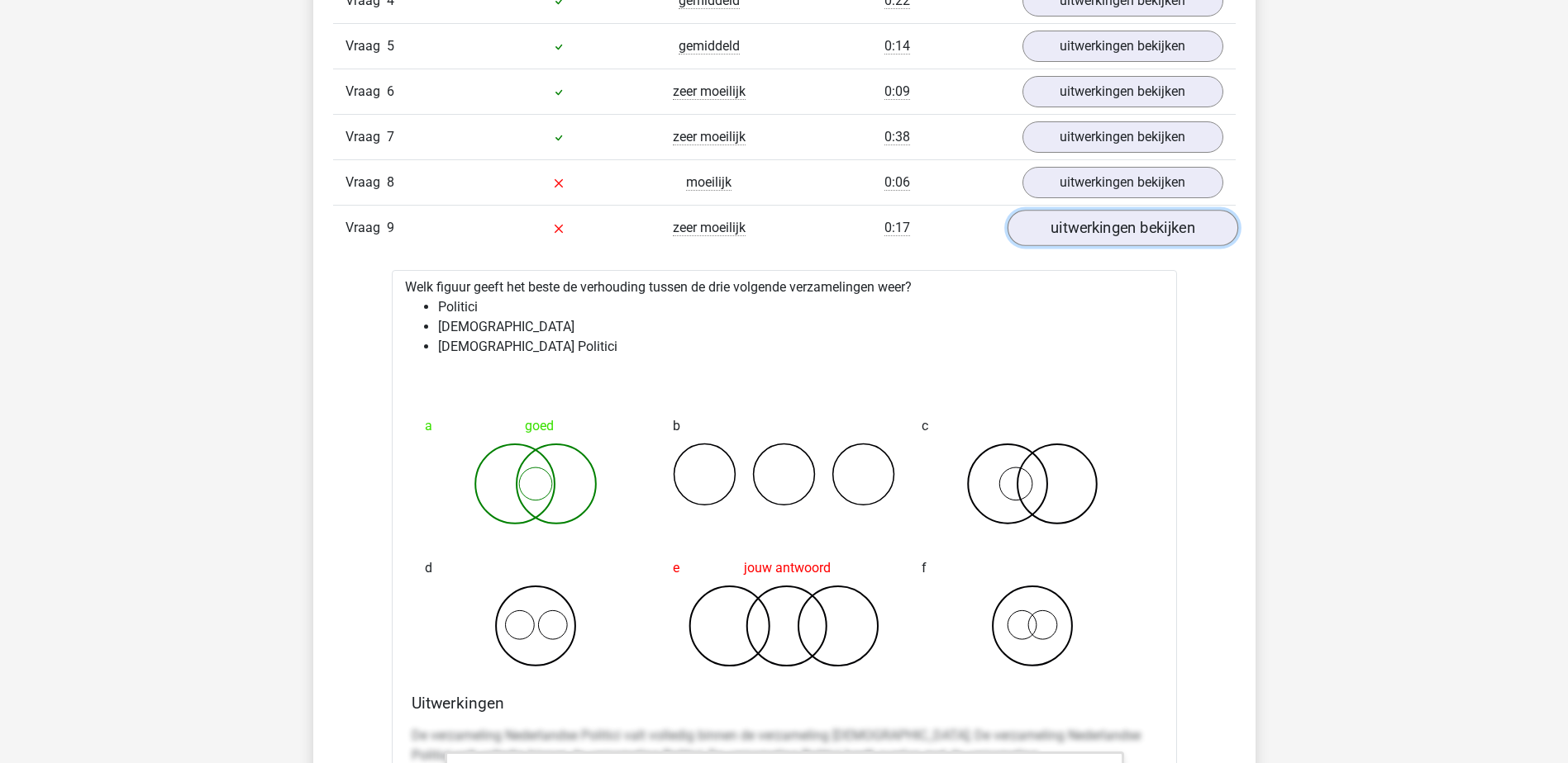
click at [1109, 240] on link "uitwerkingen bekijken" at bounding box center [1122, 228] width 231 height 36
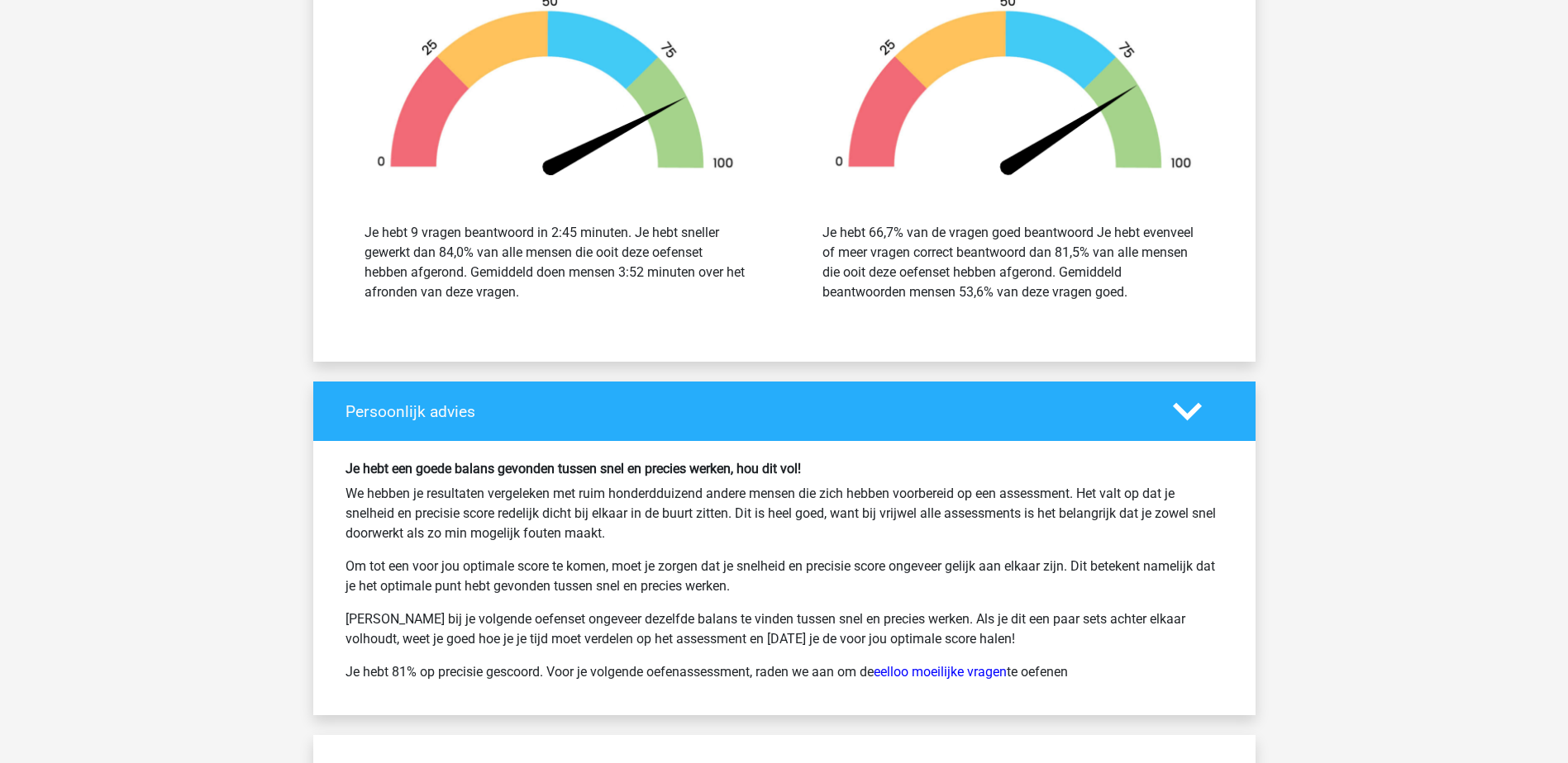
scroll to position [2510, 0]
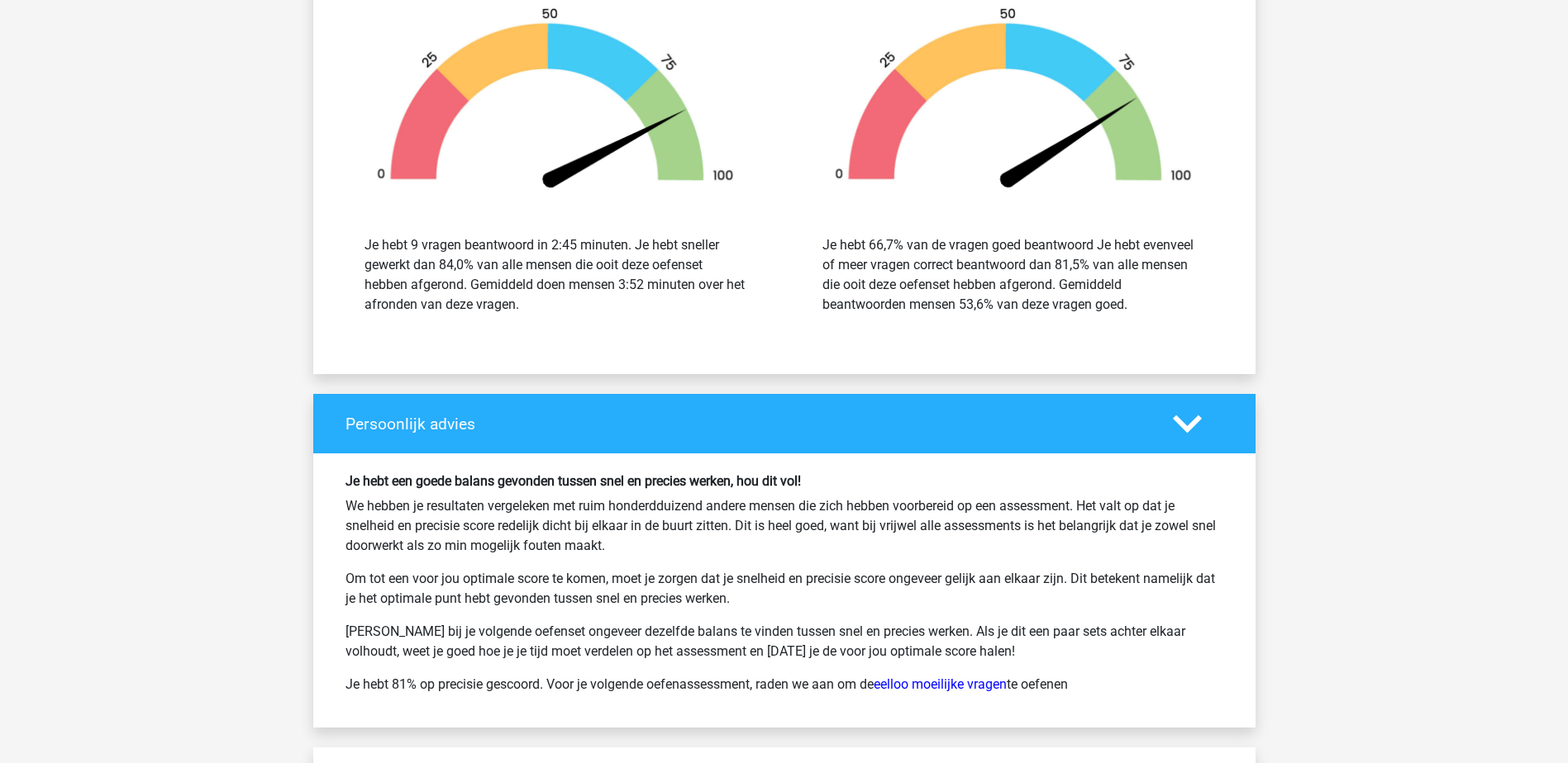
drag, startPoint x: 1285, startPoint y: 387, endPoint x: 1263, endPoint y: 387, distance: 22.0
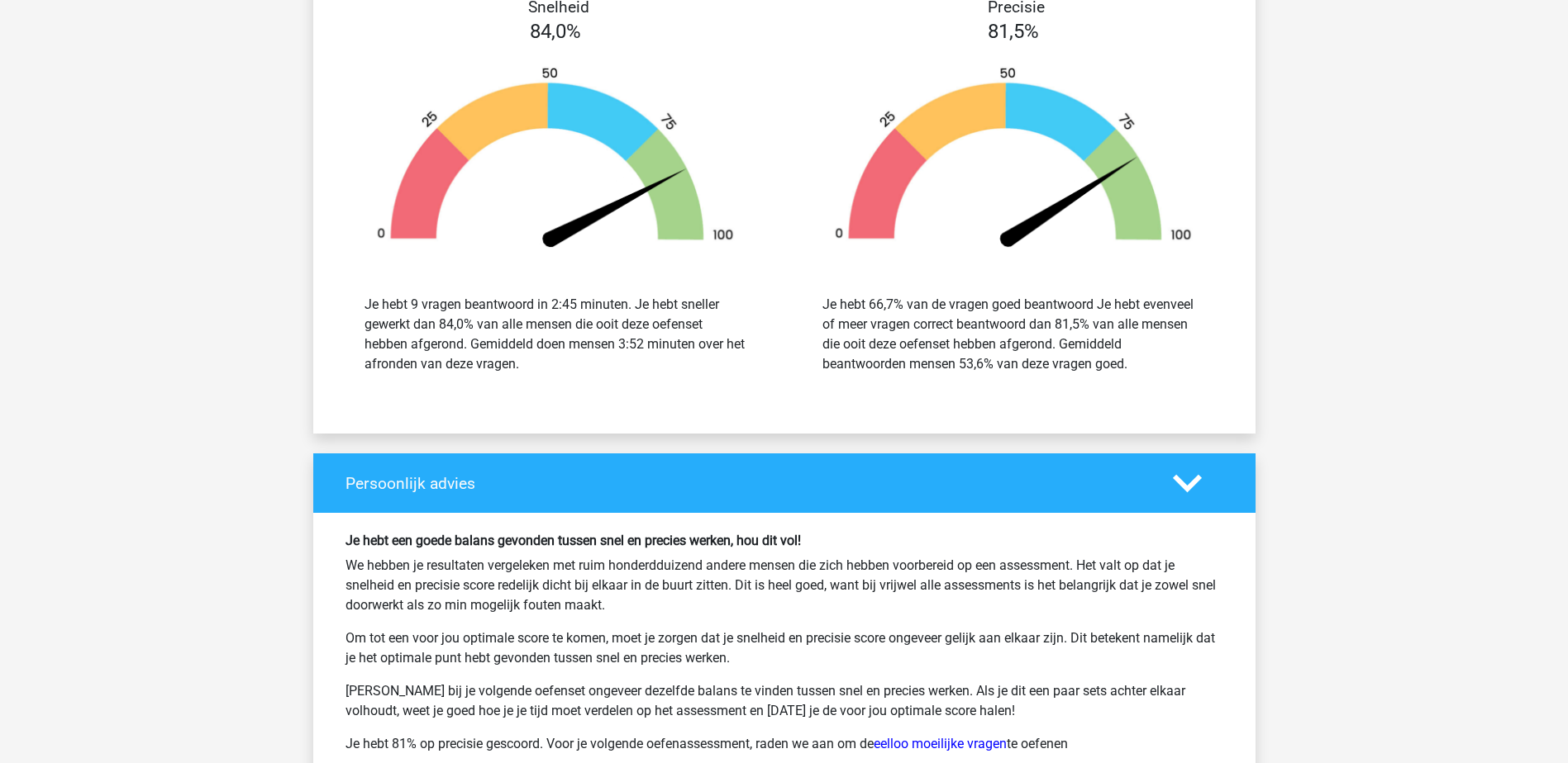
scroll to position [2427, 0]
